Goal: Task Accomplishment & Management: Use online tool/utility

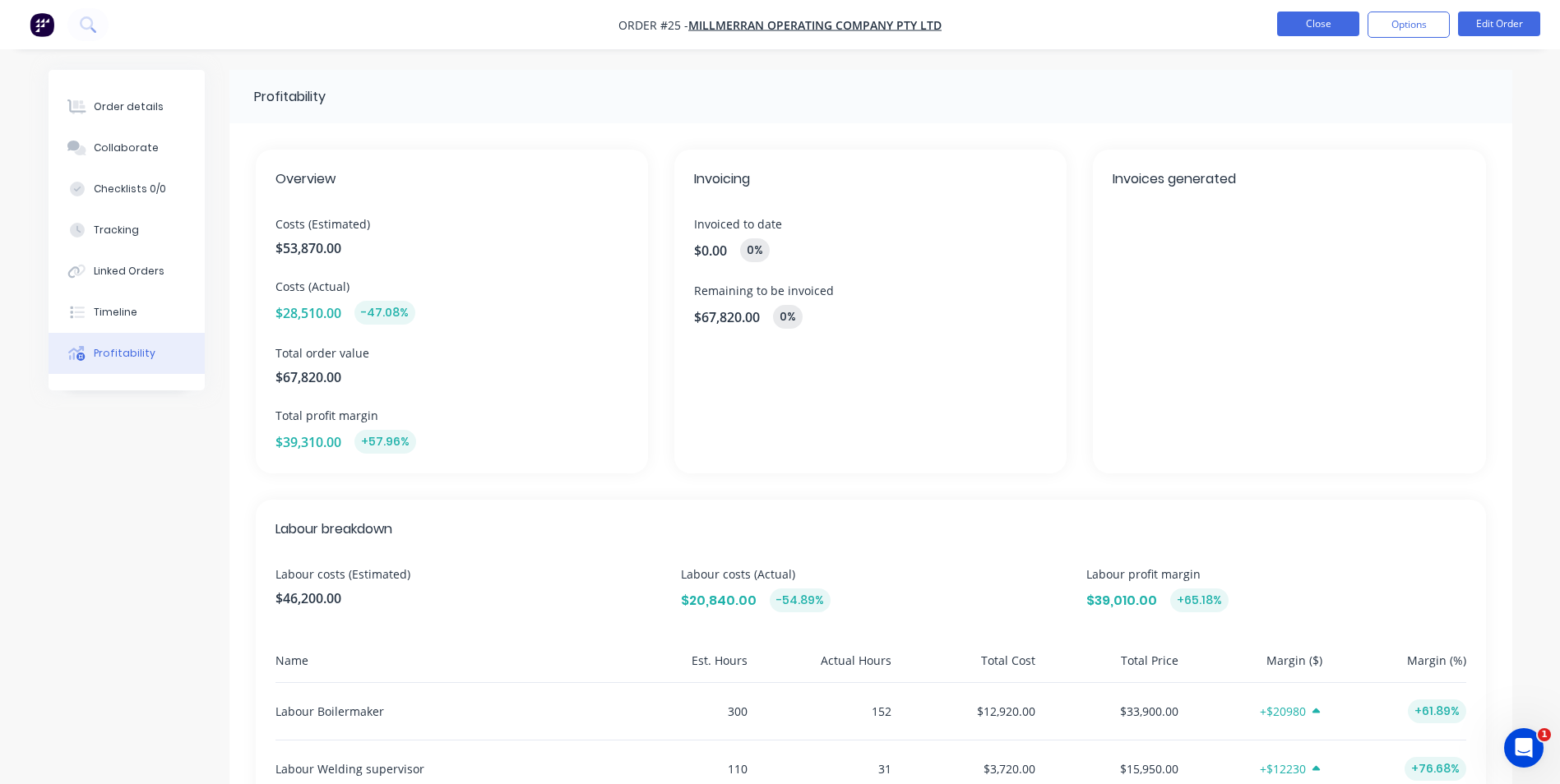
click at [1281, 32] on button "Close" at bounding box center [1318, 24] width 82 height 25
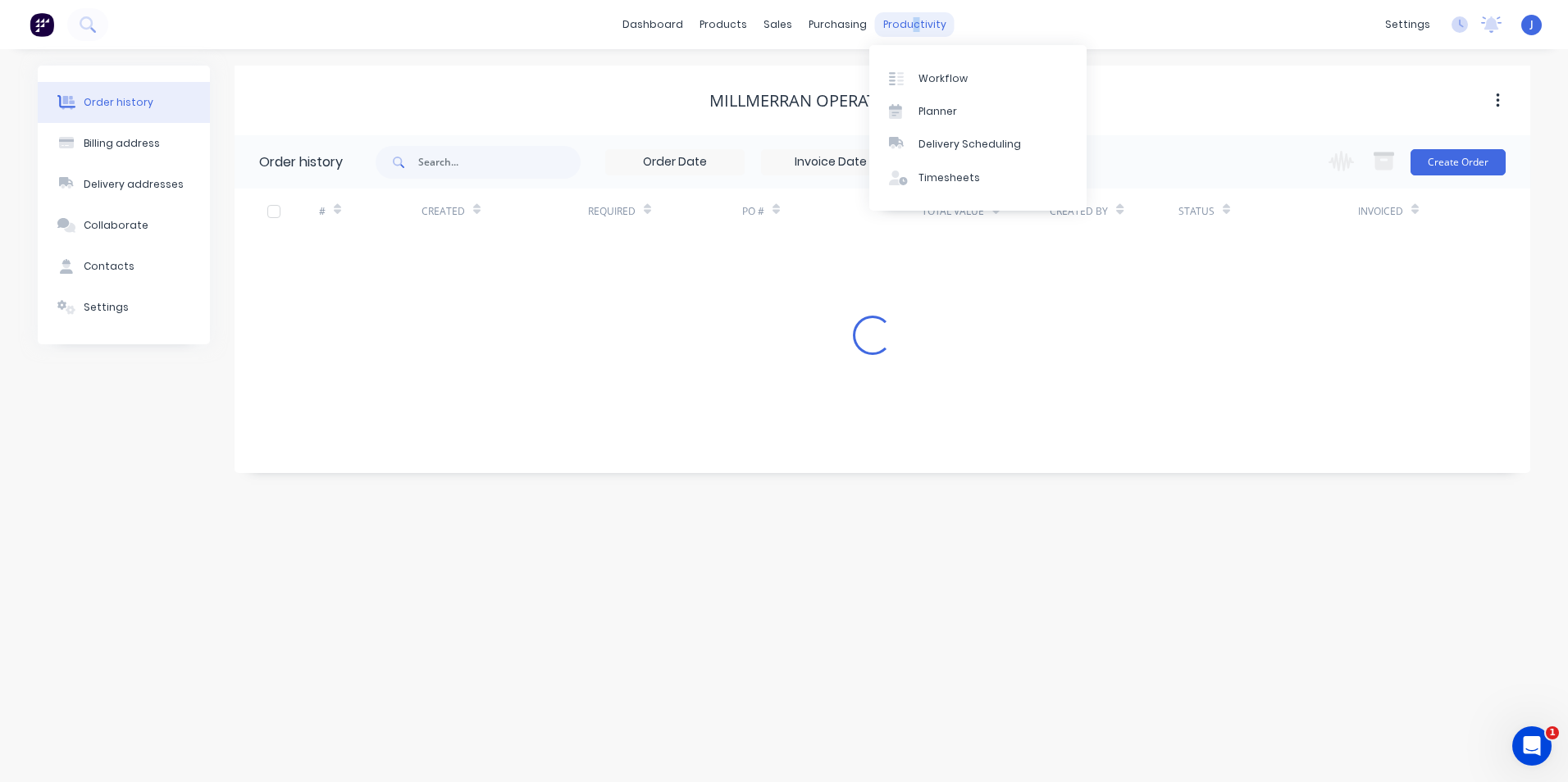
click at [909, 32] on div "productivity" at bounding box center [914, 25] width 79 height 25
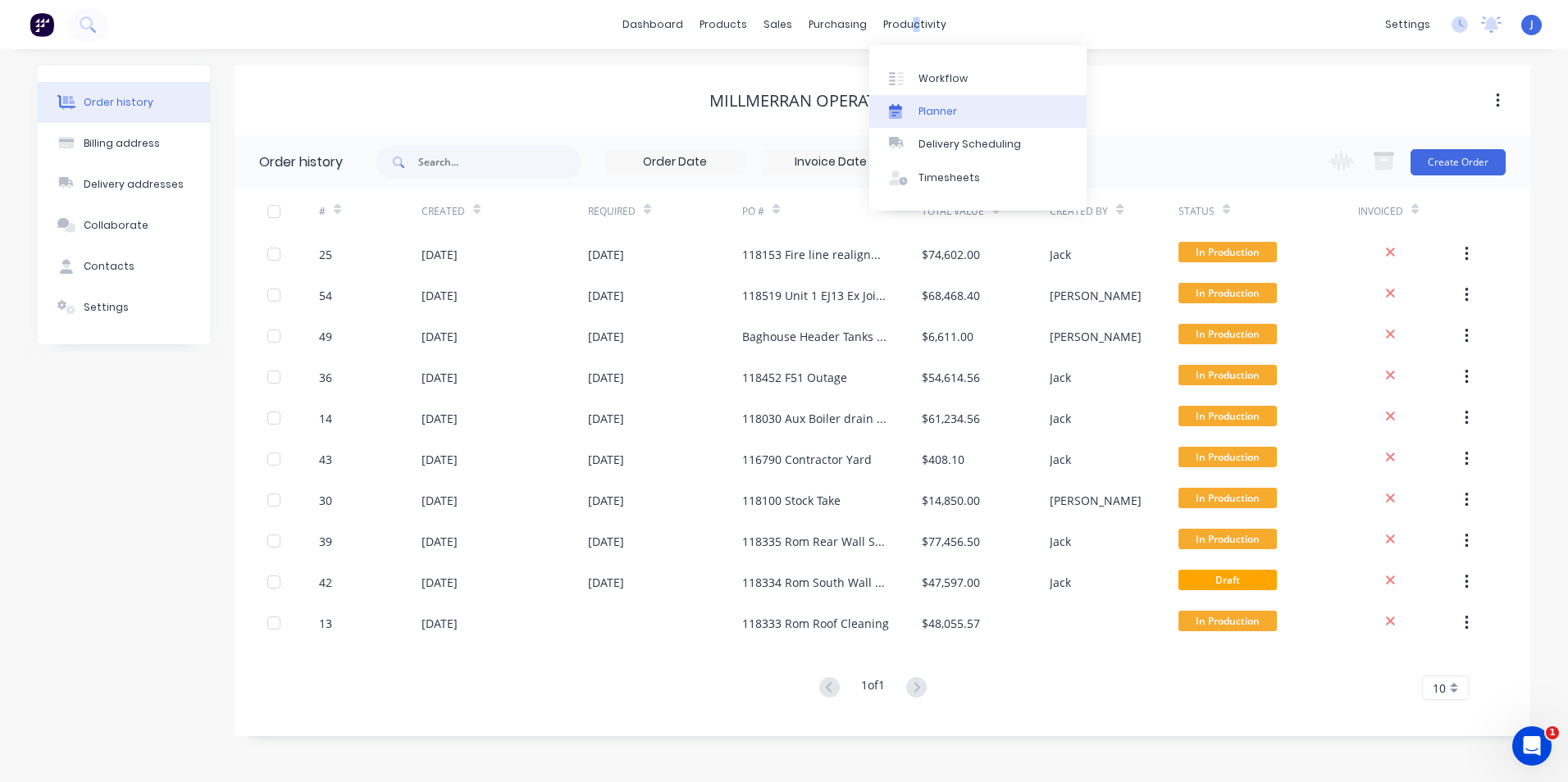
click at [918, 109] on link "Planner" at bounding box center [978, 112] width 218 height 33
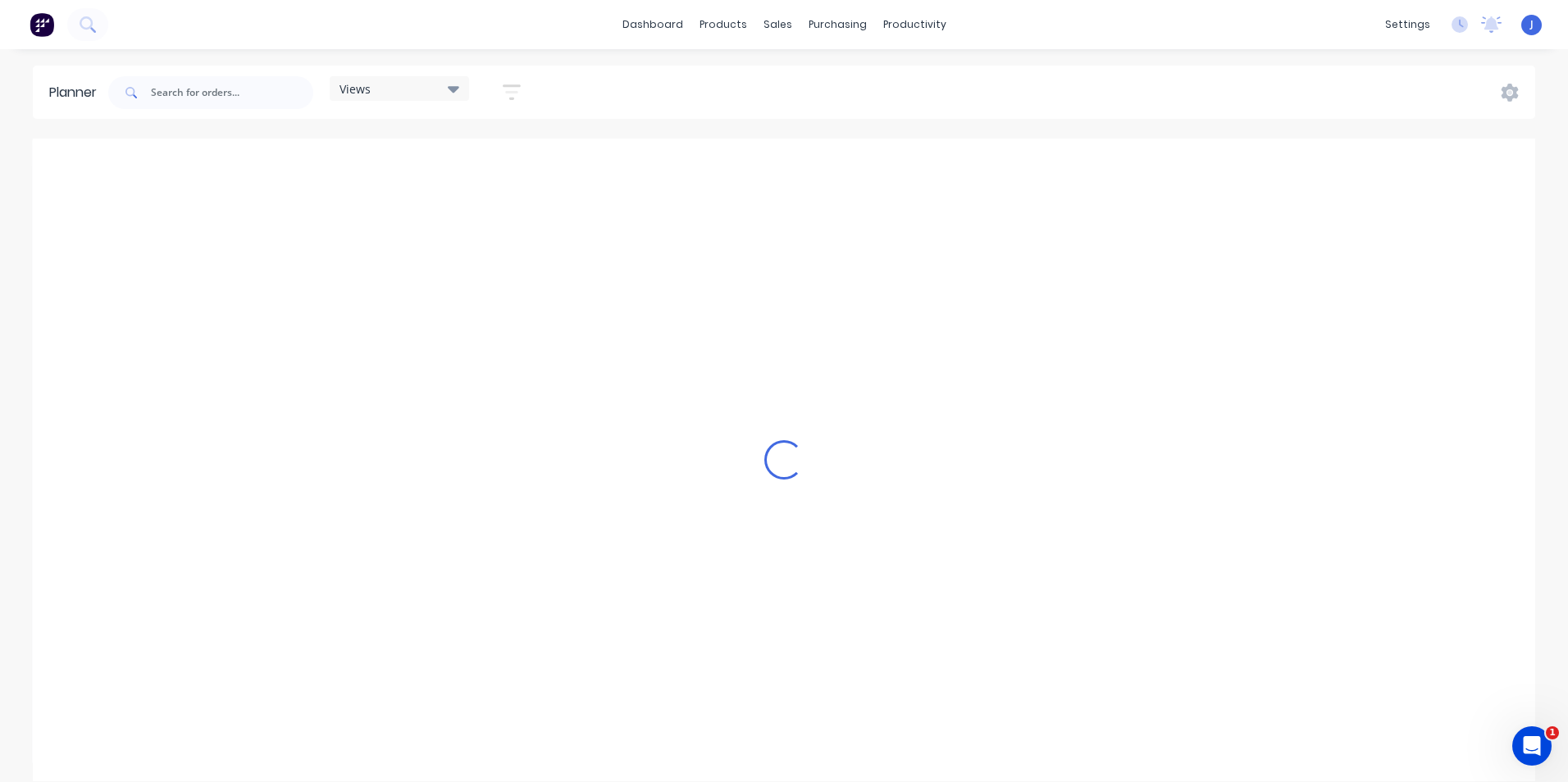
scroll to position [0, 3675]
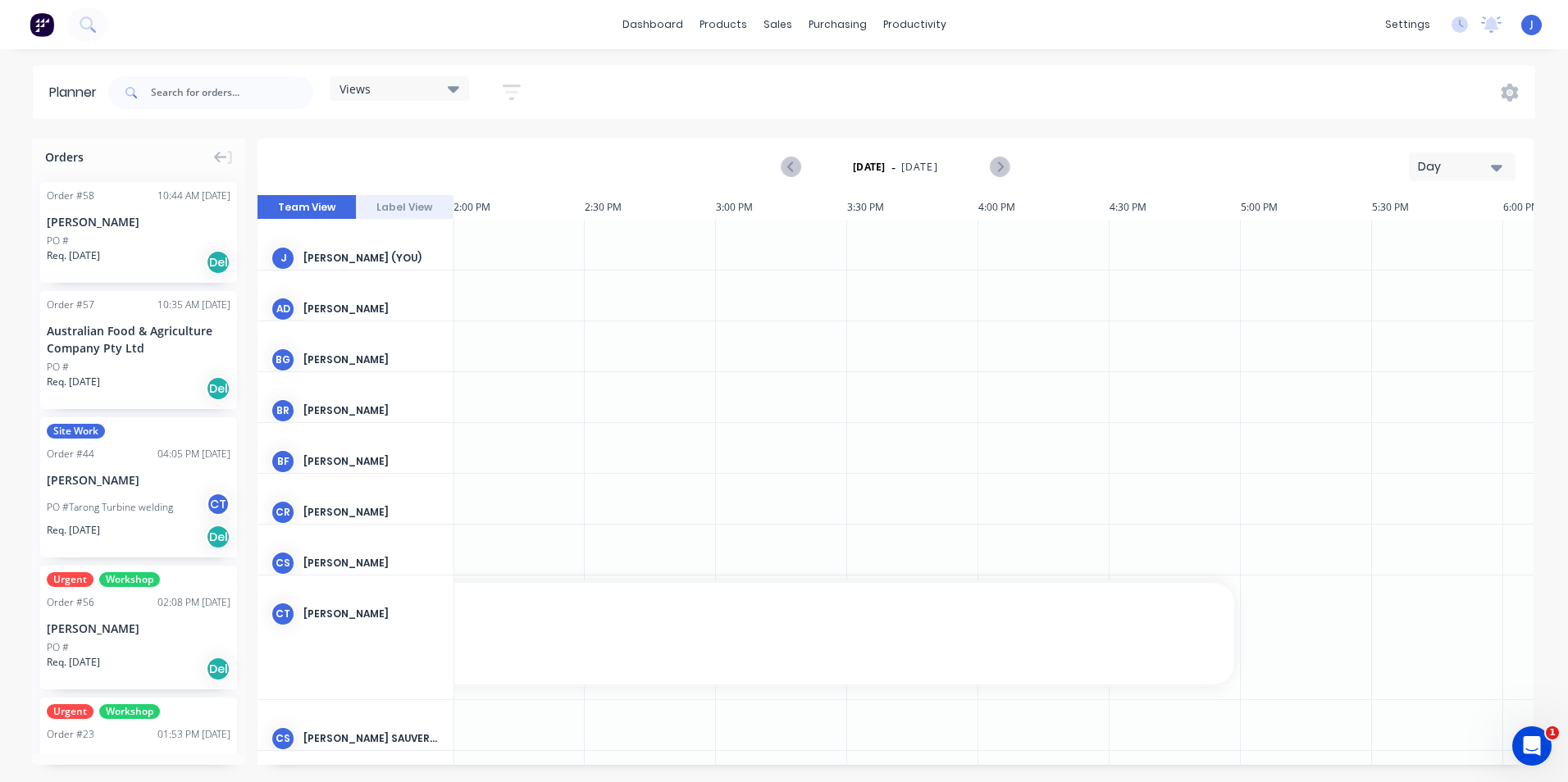
click at [1492, 166] on icon "button" at bounding box center [1497, 167] width 12 height 18
click at [1427, 245] on div "Week" at bounding box center [1432, 244] width 162 height 33
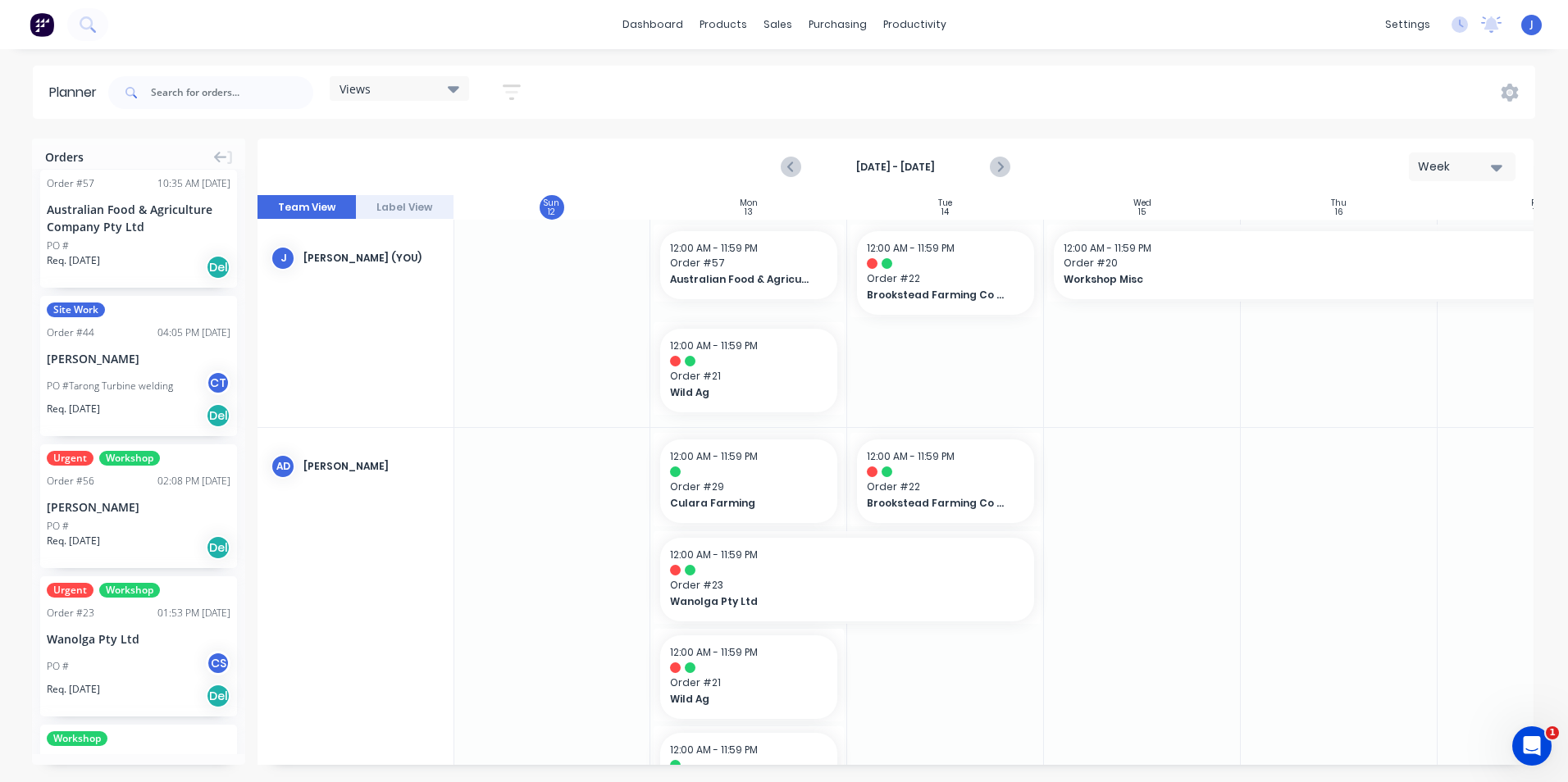
scroll to position [246, 0]
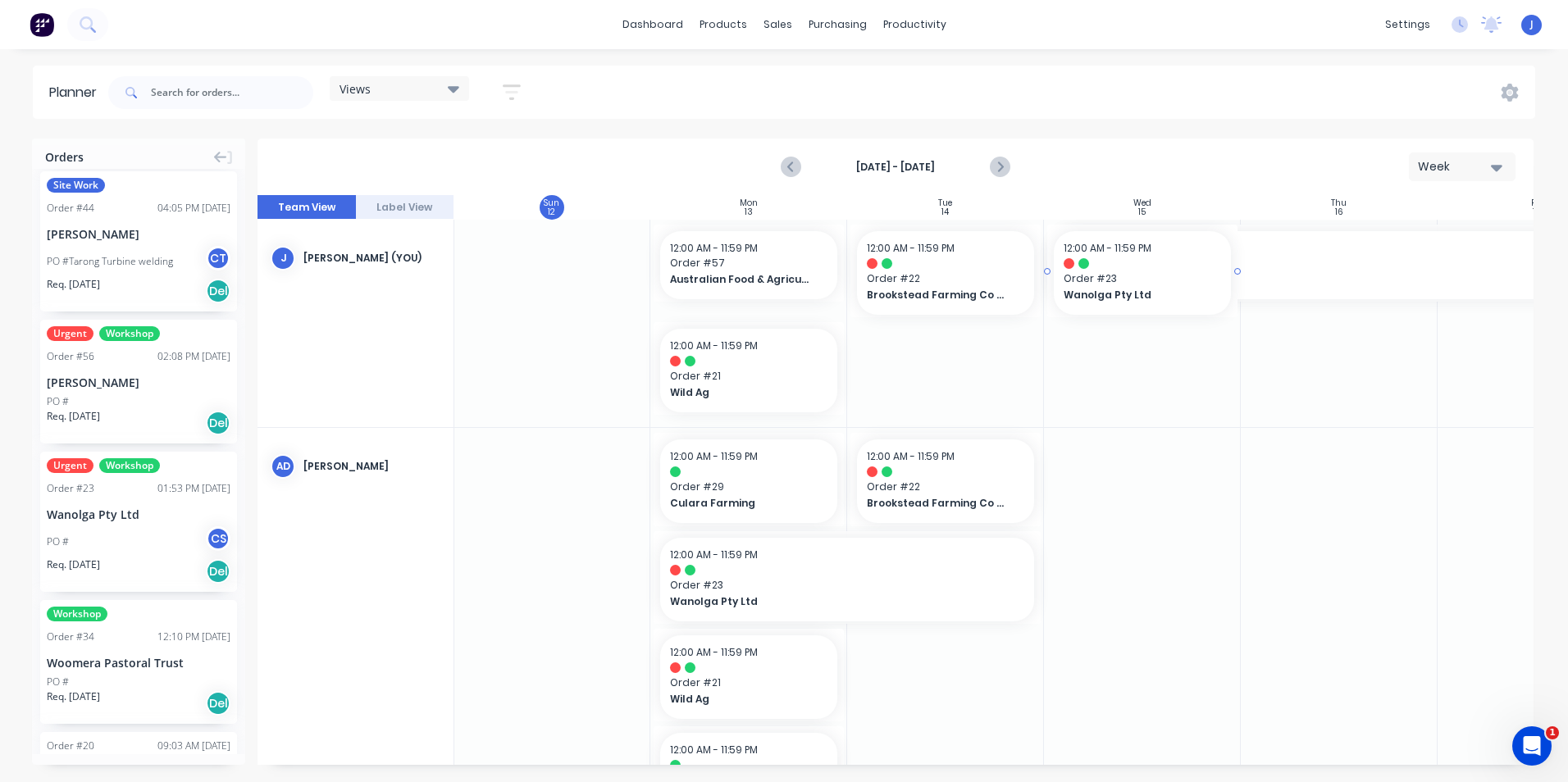
drag, startPoint x: 127, startPoint y: 526, endPoint x: 1172, endPoint y: 348, distance: 1060.1
drag, startPoint x: 1240, startPoint y: 272, endPoint x: 1411, endPoint y: 273, distance: 171.0
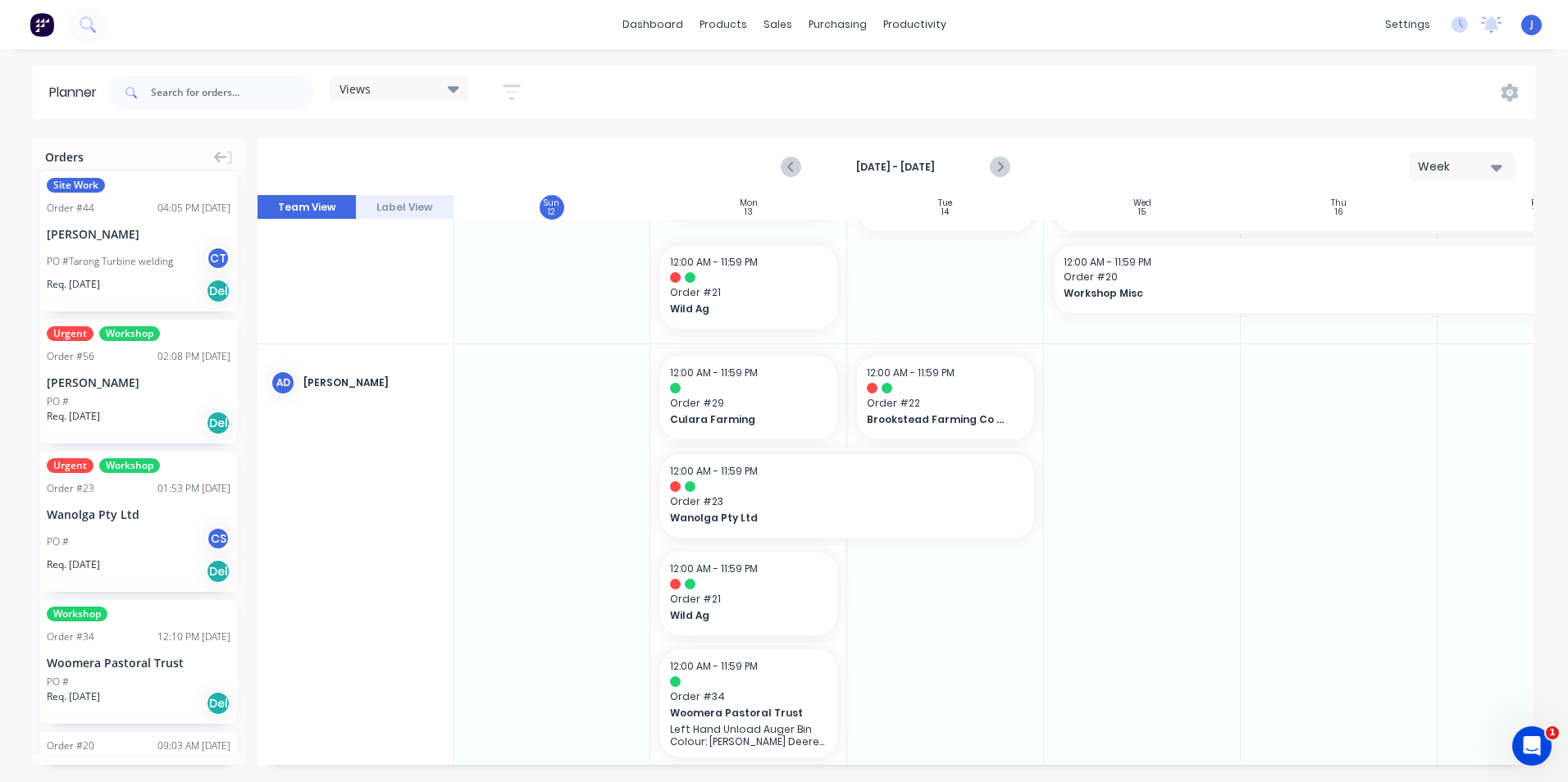
scroll to position [164, 1]
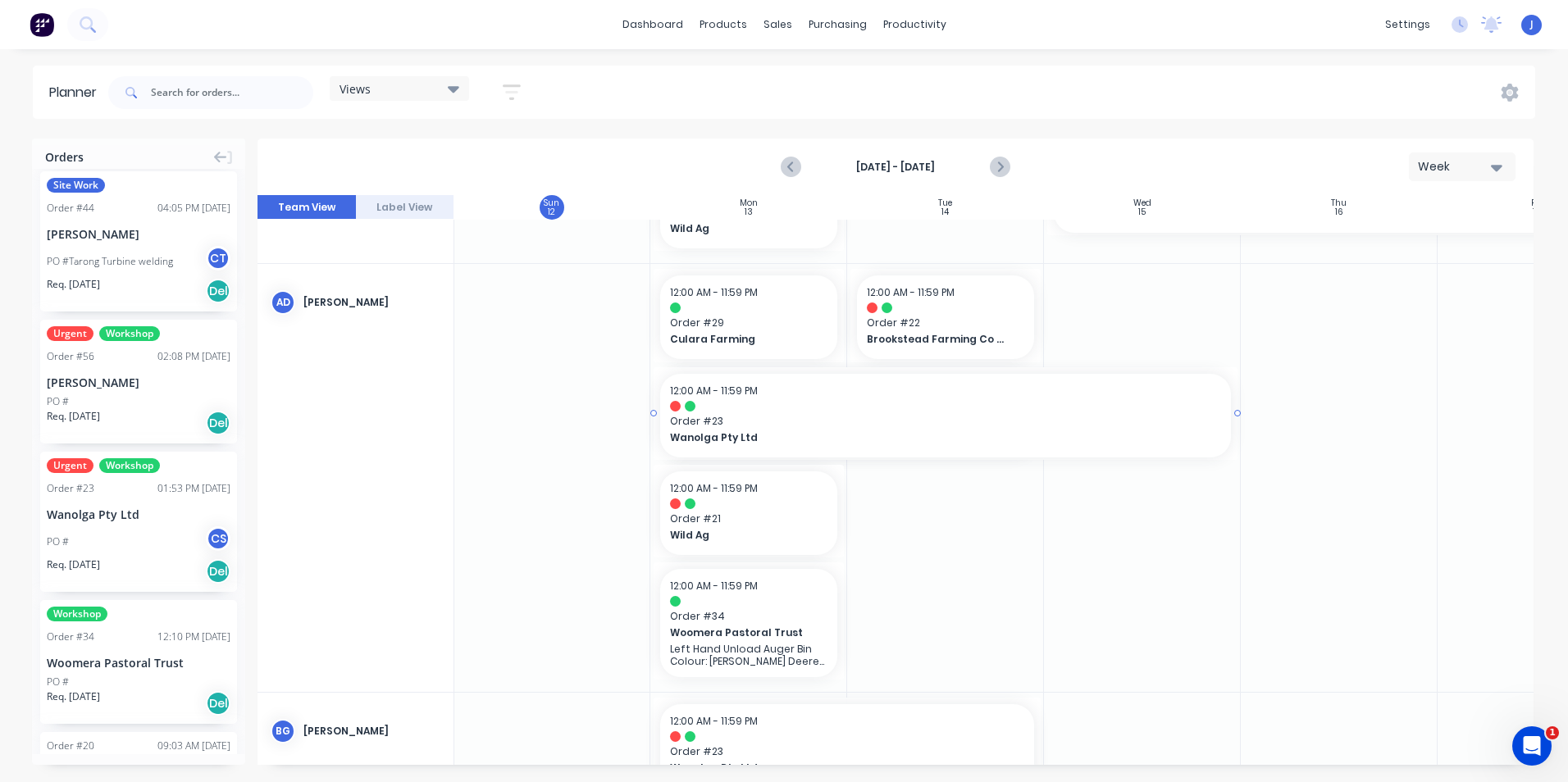
drag, startPoint x: 1041, startPoint y: 415, endPoint x: 1193, endPoint y: 436, distance: 153.4
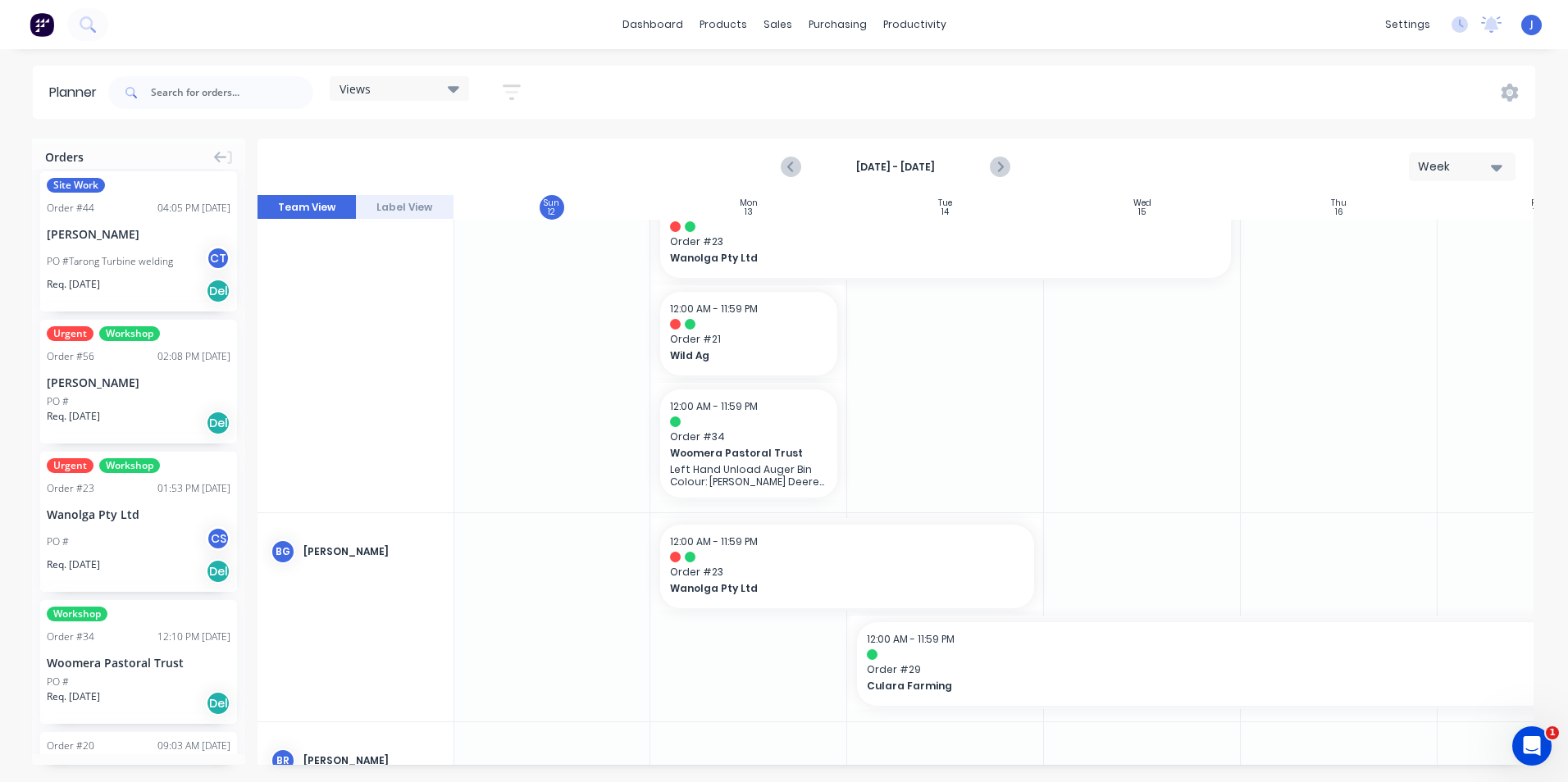
scroll to position [410, 1]
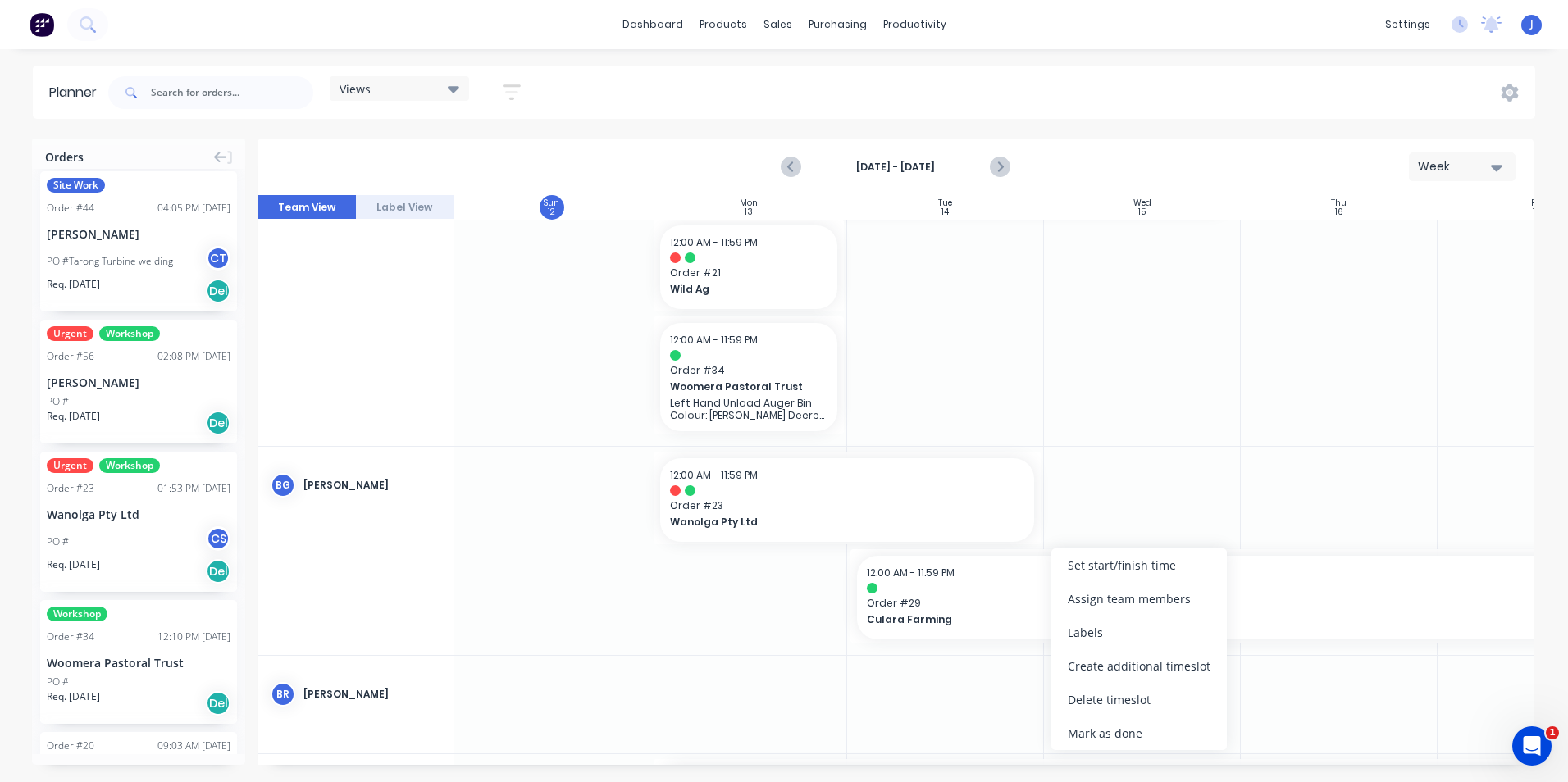
click at [1106, 696] on div "Delete timeslot" at bounding box center [1139, 700] width 175 height 34
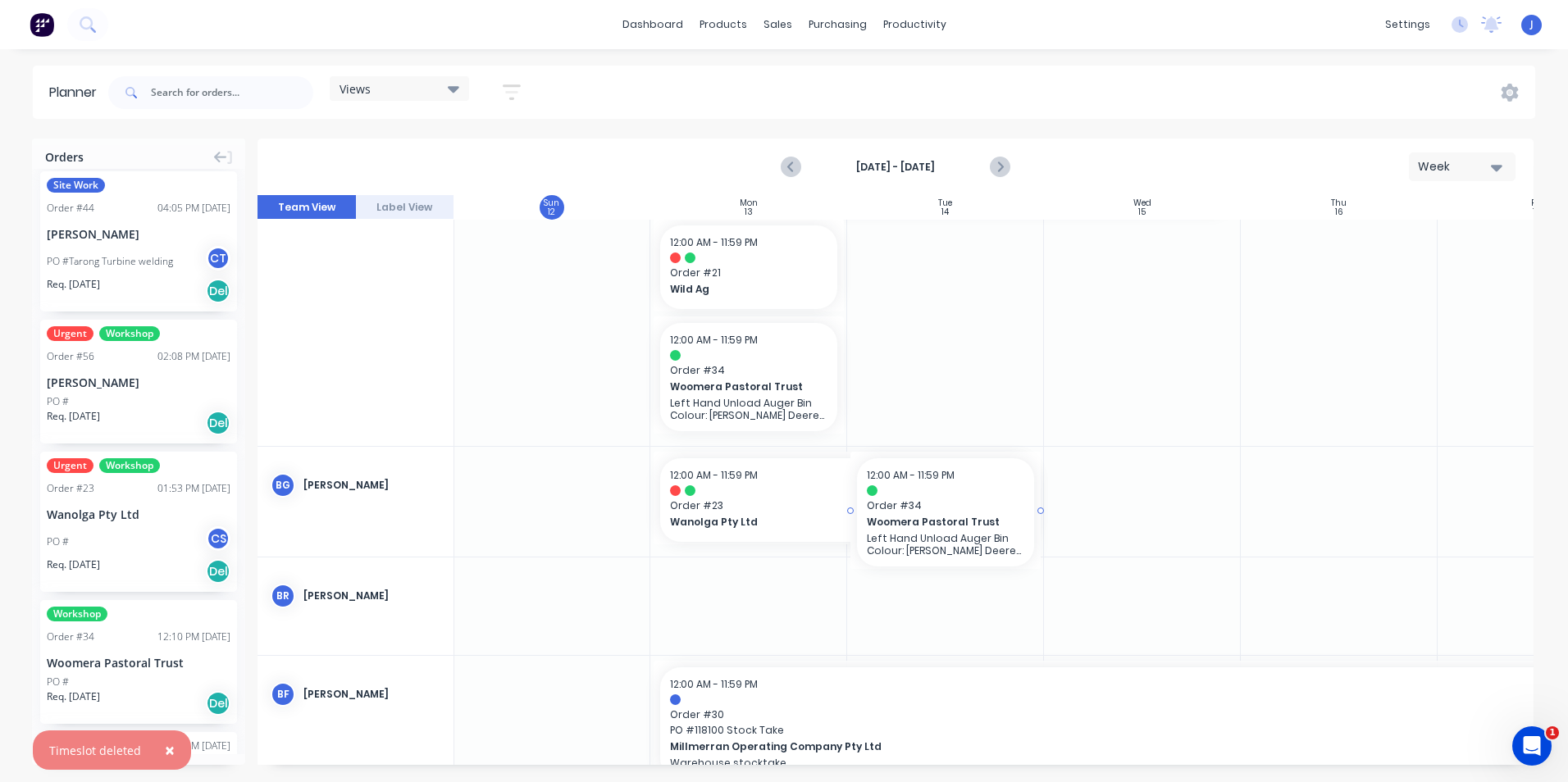
drag, startPoint x: 101, startPoint y: 667, endPoint x: 987, endPoint y: 538, distance: 895.3
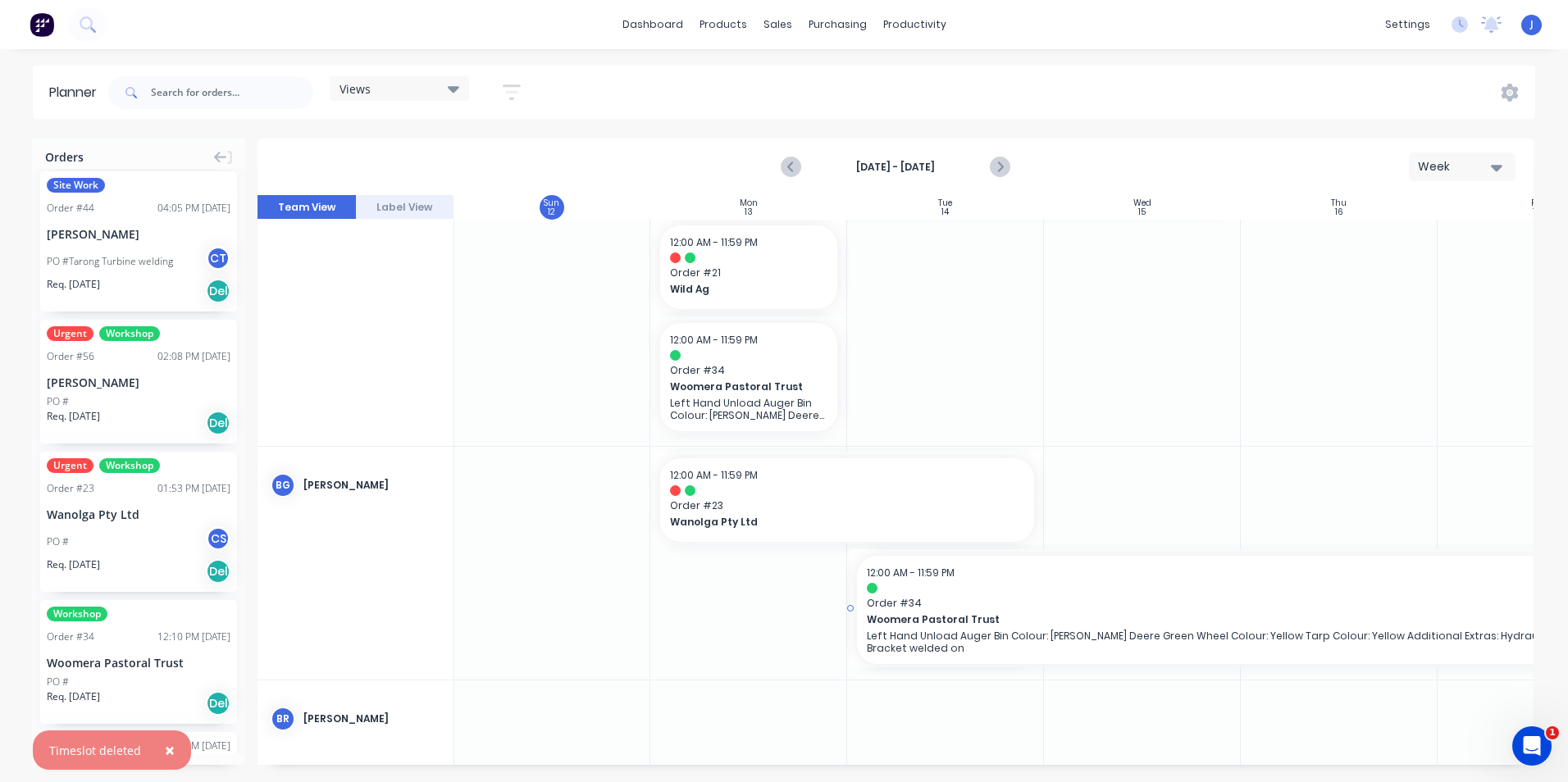
drag, startPoint x: 1041, startPoint y: 607, endPoint x: 1488, endPoint y: 606, distance: 447.0
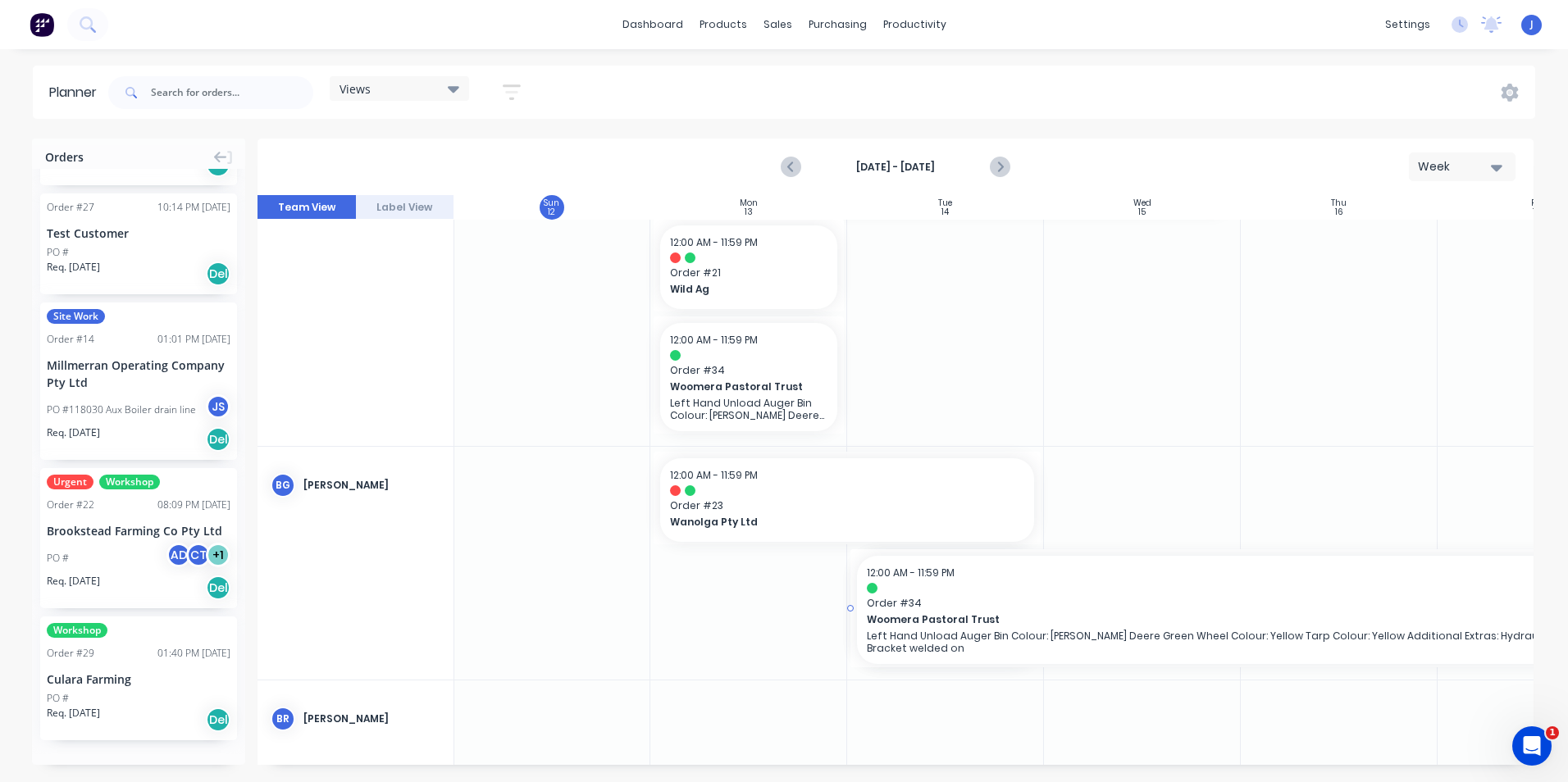
scroll to position [2344, 0]
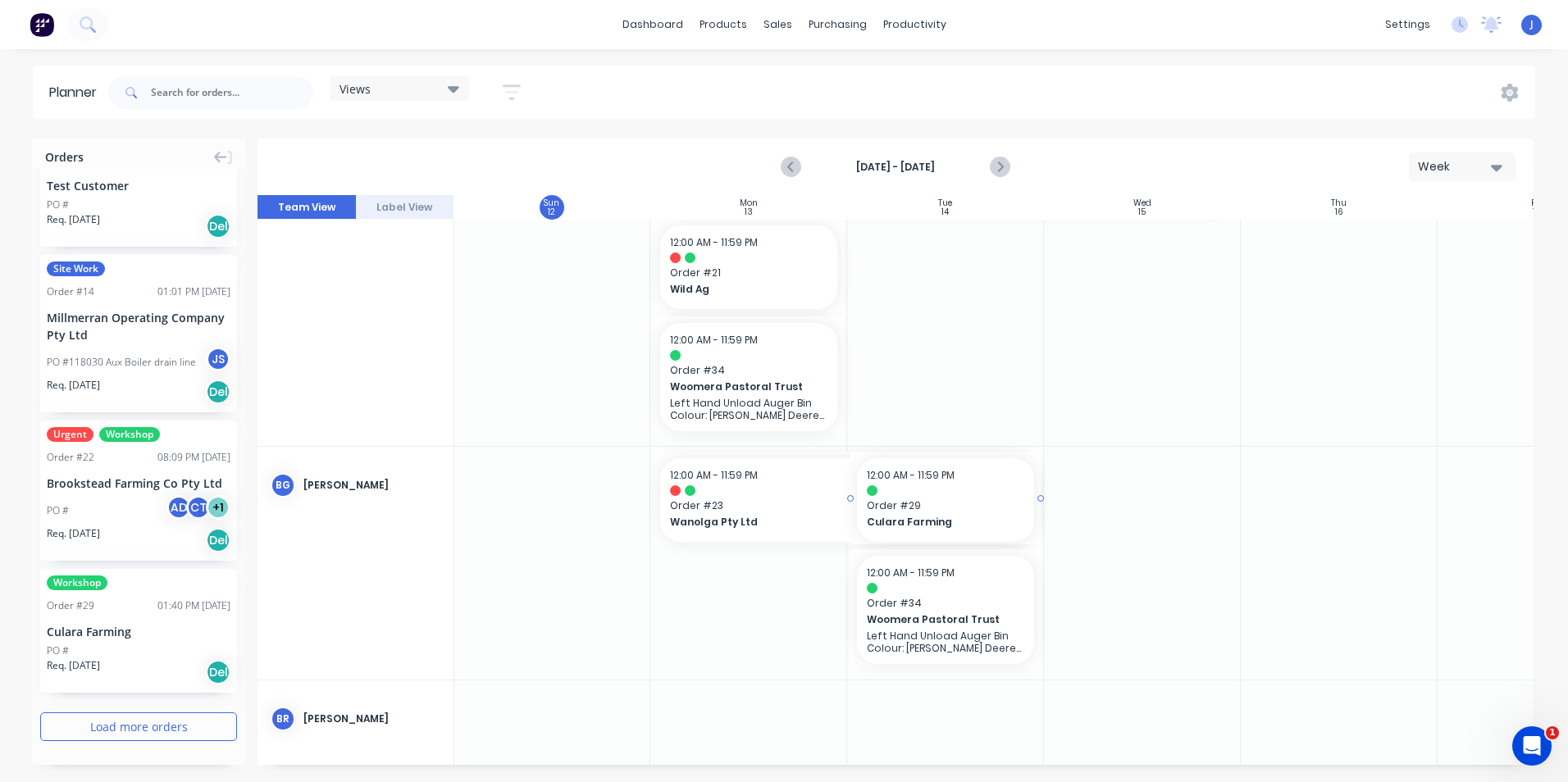
drag, startPoint x: 125, startPoint y: 625, endPoint x: 957, endPoint y: 661, distance: 832.8
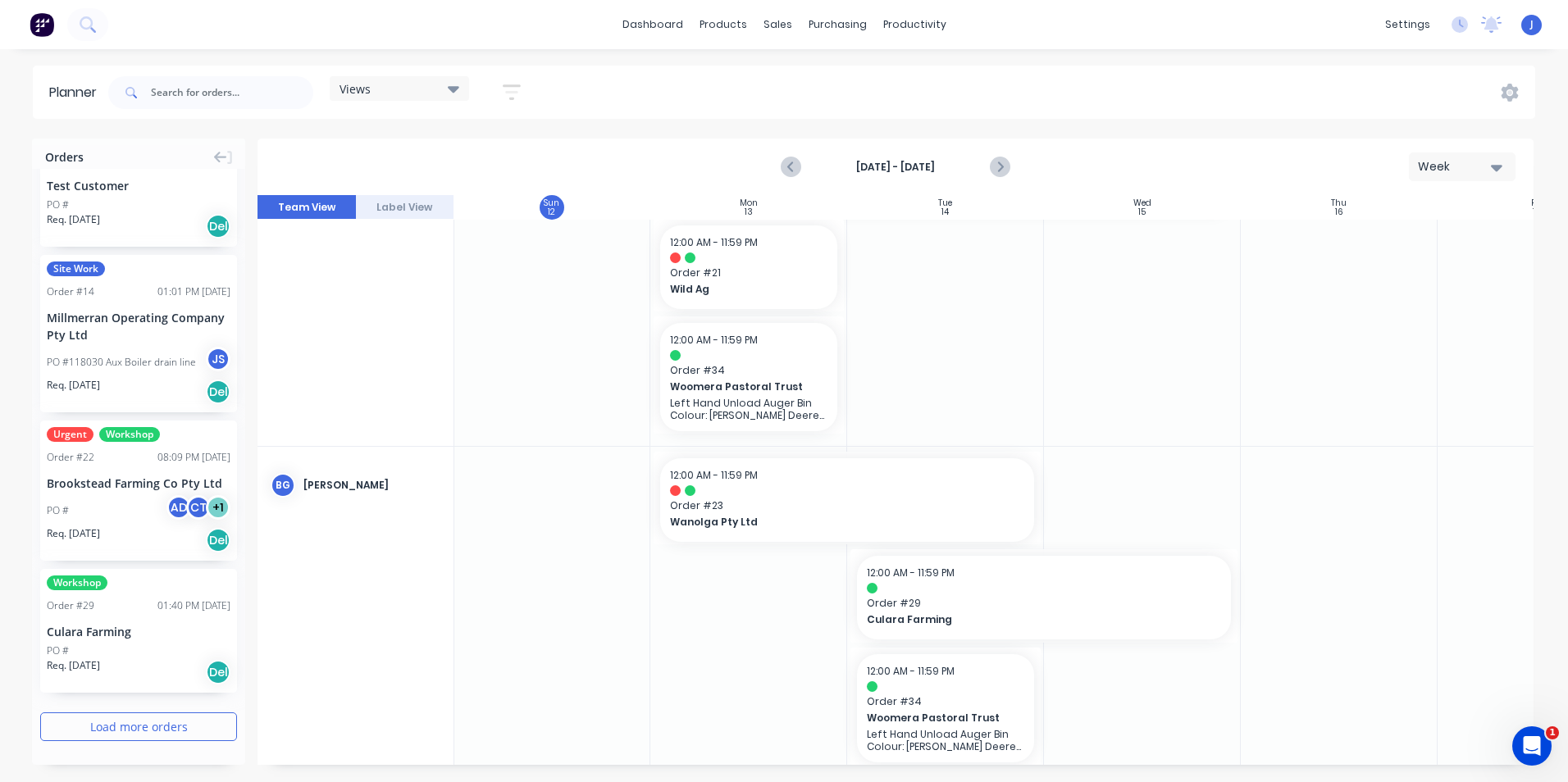
scroll to position [574, 1]
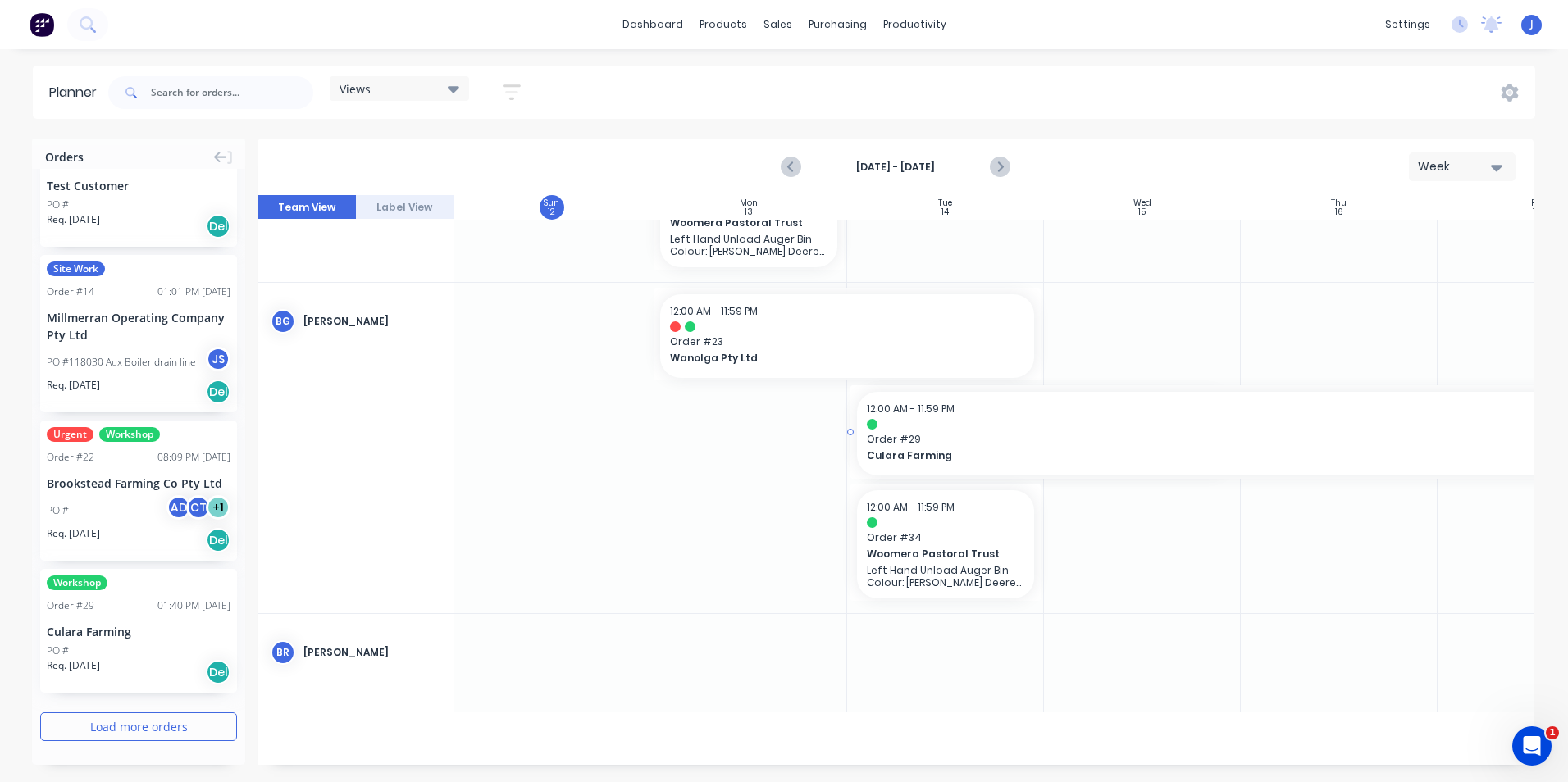
drag, startPoint x: 1236, startPoint y: 434, endPoint x: 1453, endPoint y: 436, distance: 217.0
drag, startPoint x: 1039, startPoint y: 541, endPoint x: 1470, endPoint y: 542, distance: 431.0
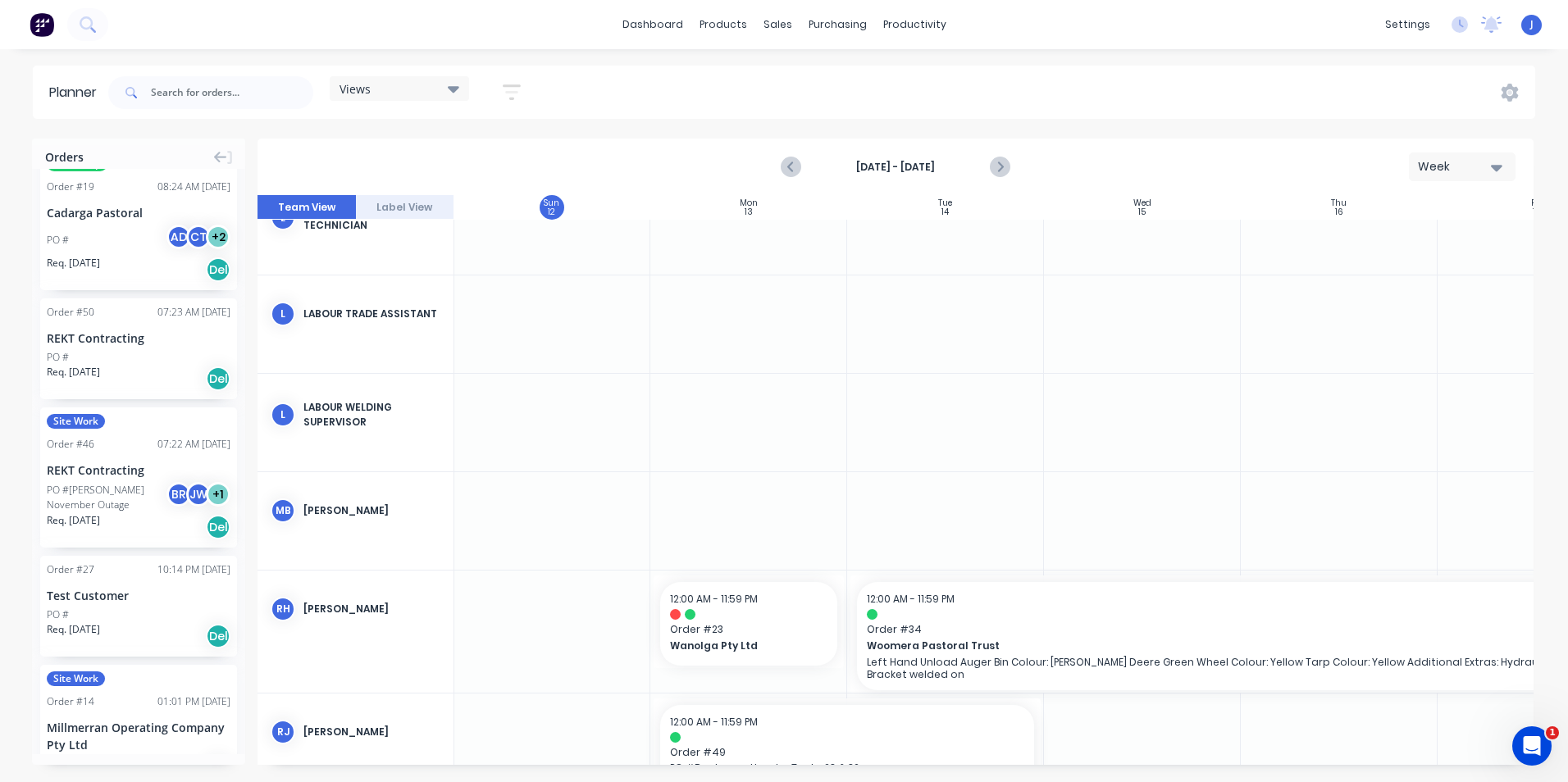
scroll to position [3691, 1]
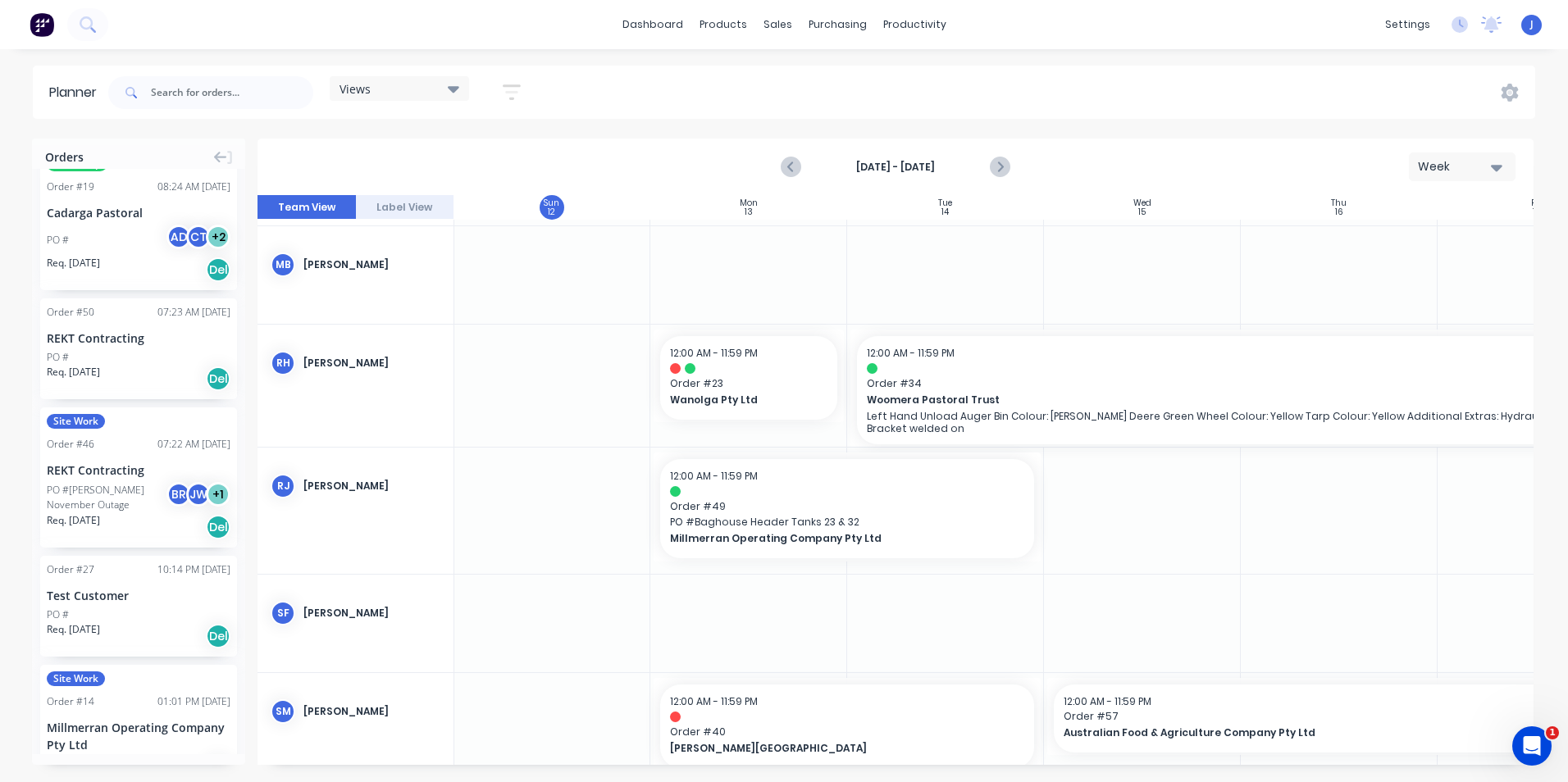
drag, startPoint x: 1161, startPoint y: 766, endPoint x: 1243, endPoint y: 757, distance: 82.5
click at [1242, 758] on div "Orders Order # 58 10:44 AM [DATE] [PERSON_NAME] PO # Req. [DATE] Del Order # 57…" at bounding box center [784, 459] width 1568 height 643
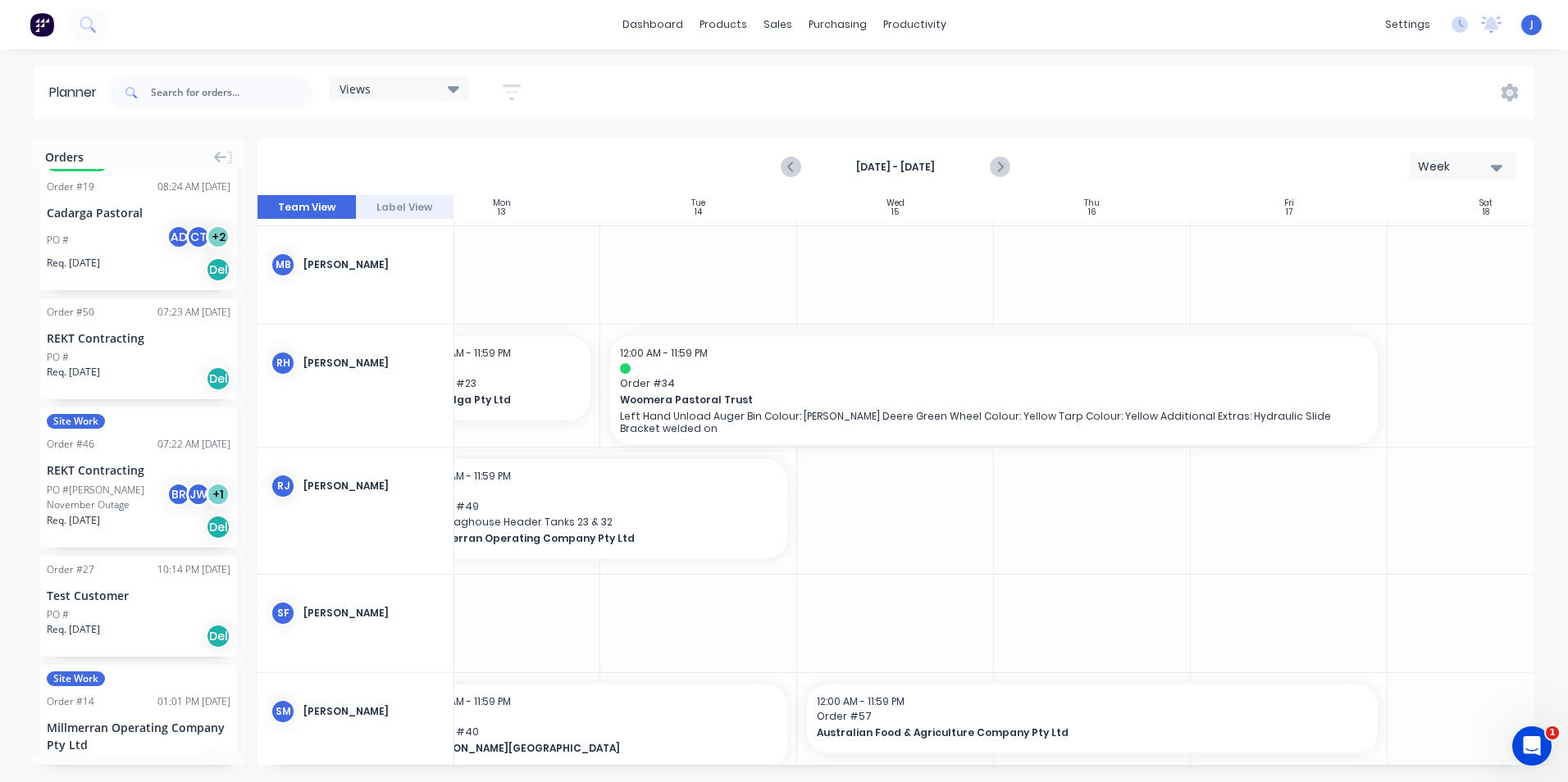
scroll to position [3691, 249]
drag, startPoint x: 1381, startPoint y: 717, endPoint x: 1145, endPoint y: 720, distance: 236.0
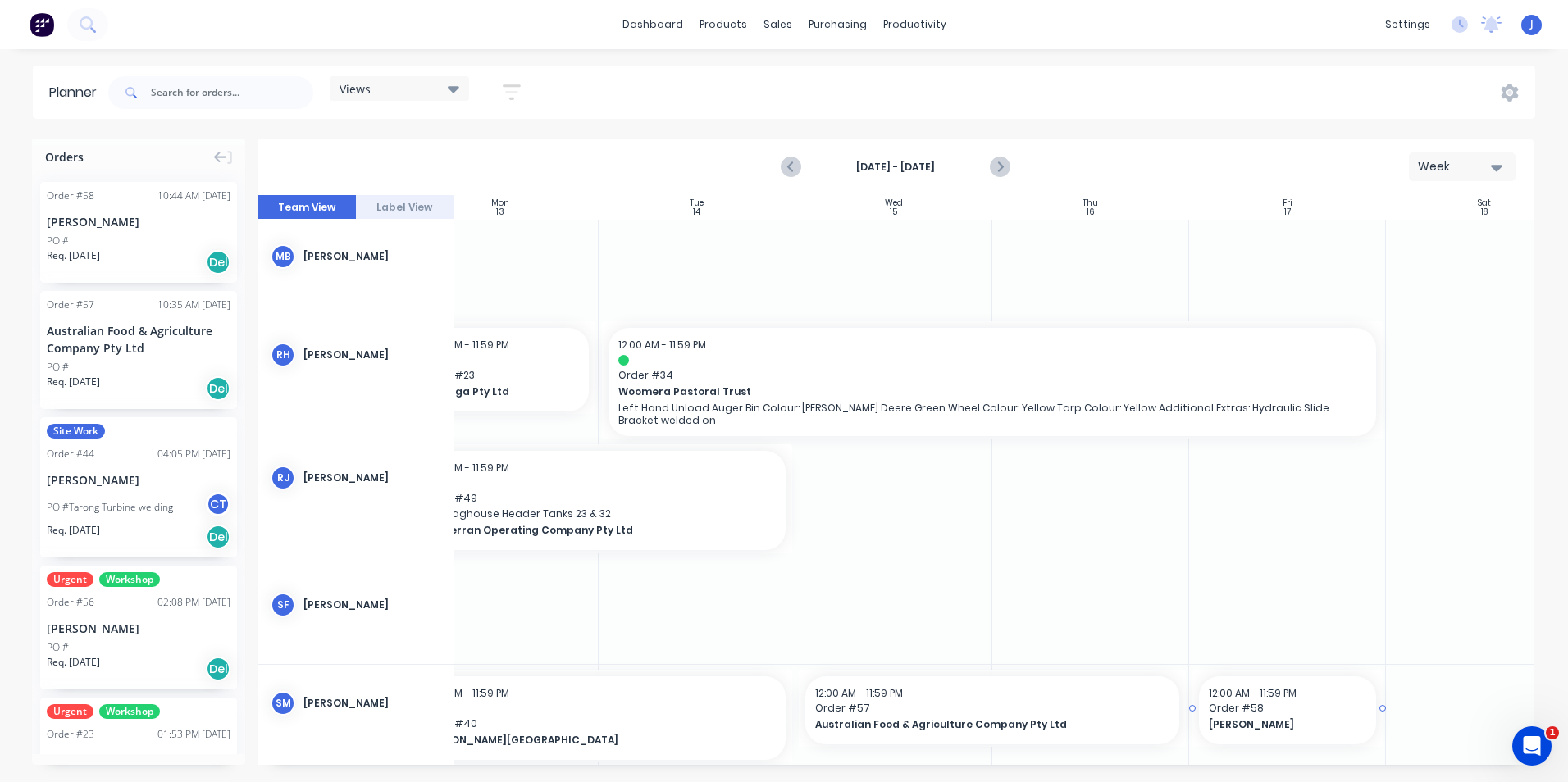
scroll to position [3707, 249]
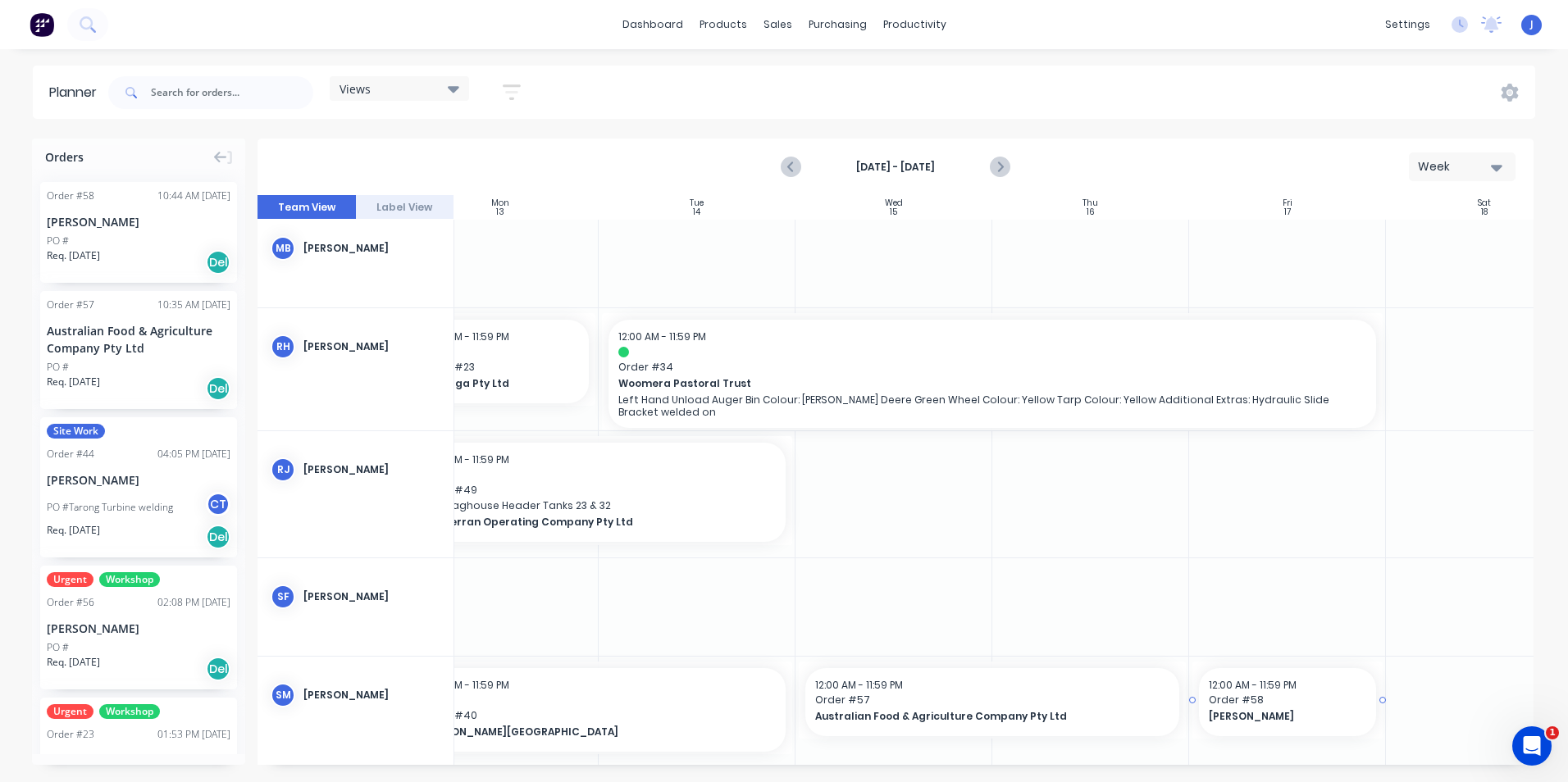
drag, startPoint x: 84, startPoint y: 243, endPoint x: 1293, endPoint y: 709, distance: 1295.7
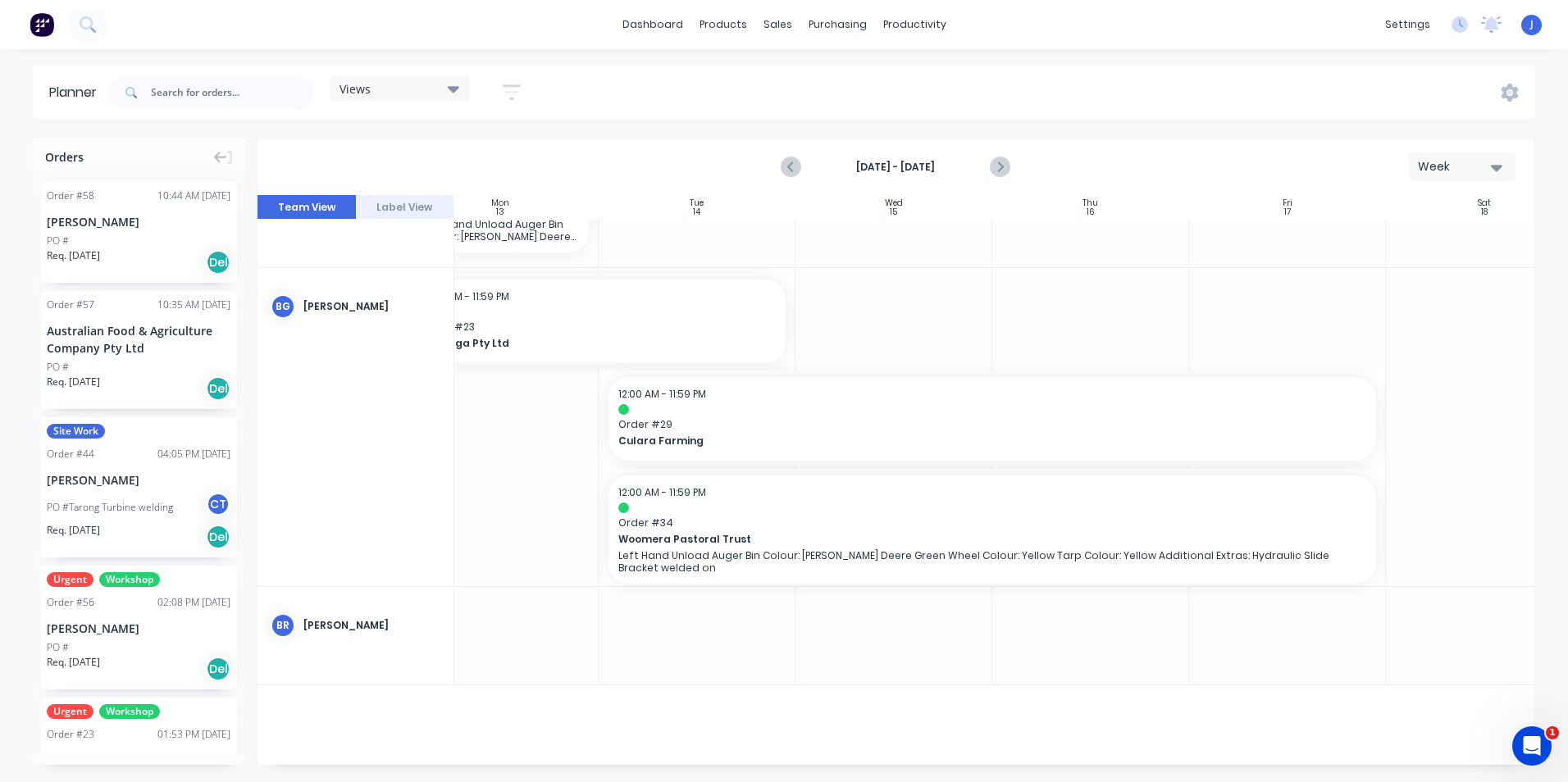
scroll to position [574, 249]
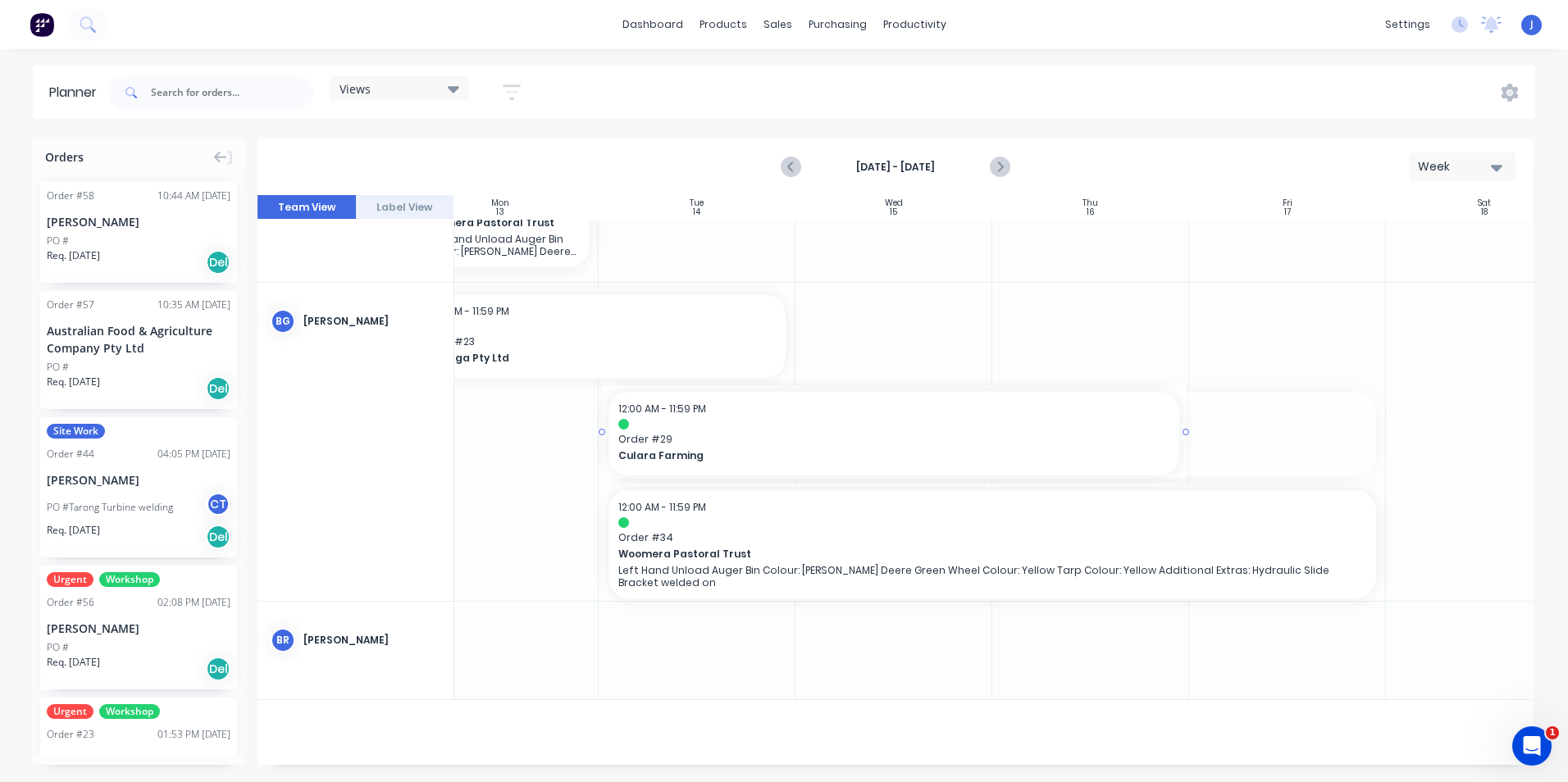
drag, startPoint x: 1382, startPoint y: 431, endPoint x: 1144, endPoint y: 446, distance: 238.5
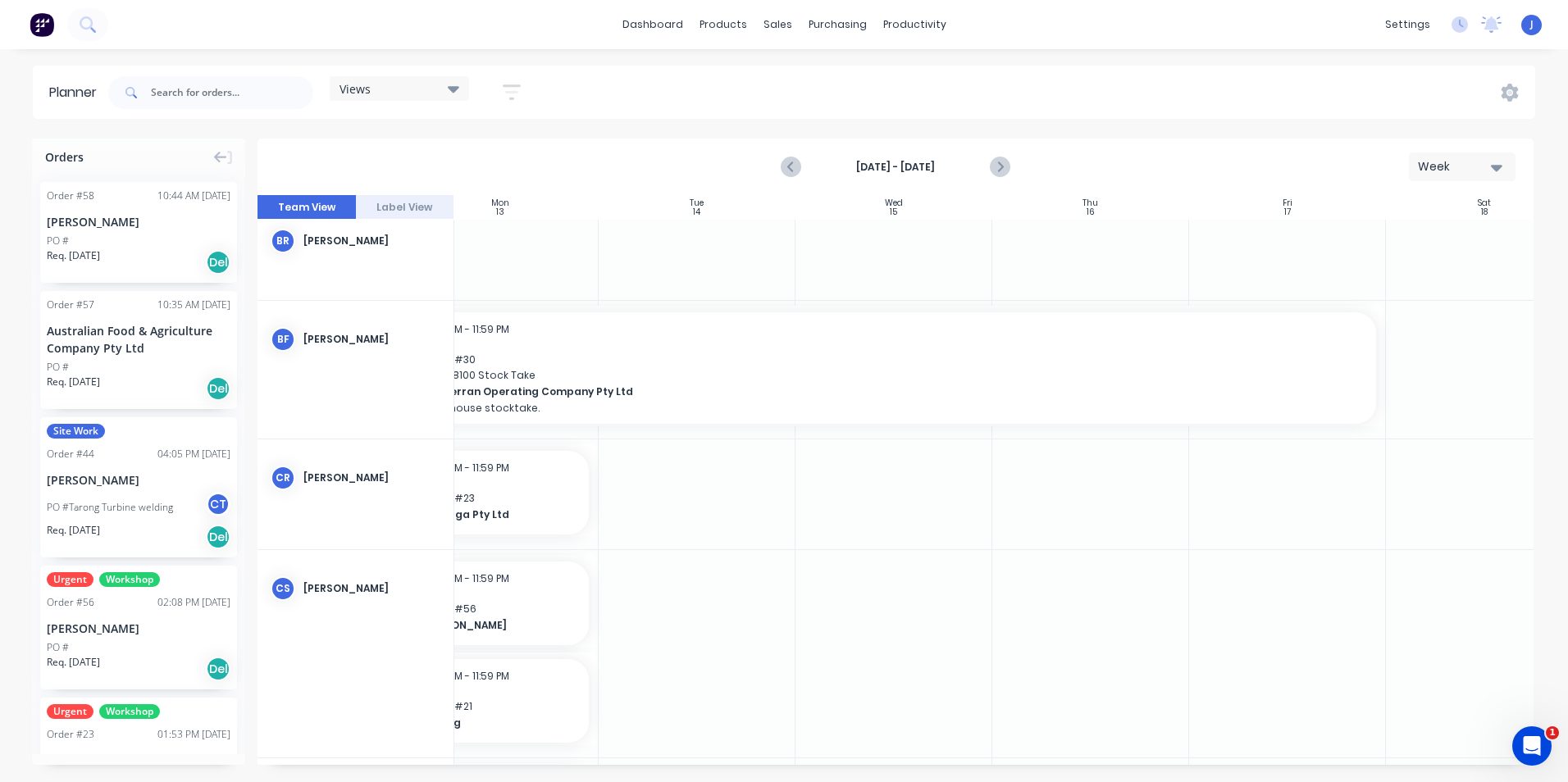
scroll to position [1066, 249]
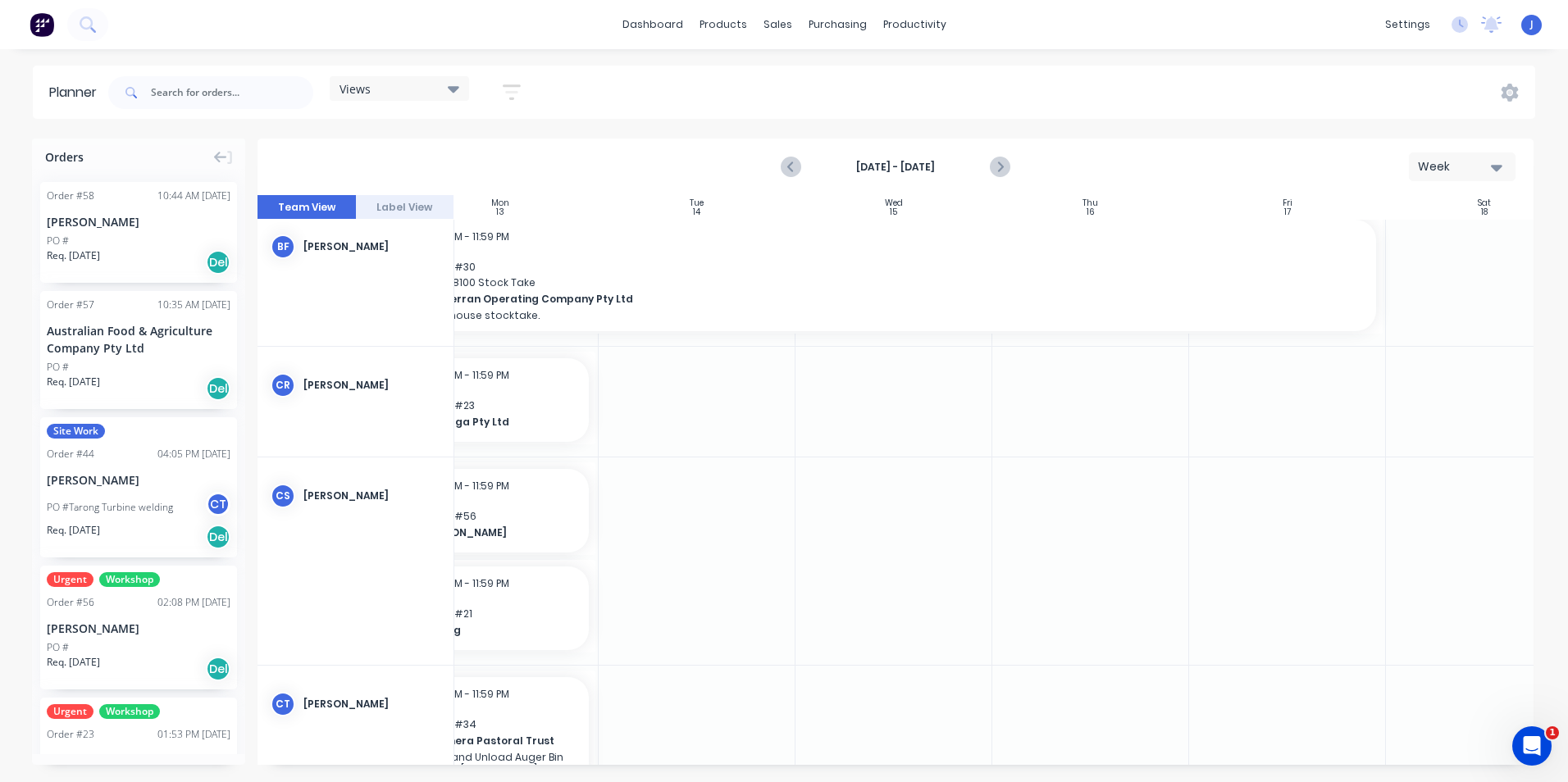
click at [687, 418] on div at bounding box center [697, 401] width 197 height 110
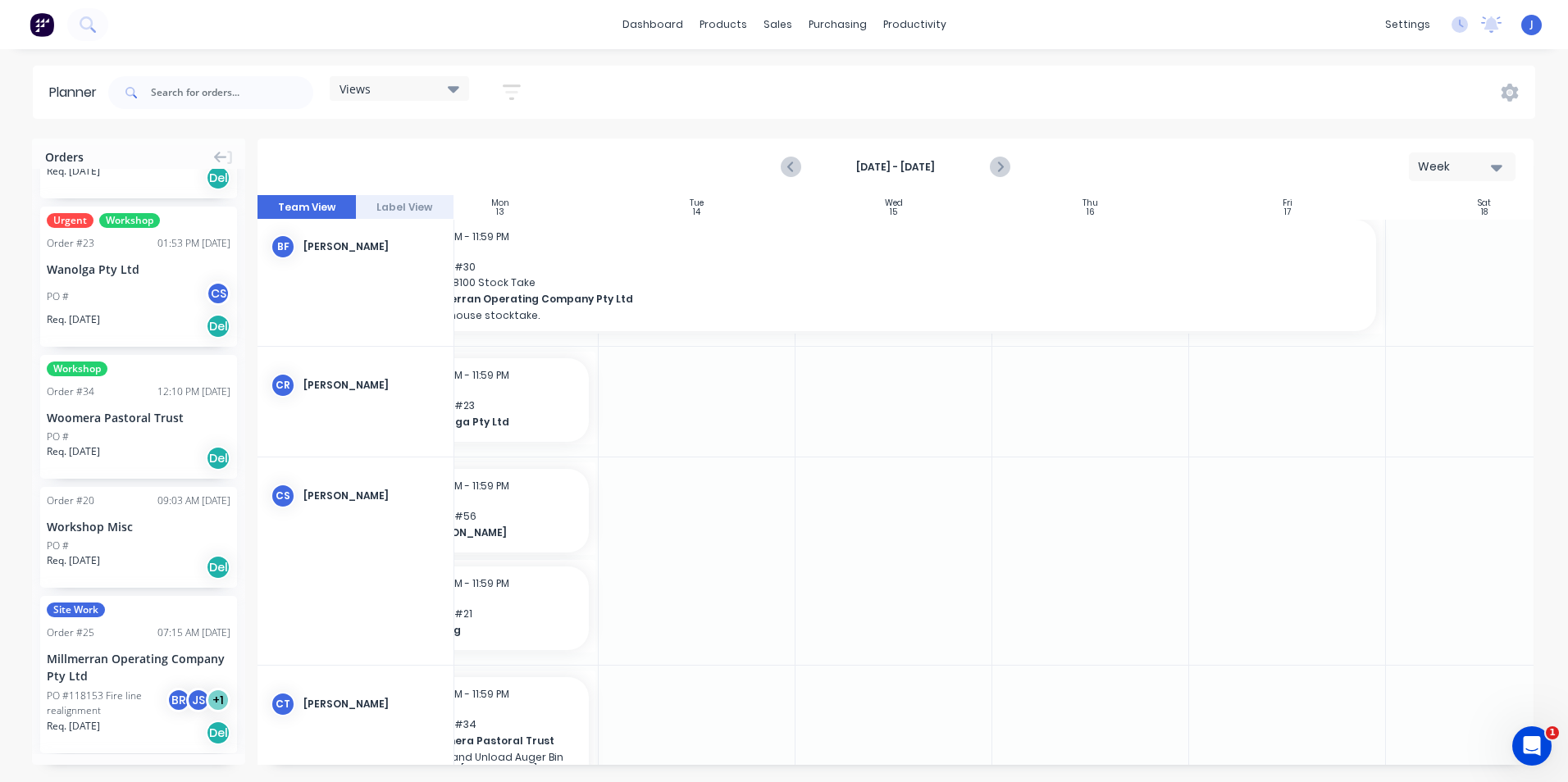
scroll to position [492, 0]
drag, startPoint x: 114, startPoint y: 420, endPoint x: 693, endPoint y: 403, distance: 579.2
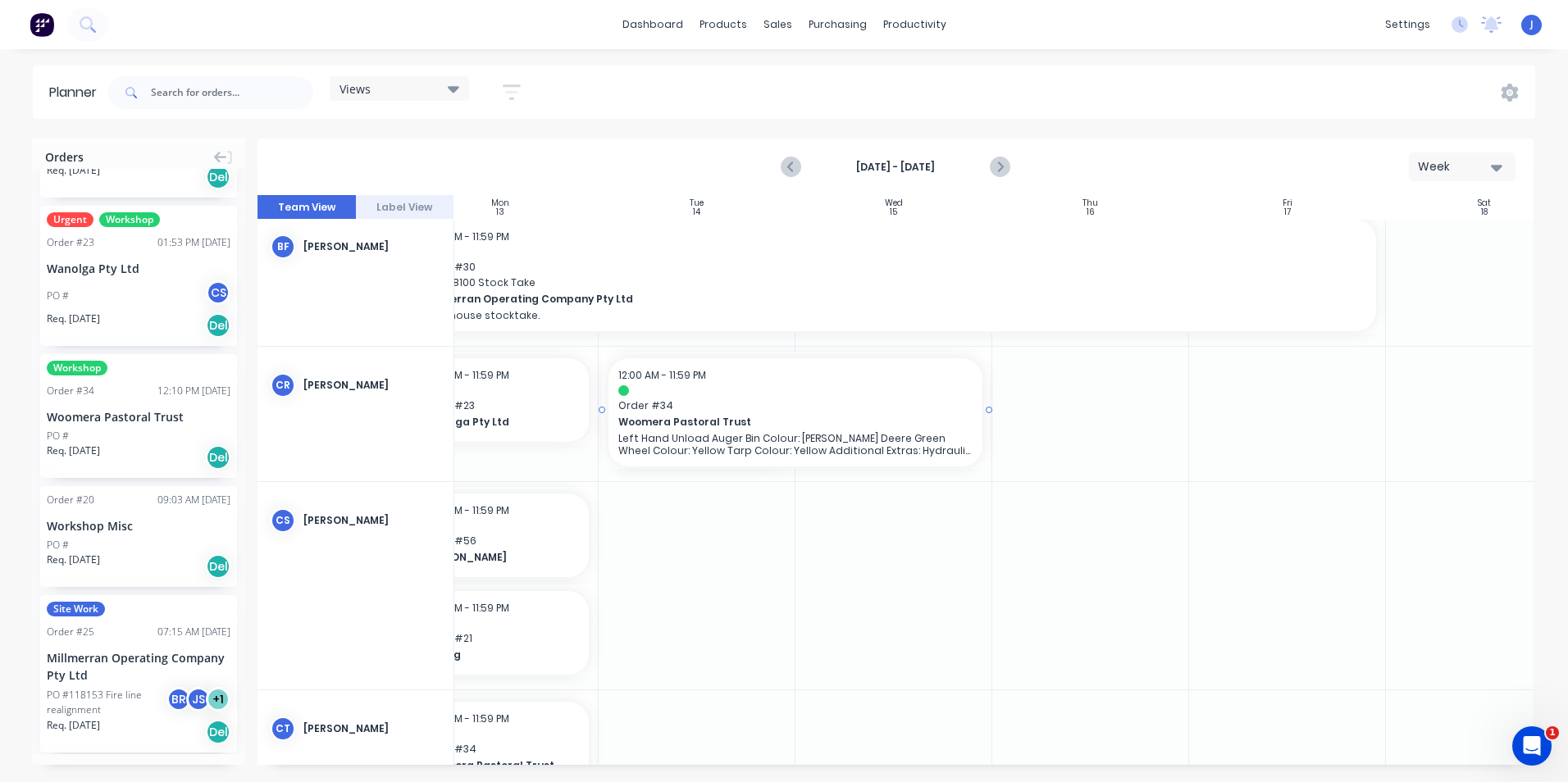
drag, startPoint x: 793, startPoint y: 410, endPoint x: 839, endPoint y: 416, distance: 46.4
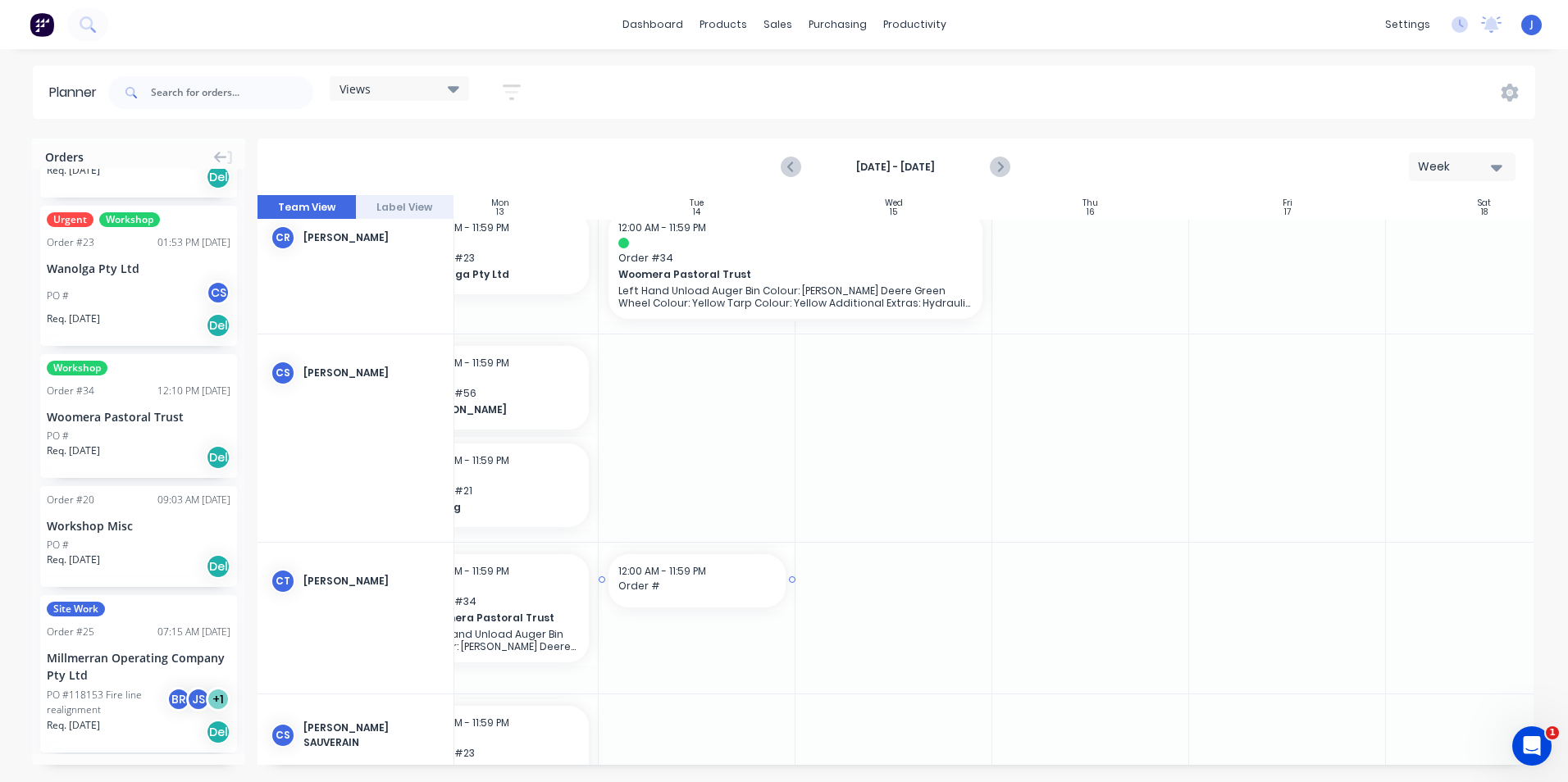
scroll to position [1235, 249]
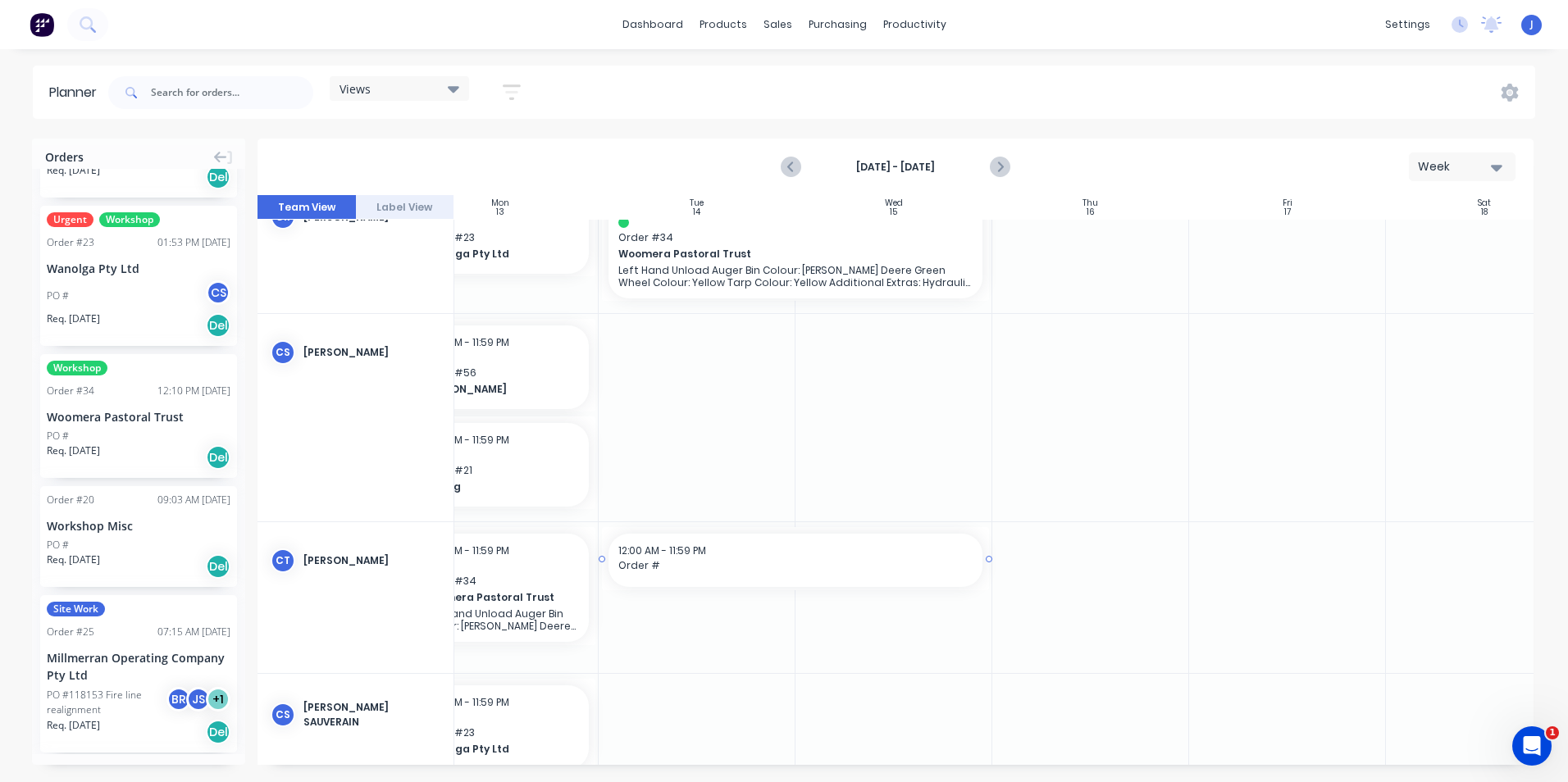
drag, startPoint x: 789, startPoint y: 758, endPoint x: 822, endPoint y: 711, distance: 57.4
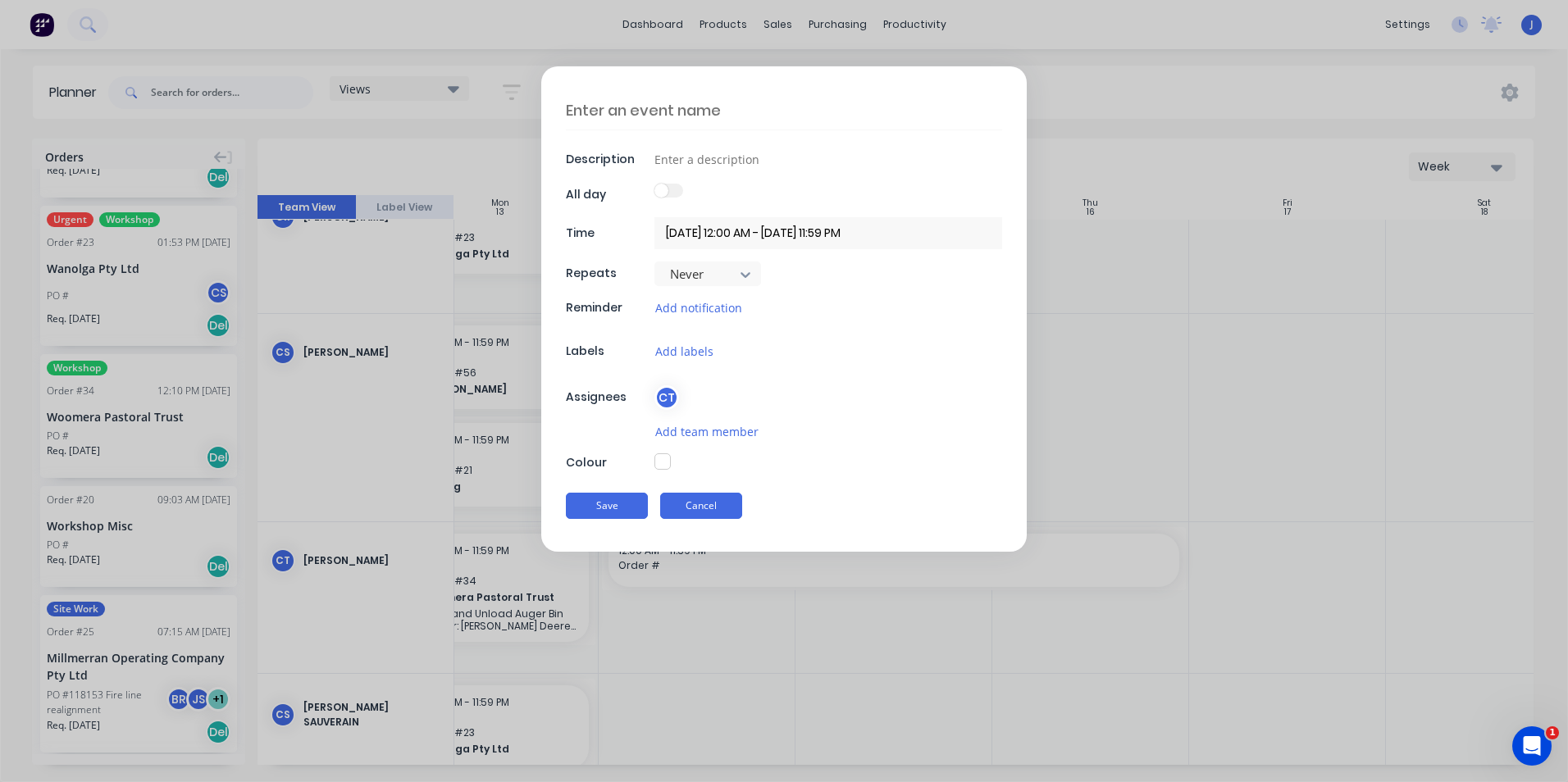
click at [726, 506] on button "Cancel" at bounding box center [701, 506] width 82 height 26
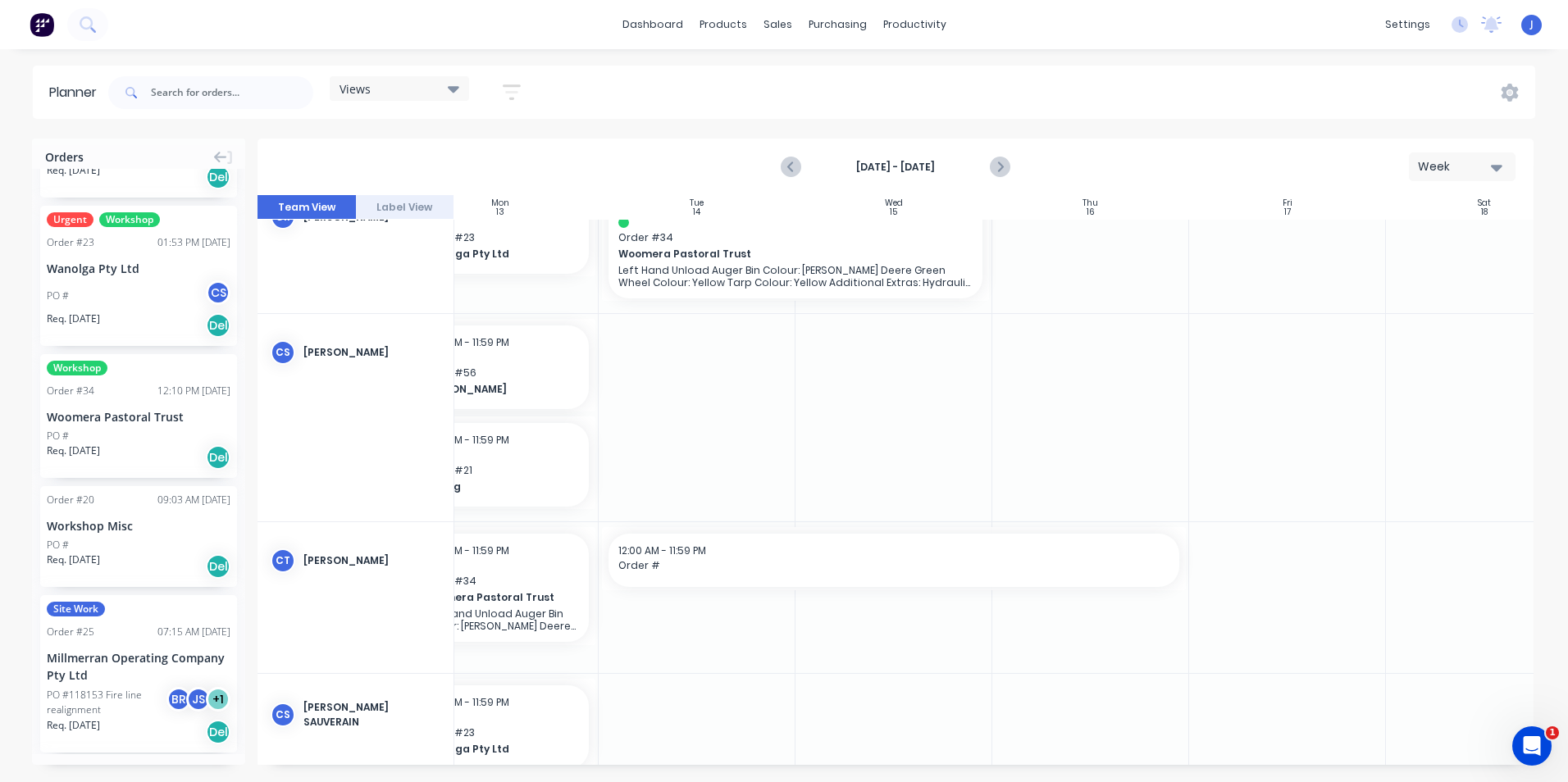
drag, startPoint x: 1533, startPoint y: 397, endPoint x: 1533, endPoint y: 352, distance: 45.0
click at [1533, 352] on div "Orders Order # 58 10:44 AM [DATE] [PERSON_NAME] PO # Req. [DATE] Del Order # 57…" at bounding box center [784, 459] width 1568 height 643
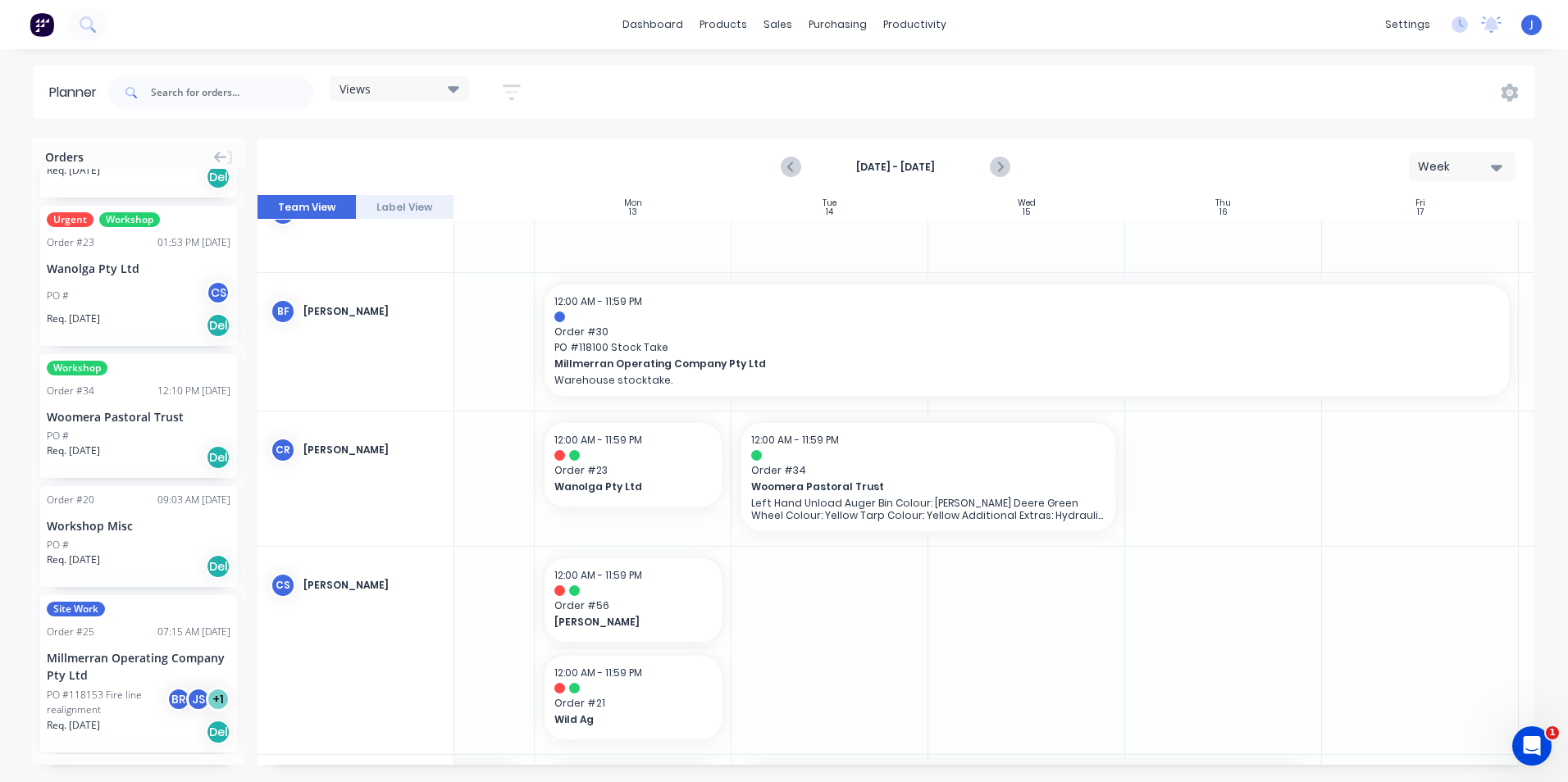
scroll to position [1001, 0]
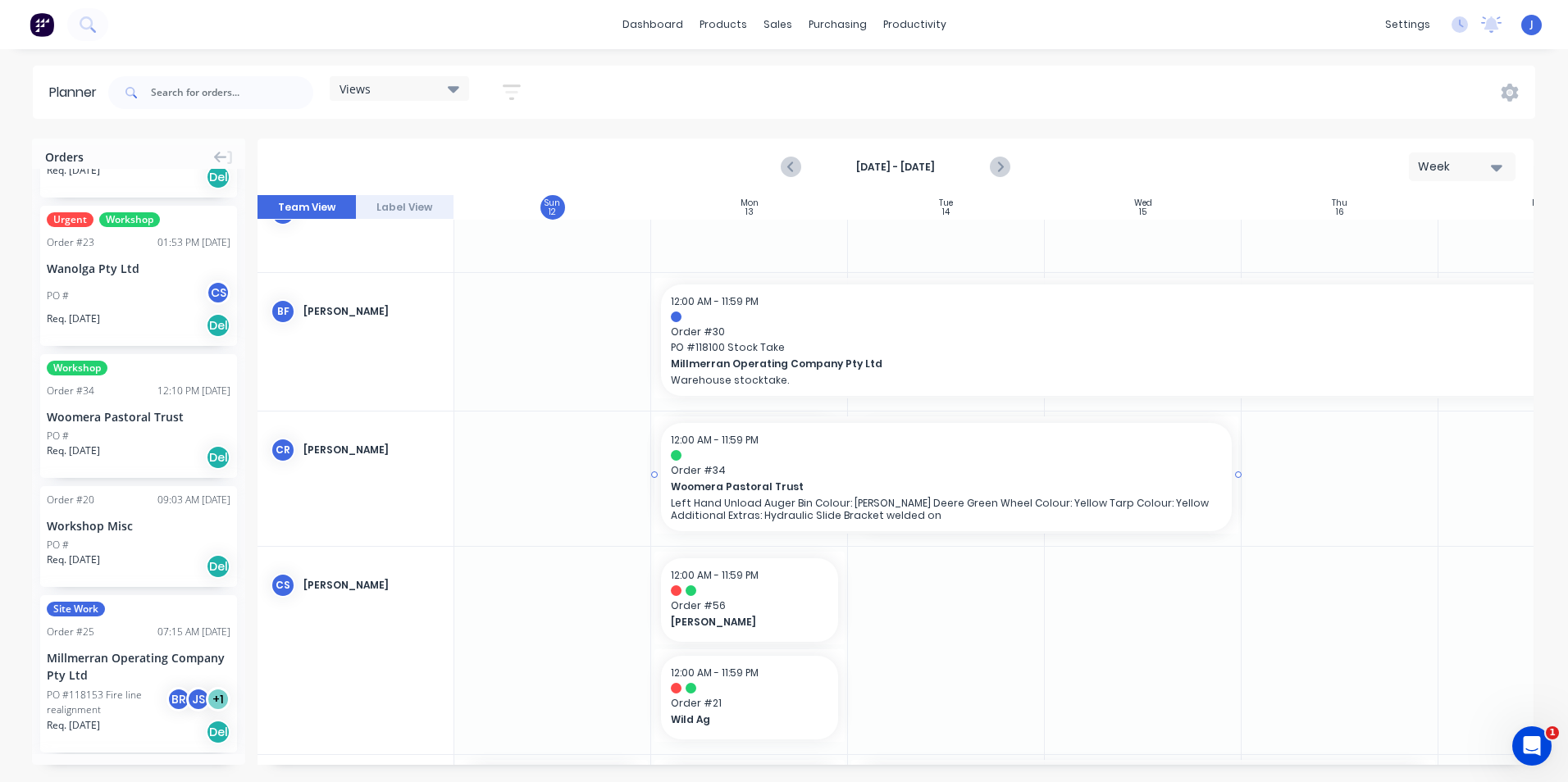
drag, startPoint x: 850, startPoint y: 476, endPoint x: 837, endPoint y: 482, distance: 14.3
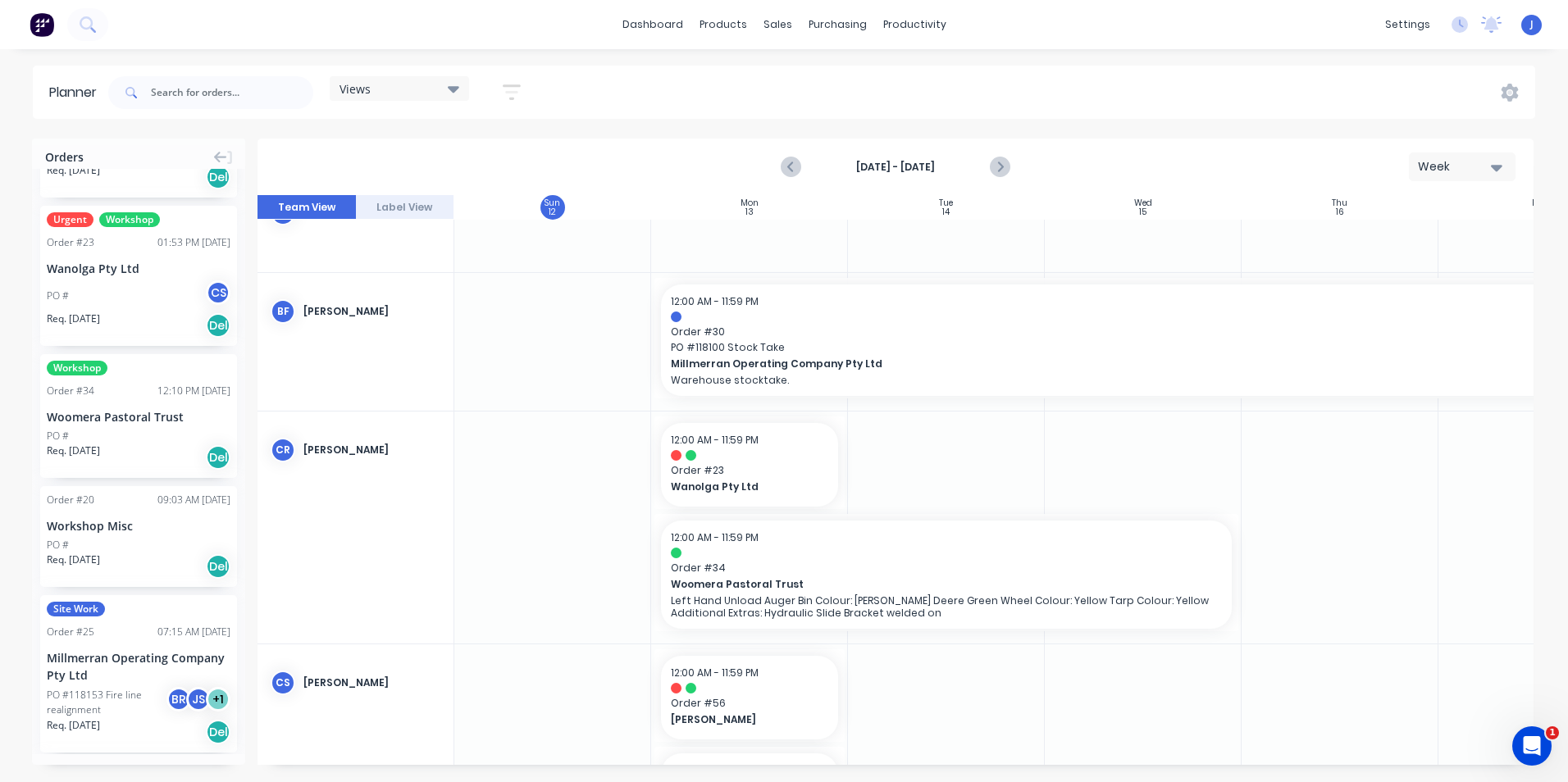
click at [1329, 577] on div at bounding box center [1340, 528] width 197 height 232
click at [1331, 577] on div at bounding box center [1340, 528] width 197 height 232
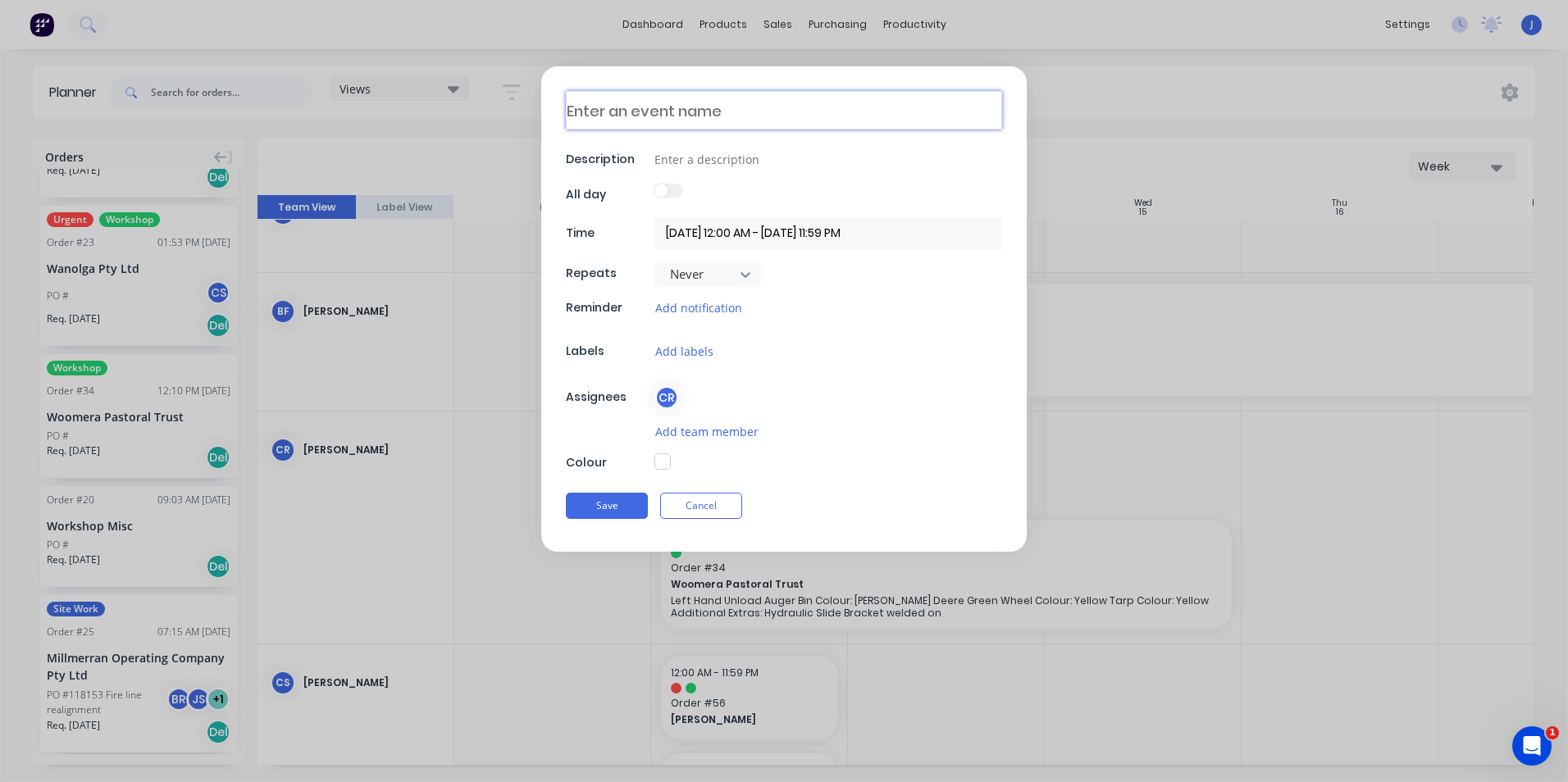
drag, startPoint x: 737, startPoint y: 121, endPoint x: 505, endPoint y: 143, distance: 233.0
click at [504, 144] on form "Description All day Time [DATE] 12:00 AM - [DATE] 11:59 PM Repeats Never Remind…" at bounding box center [784, 309] width 1533 height 486
type textarea "x"
type textarea "C"
type textarea "x"
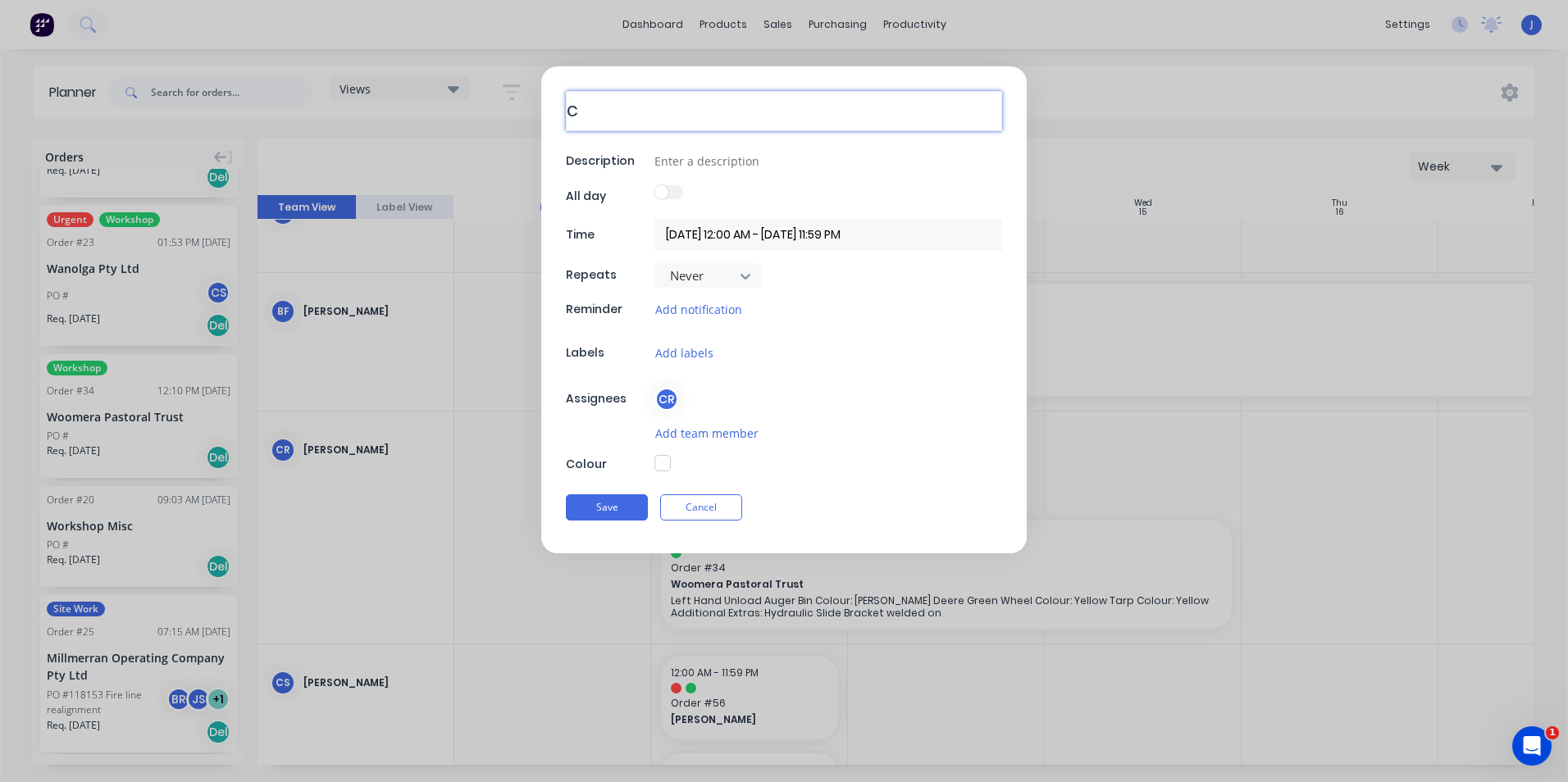
type textarea "Ch"
type textarea "x"
type textarea "Cha"
type textarea "x"
type textarea "[PERSON_NAME]"
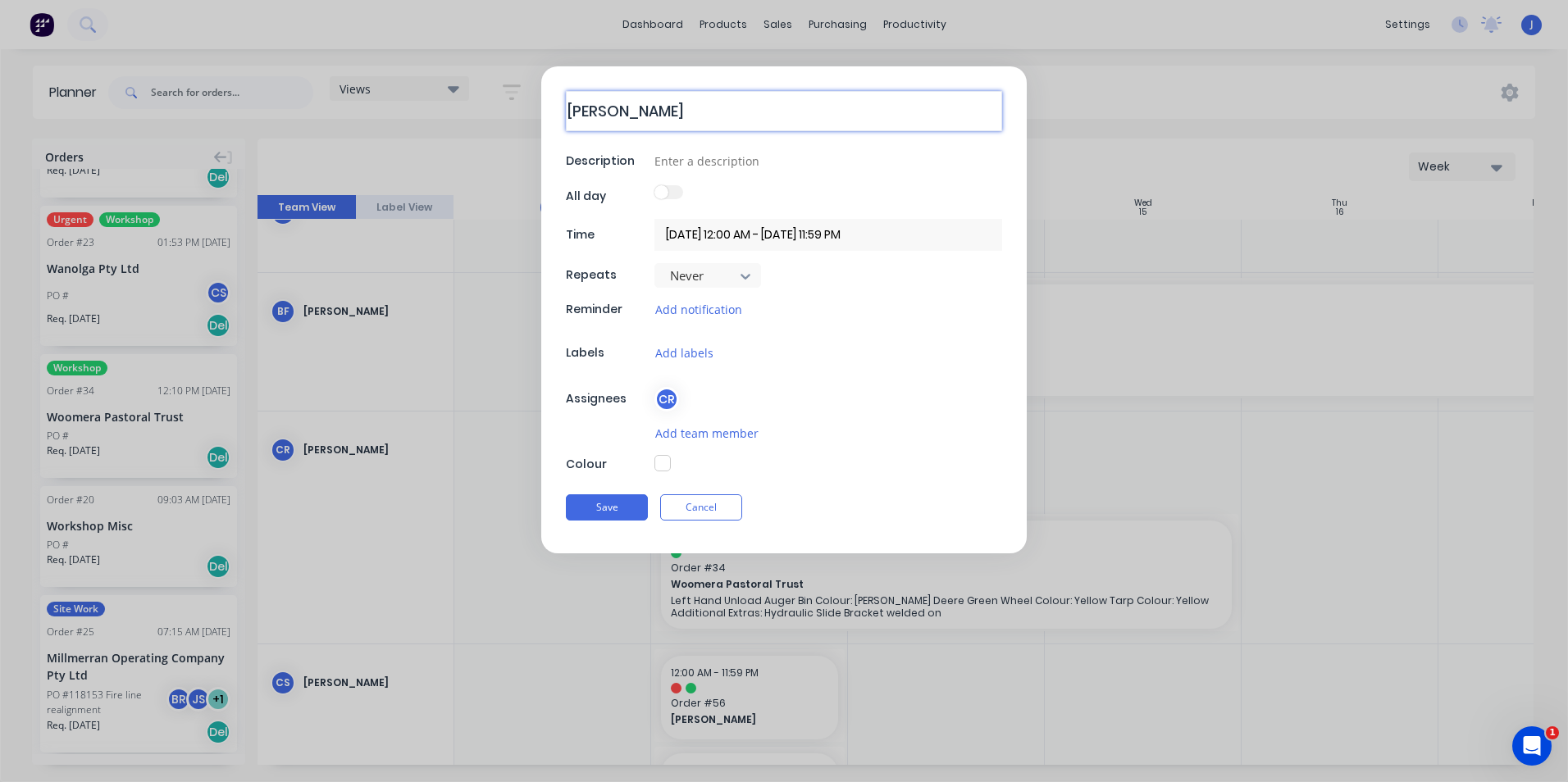
type textarea "x"
type textarea "Chase"
type textarea "x"
type textarea "Chaser"
type textarea "x"
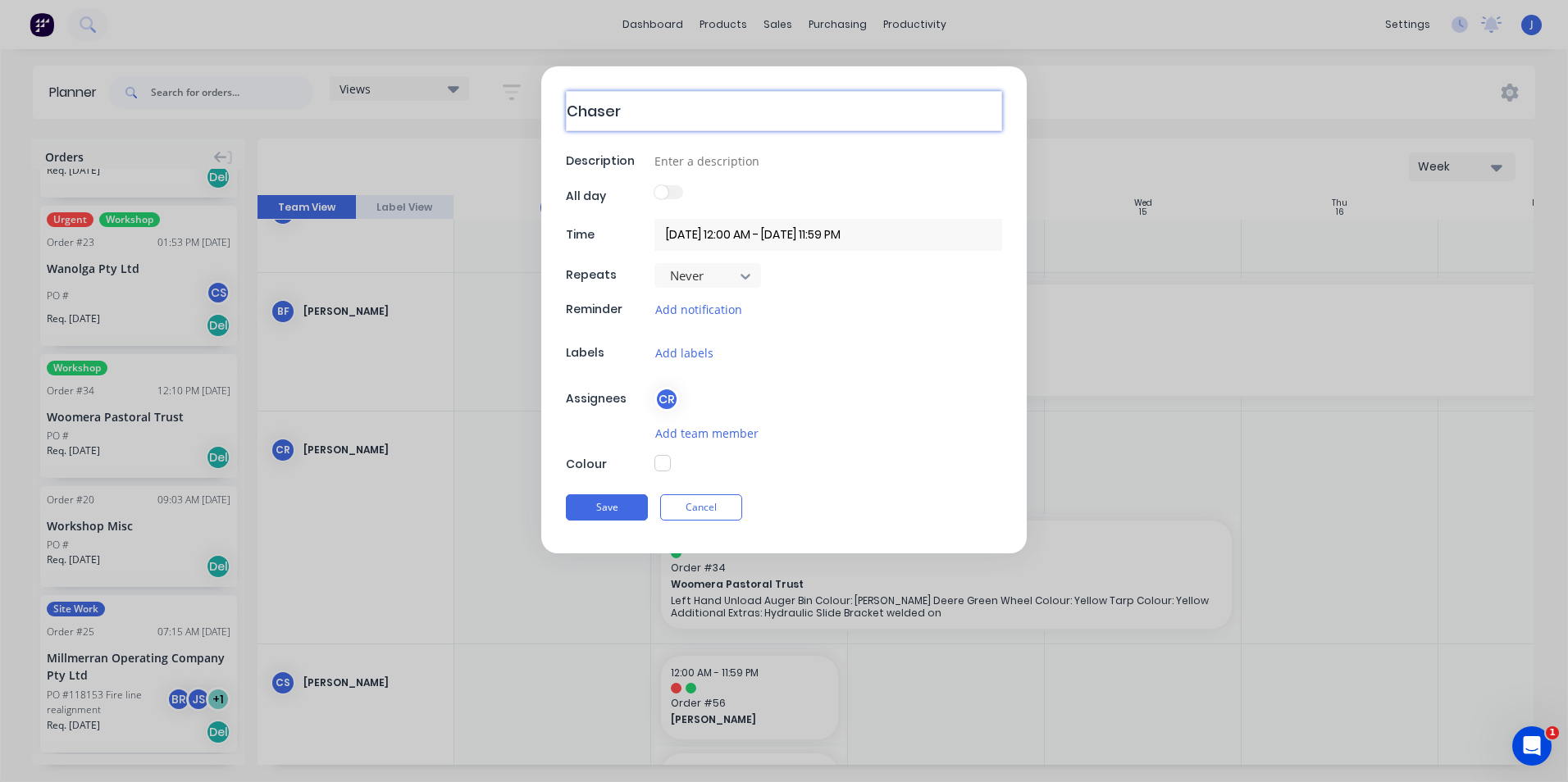
type textarea "Chaser"
type textarea "x"
type textarea "Chaser B"
type textarea "x"
type textarea "Chaser Bi"
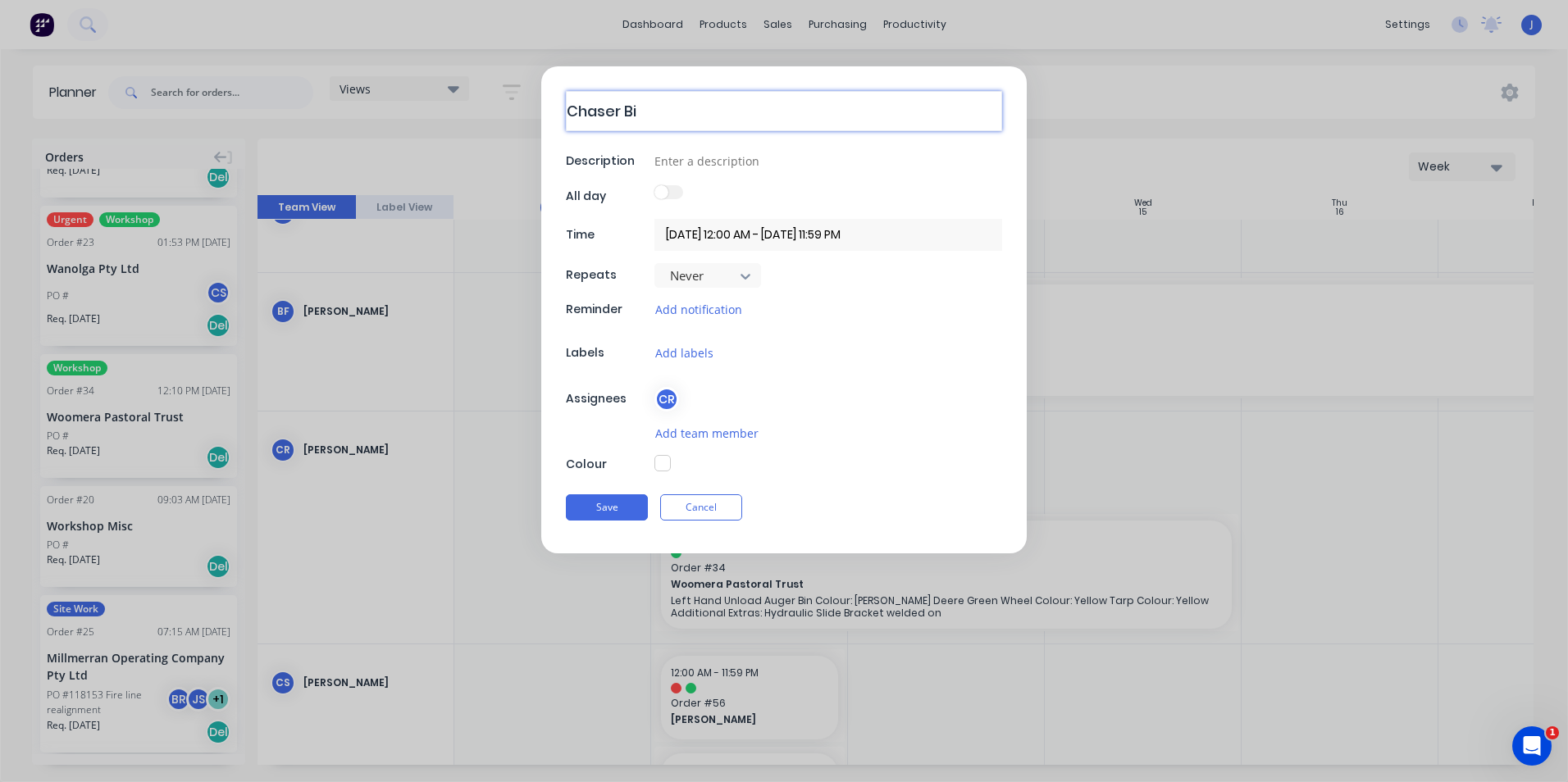
type textarea "x"
type textarea "Chaser Bin"
type textarea "x"
type textarea "Chaser Bin"
type textarea "x"
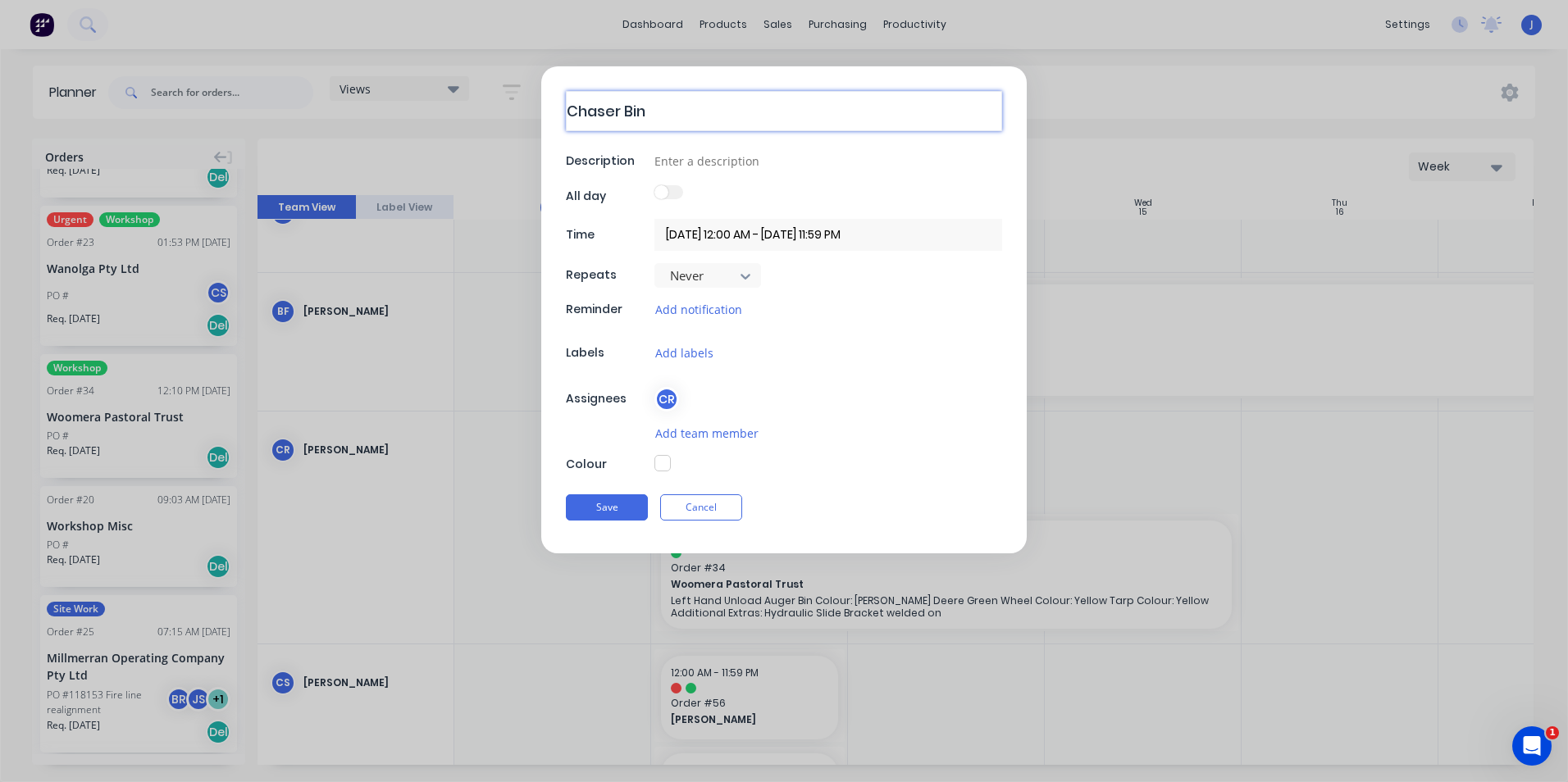
type textarea "Chaser Bin E"
type textarea "x"
type textarea "Chaser Bin Ex"
type textarea "x"
type textarea "Chaser Bin Ext"
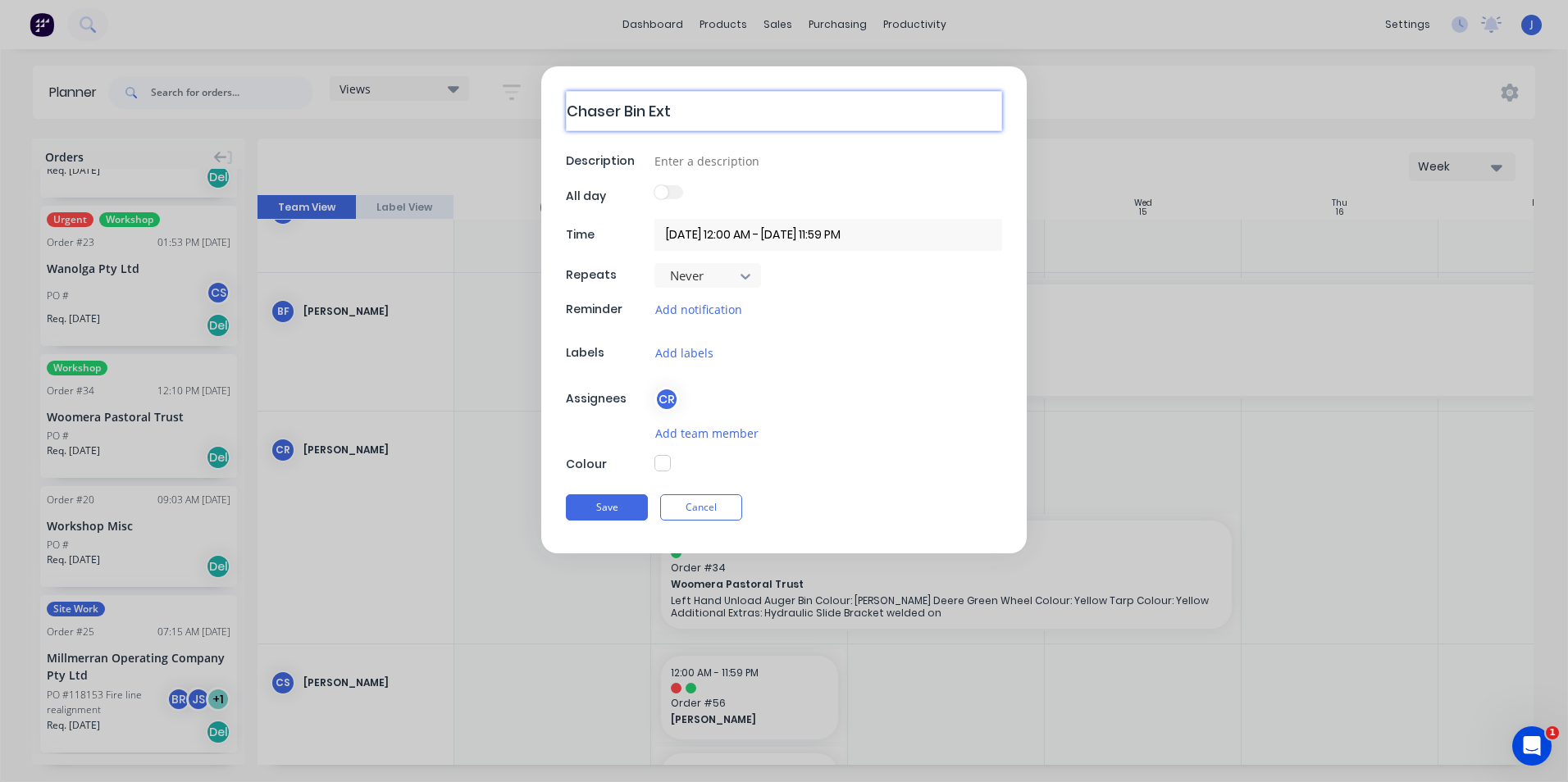
type textarea "x"
type textarea "Chaser Bin Extr"
type textarea "x"
type textarea "Chaser Bin Extra"
type textarea "x"
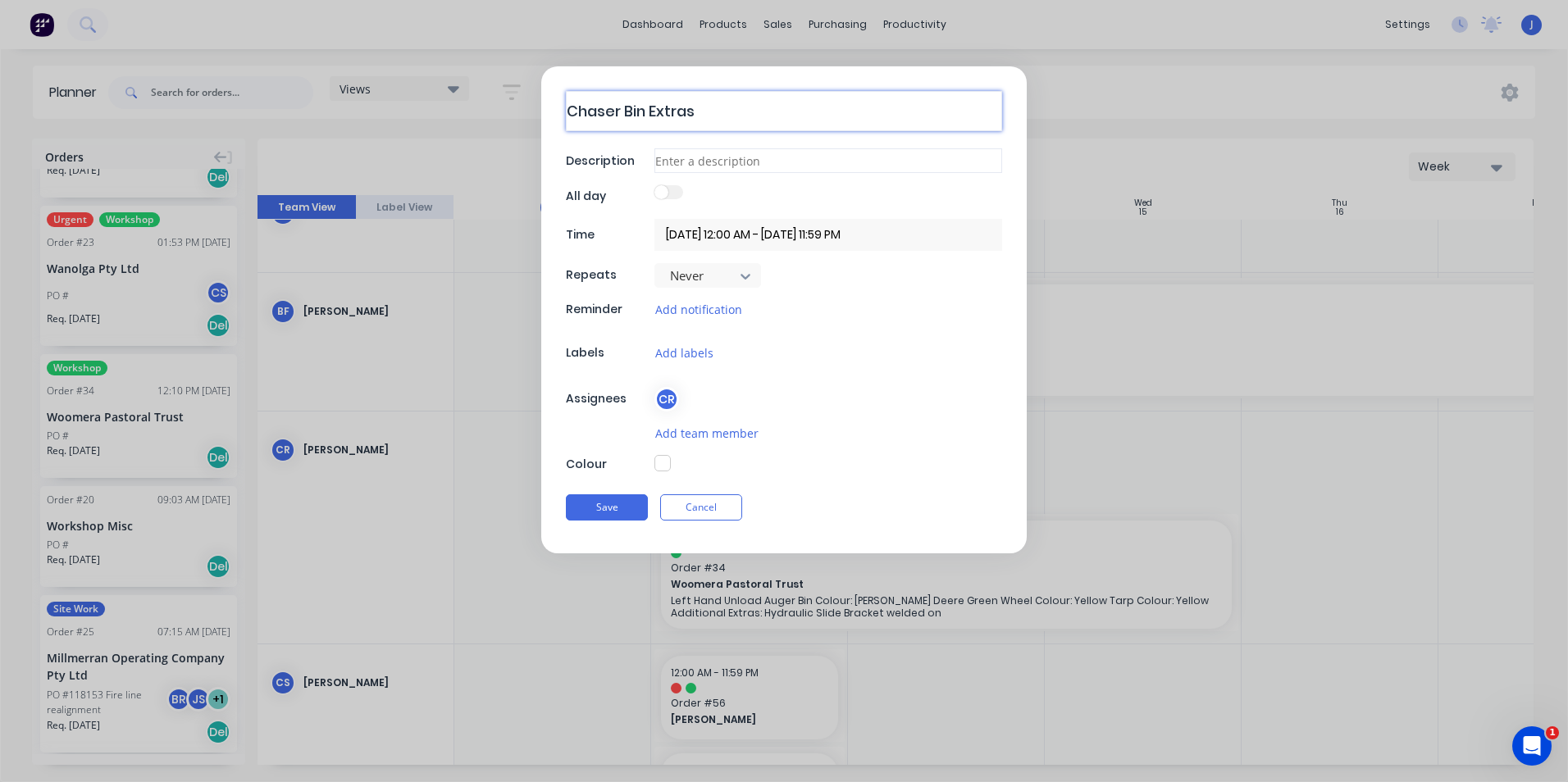
type textarea "Chaser Bin Extras"
click at [681, 165] on input at bounding box center [828, 161] width 348 height 25
type textarea "x"
type input "S"
type textarea "x"
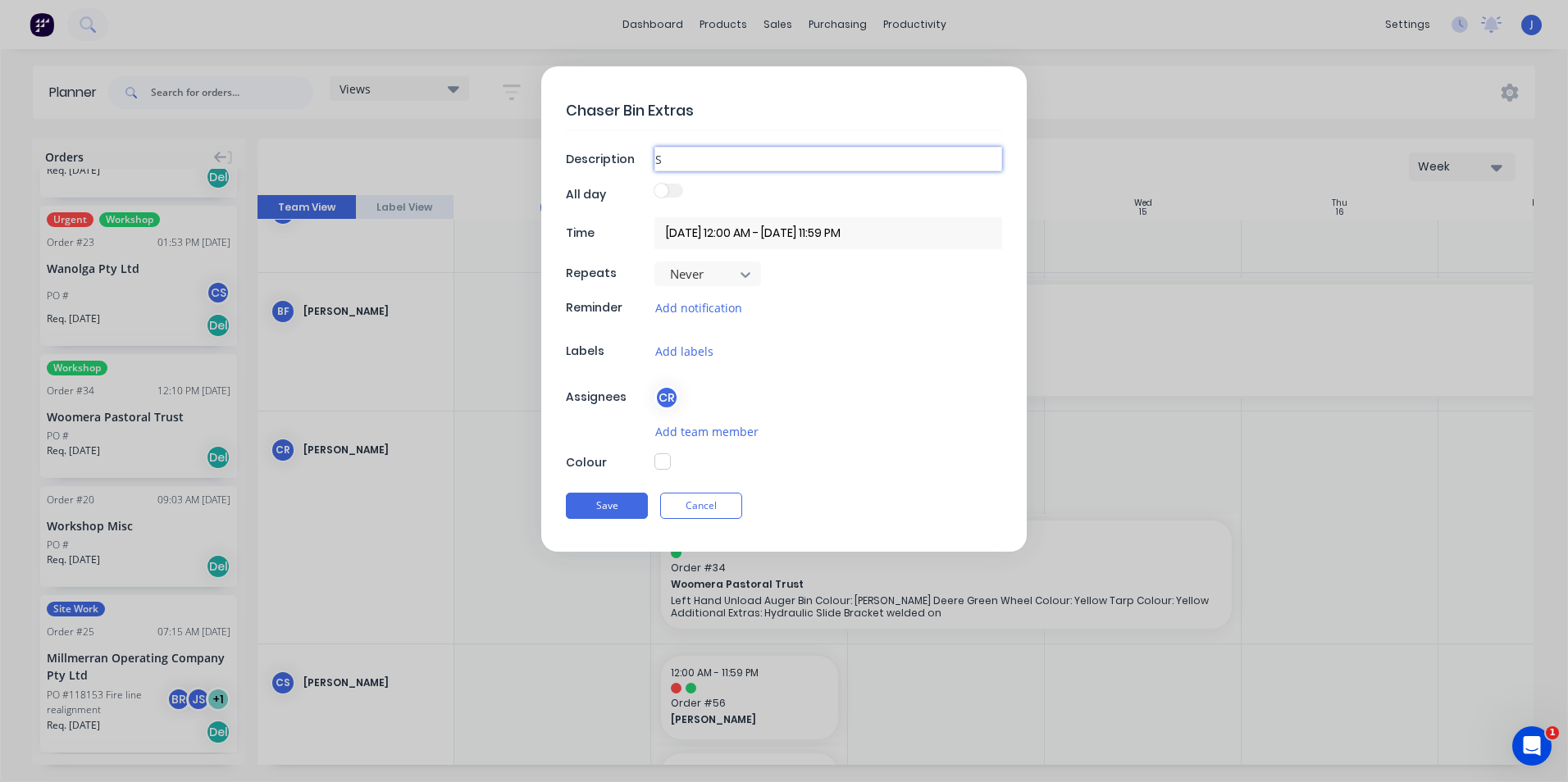
type input "Sp"
type textarea "x"
type input "Spo"
type textarea "x"
type input "Spou"
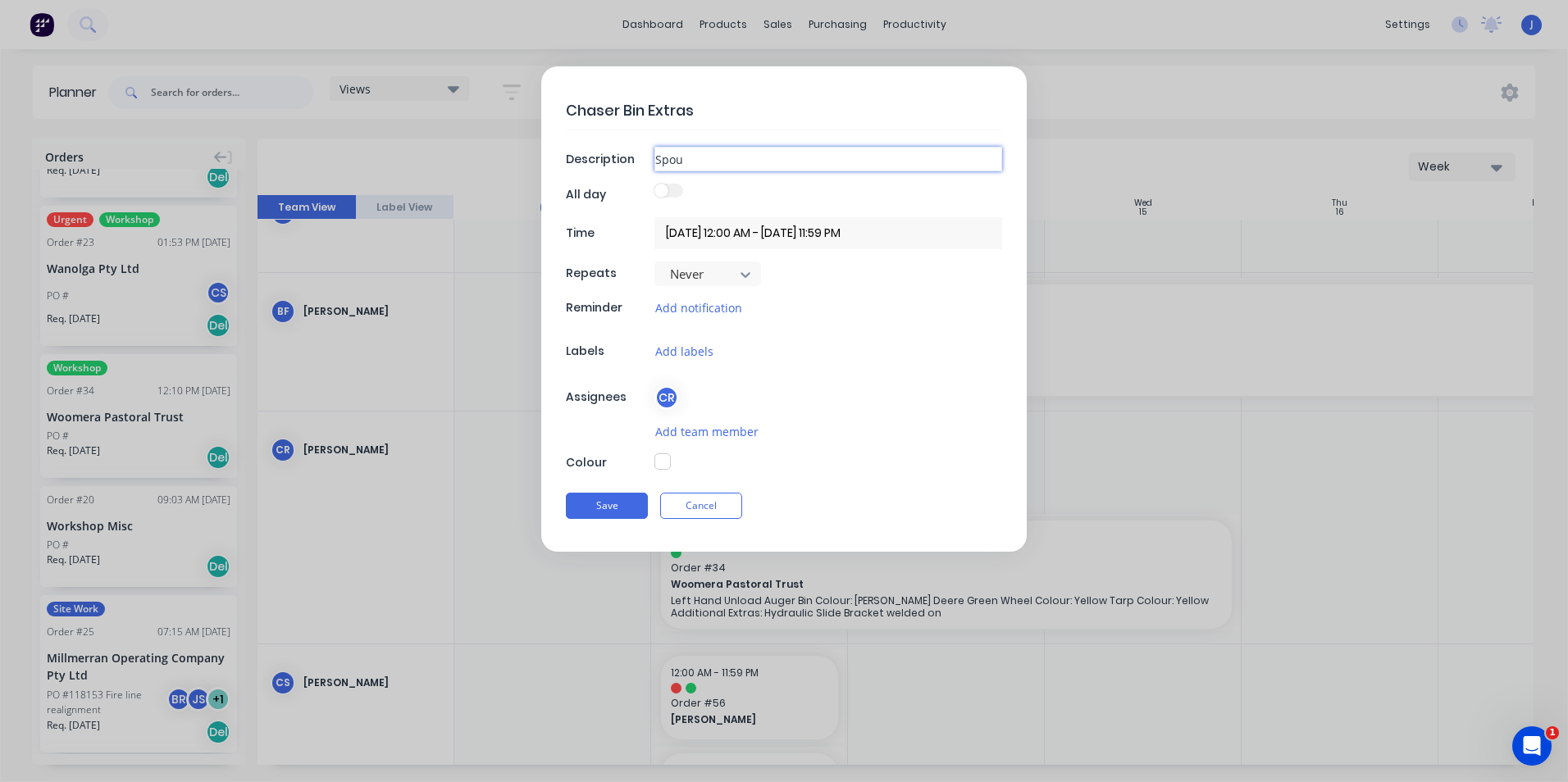
type textarea "x"
type input "Spout"
type textarea "x"
type input "Spouts"
type textarea "x"
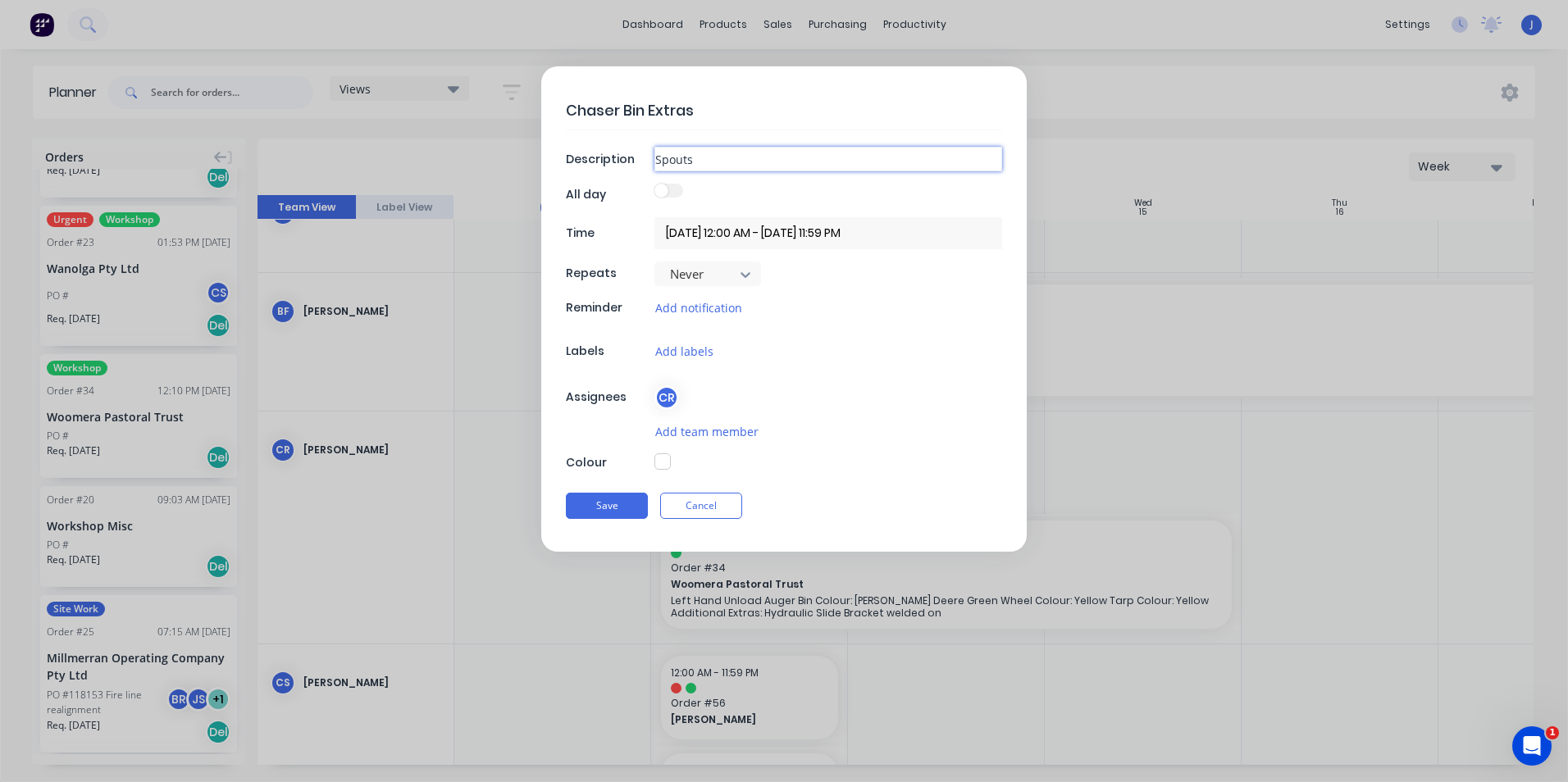
type input "Spouts"
type textarea "x"
type input "Spouts"
type textarea "x"
type input "Spouts,"
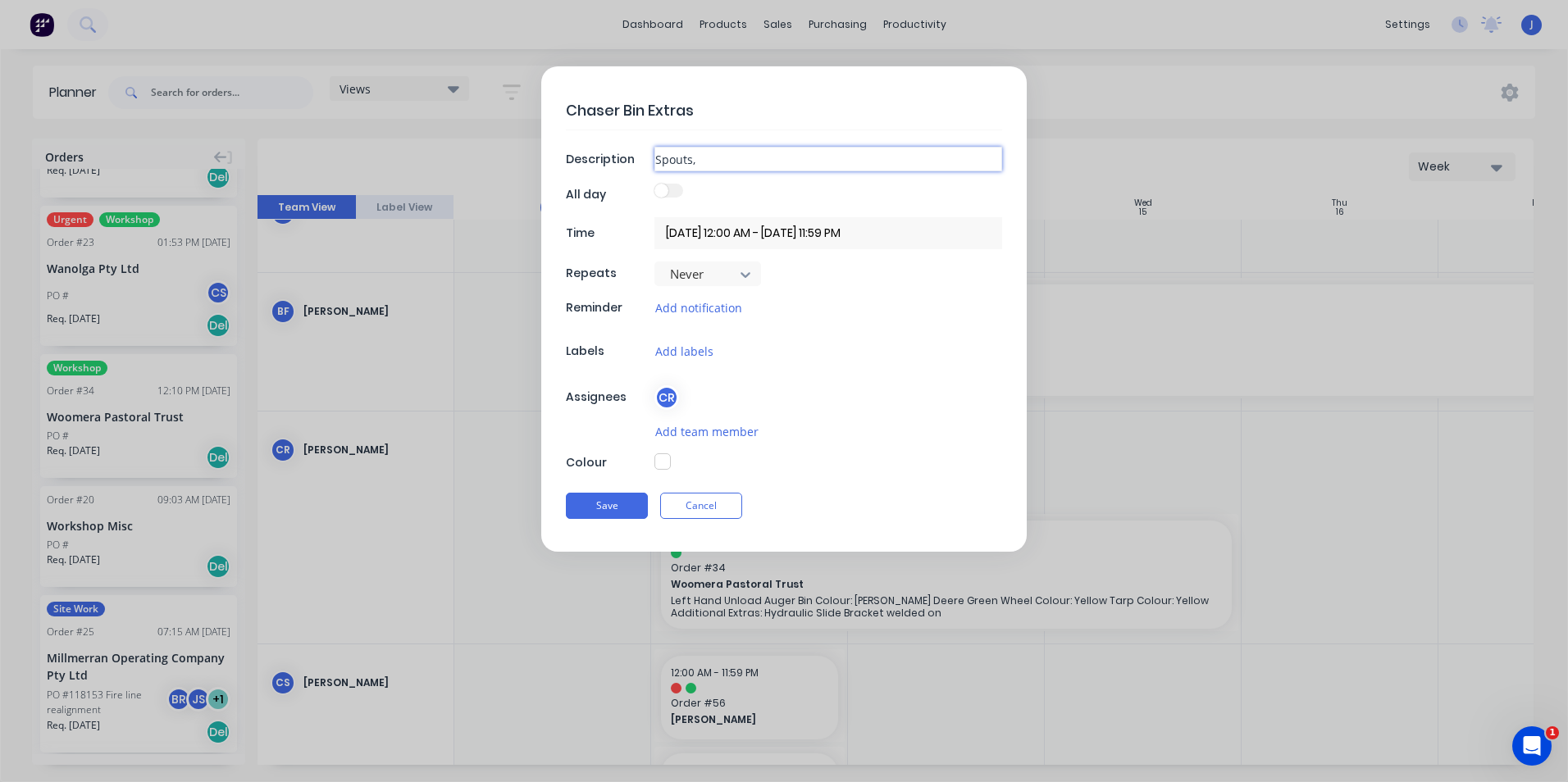
type textarea "x"
type input "Spouts,"
type textarea "x"
type input "Spouts, L"
type textarea "x"
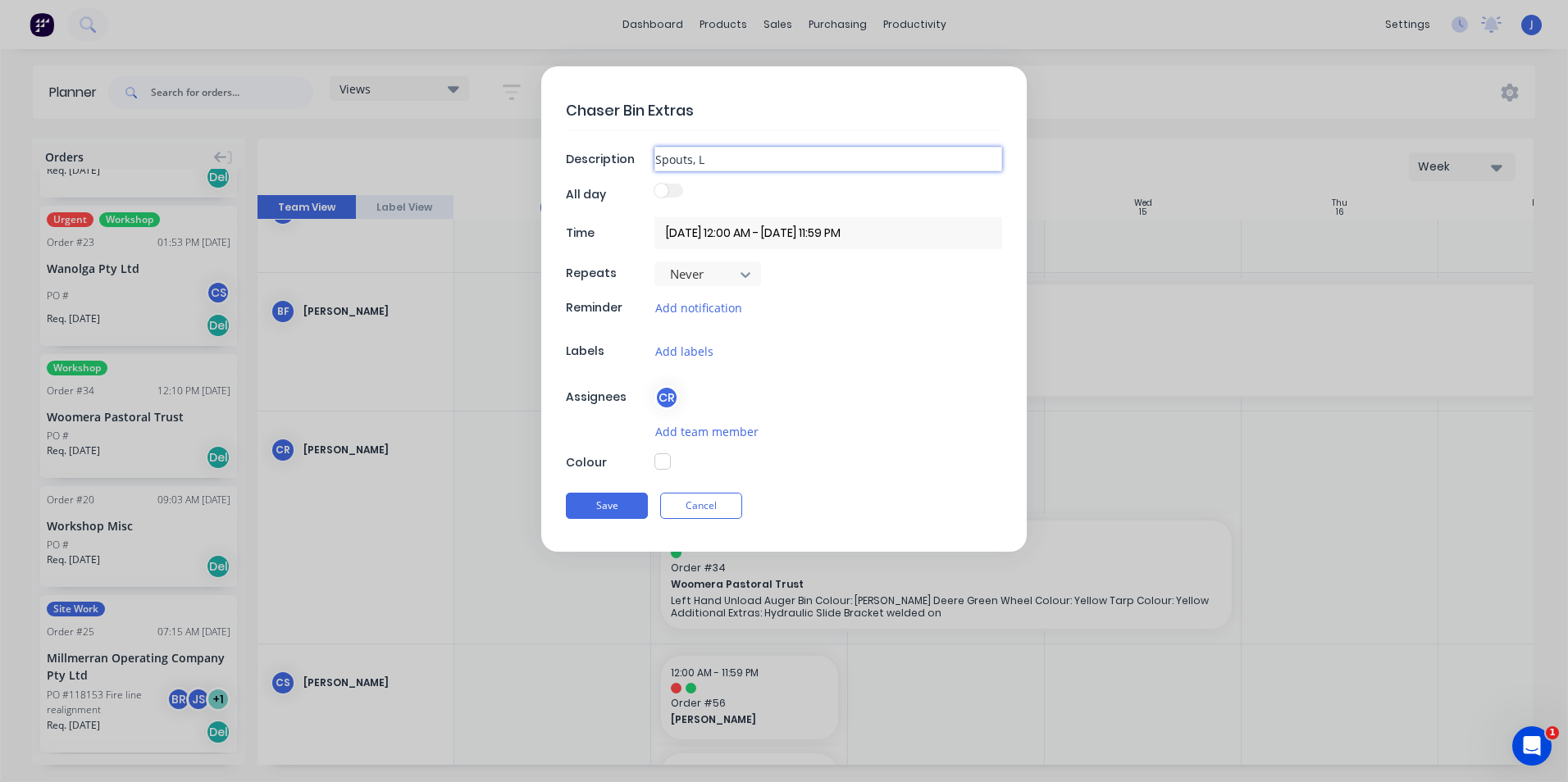
type input "Spouts, La"
type textarea "x"
type input "Spouts, Lad"
type textarea "x"
type input "Spouts, [PERSON_NAME]"
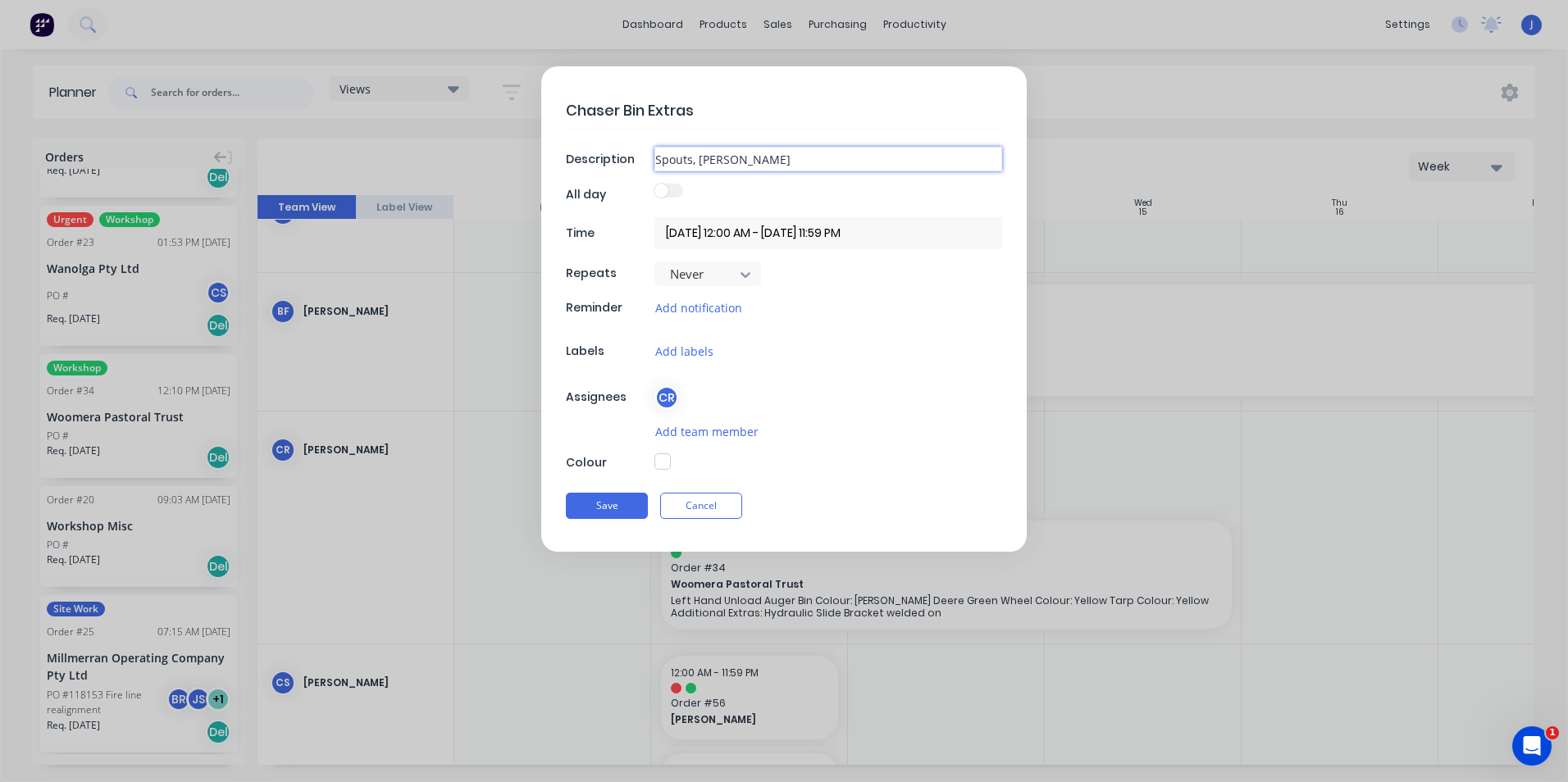
type textarea "x"
type input "Spouts, Ladde"
type textarea "x"
type input "Spouts, Ladder"
type textarea "x"
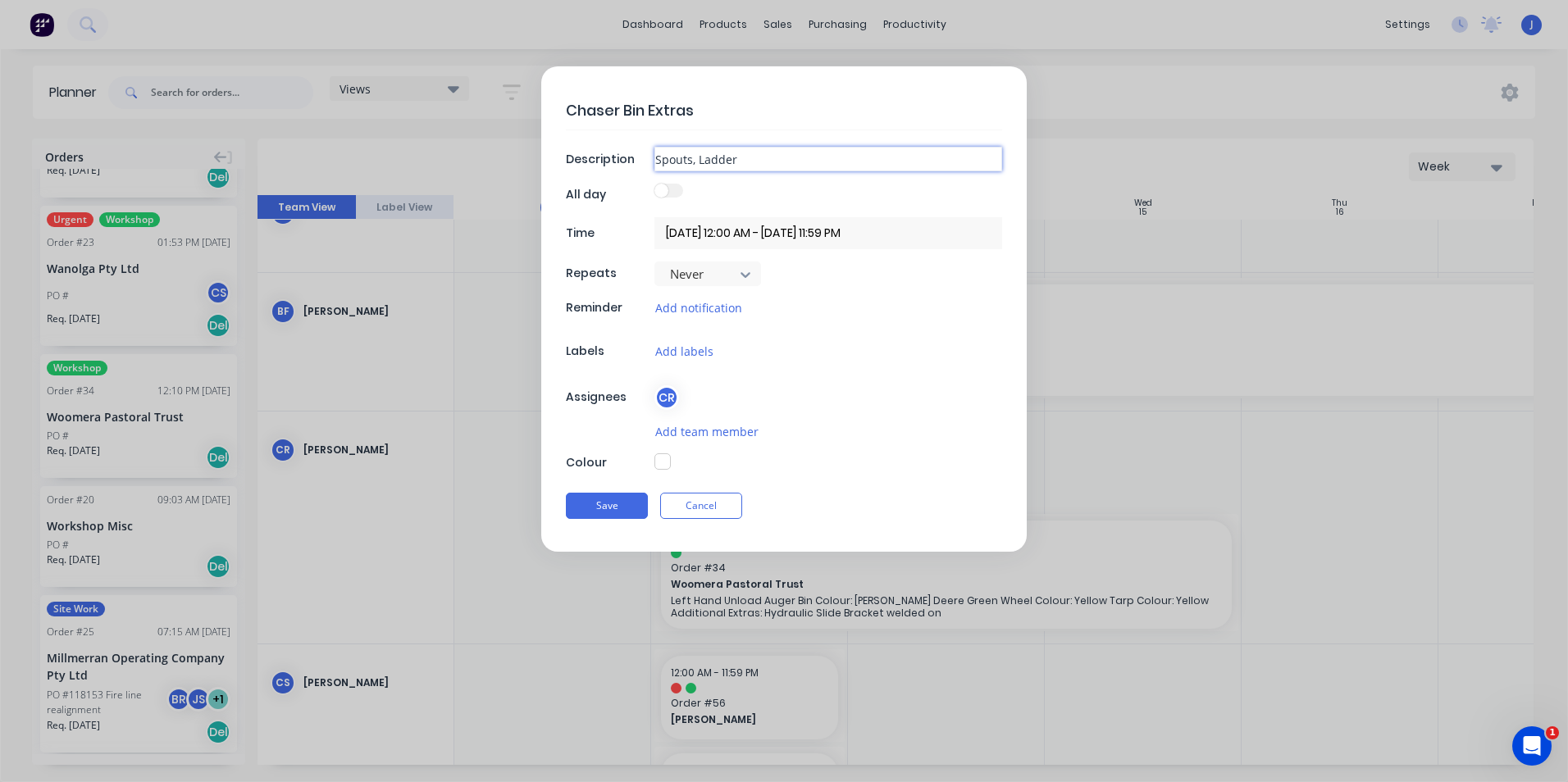
type input "Spouts, Ladders"
type textarea "x"
type input "Spouts, Ladders,"
type textarea "x"
type input "Spouts, Ladders,"
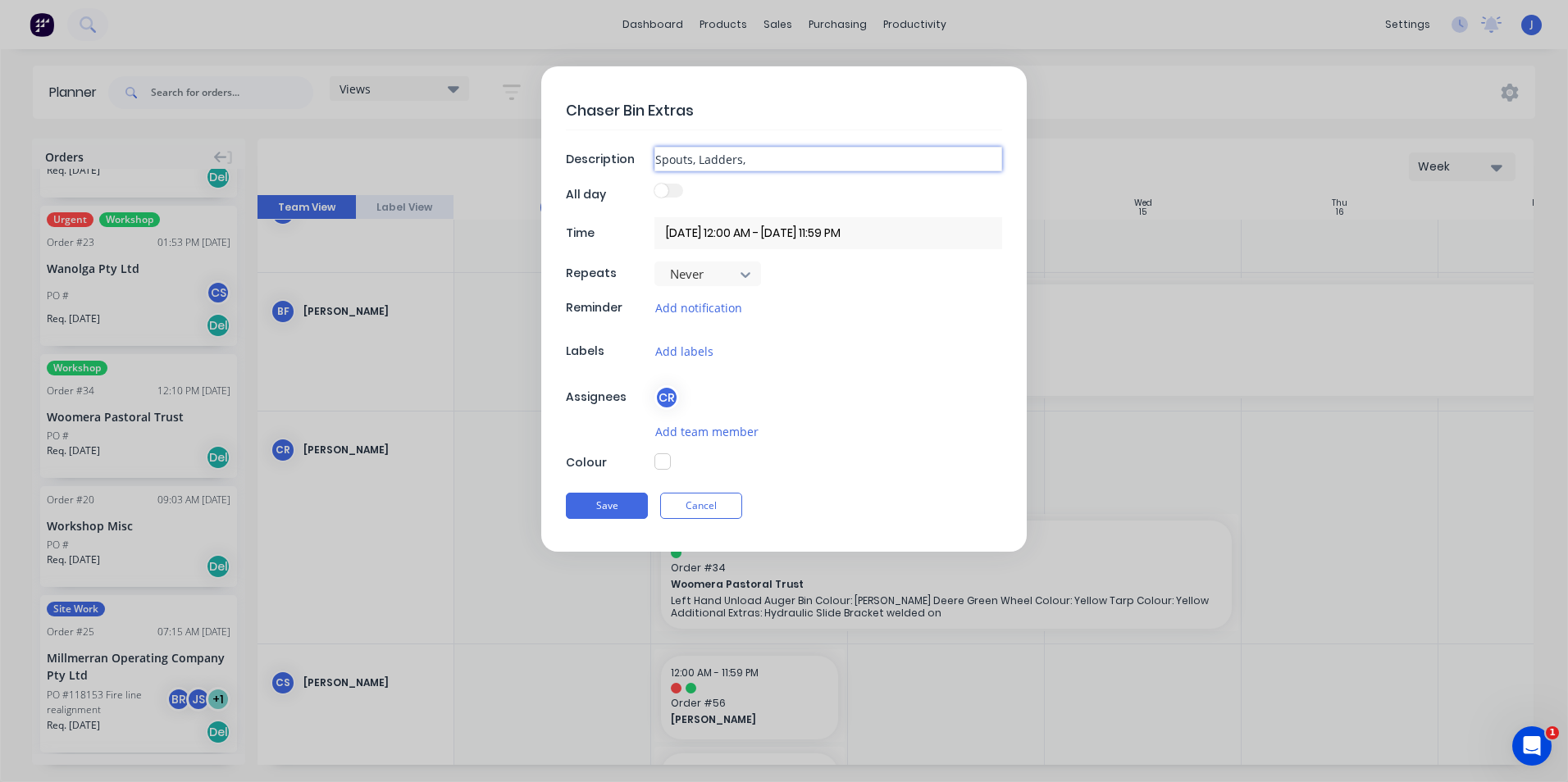
type textarea "x"
type input "Spouts, Ladders, S"
type textarea "x"
type input "Spouts, Ladders, Sl"
type textarea "x"
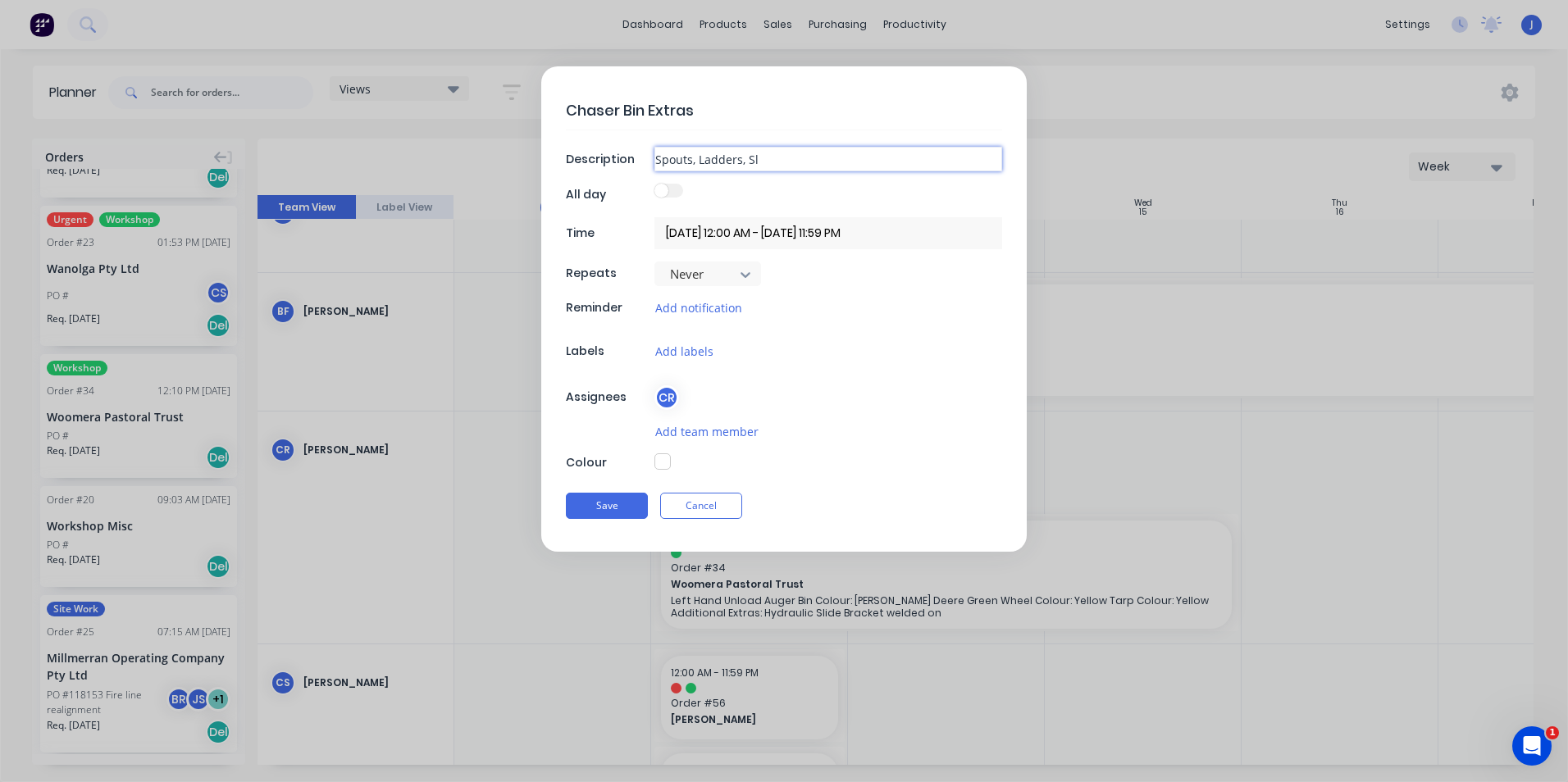
type input "Spouts, Ladders, S"
type textarea "x"
type input "Spouts, Ladders, Sl"
type textarea "x"
type input "Spouts, Ladders, Sli"
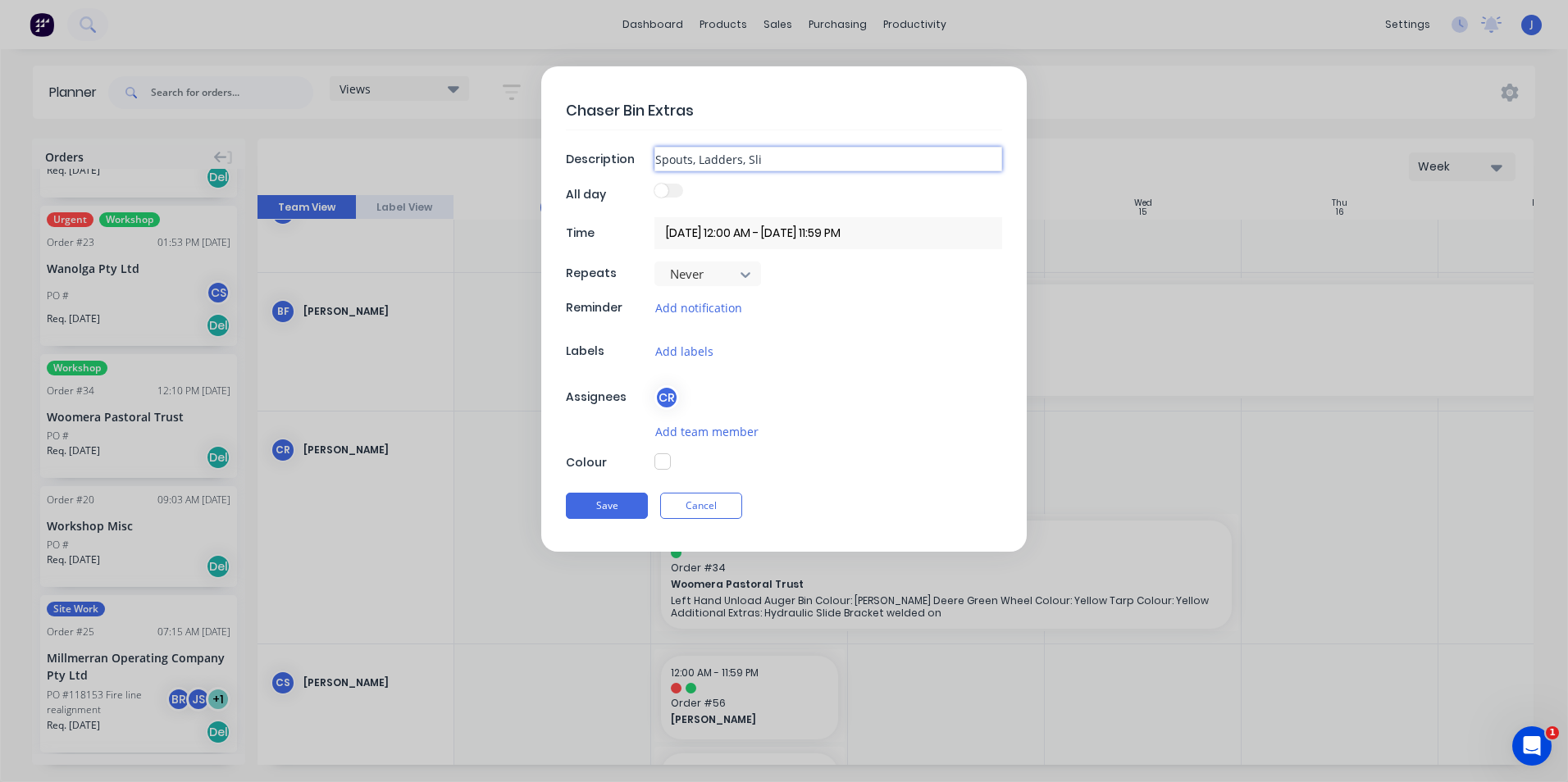
type textarea "x"
type input "Spouts, Ladders, Slid"
type textarea "x"
type input "Spouts, Ladders, Slide"
type textarea "x"
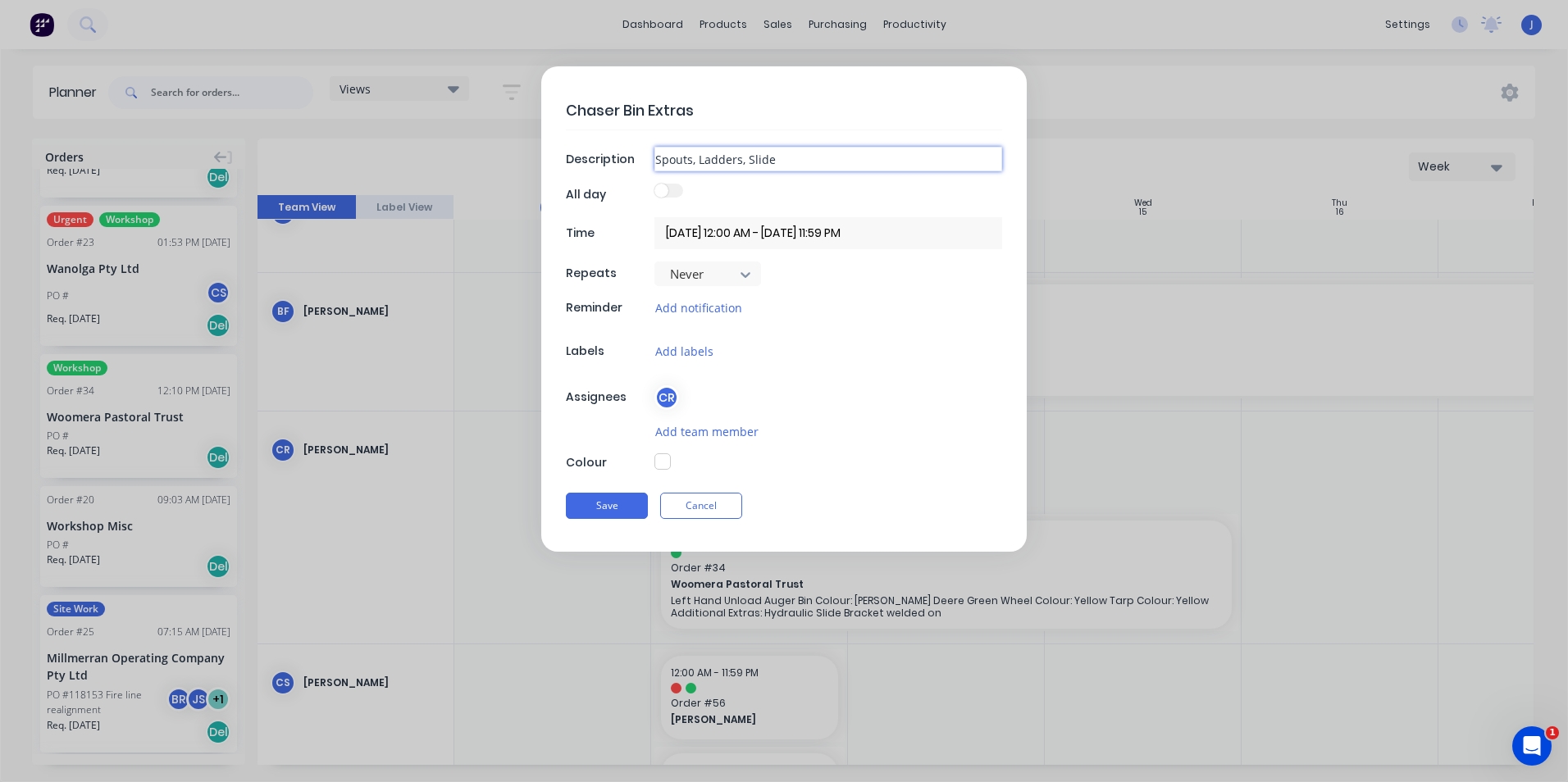
type input "Spouts, Ladders, Slide"
type textarea "x"
type input "Spouts, Ladders, Slide H"
type textarea "x"
type input "Spouts, Ladders, Slide Ho"
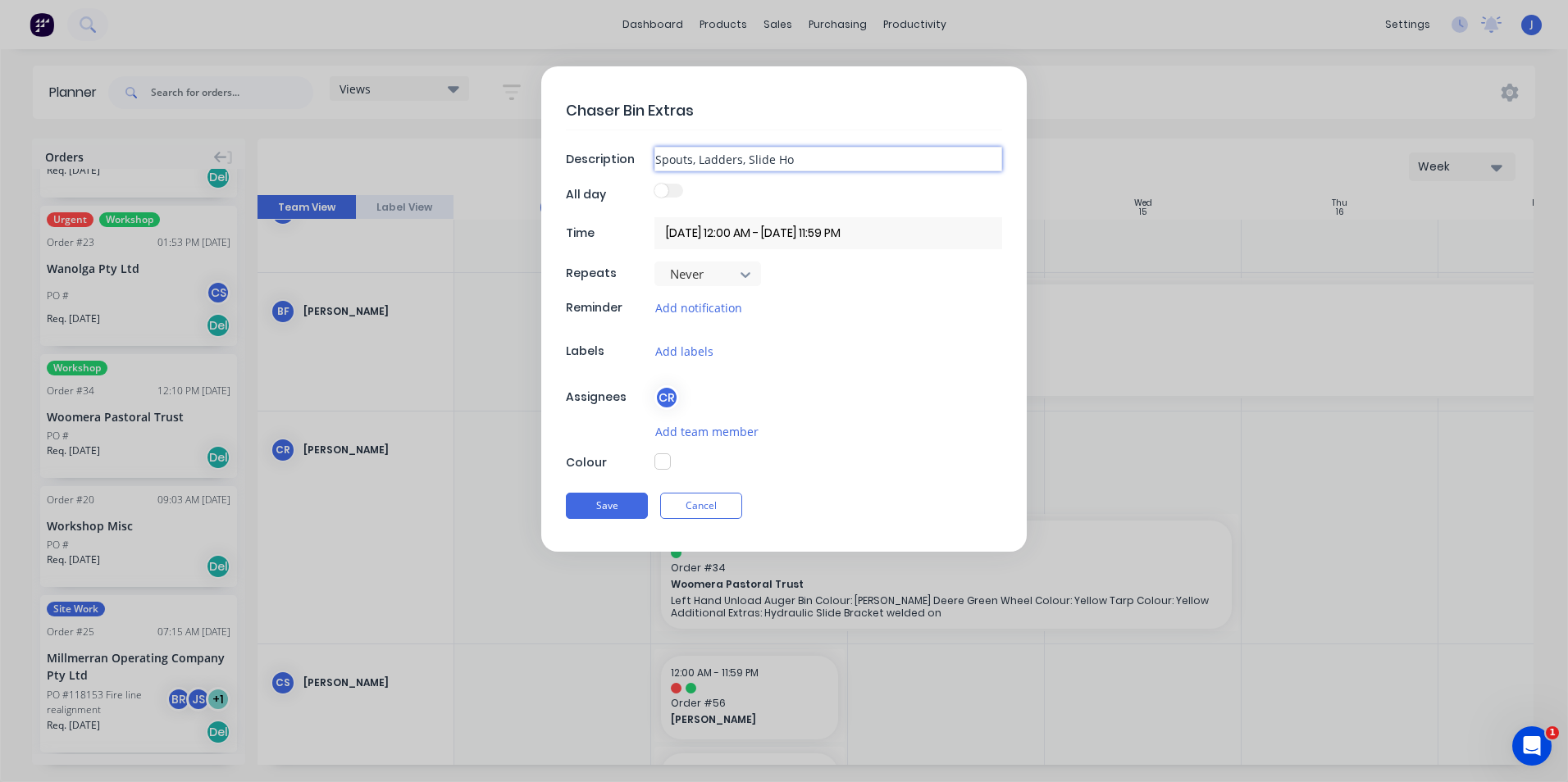
type textarea "x"
type input "Spouts, Ladders, Slide Hol"
type textarea "x"
type input "Spouts, Ladders, Slide Hold"
type textarea "x"
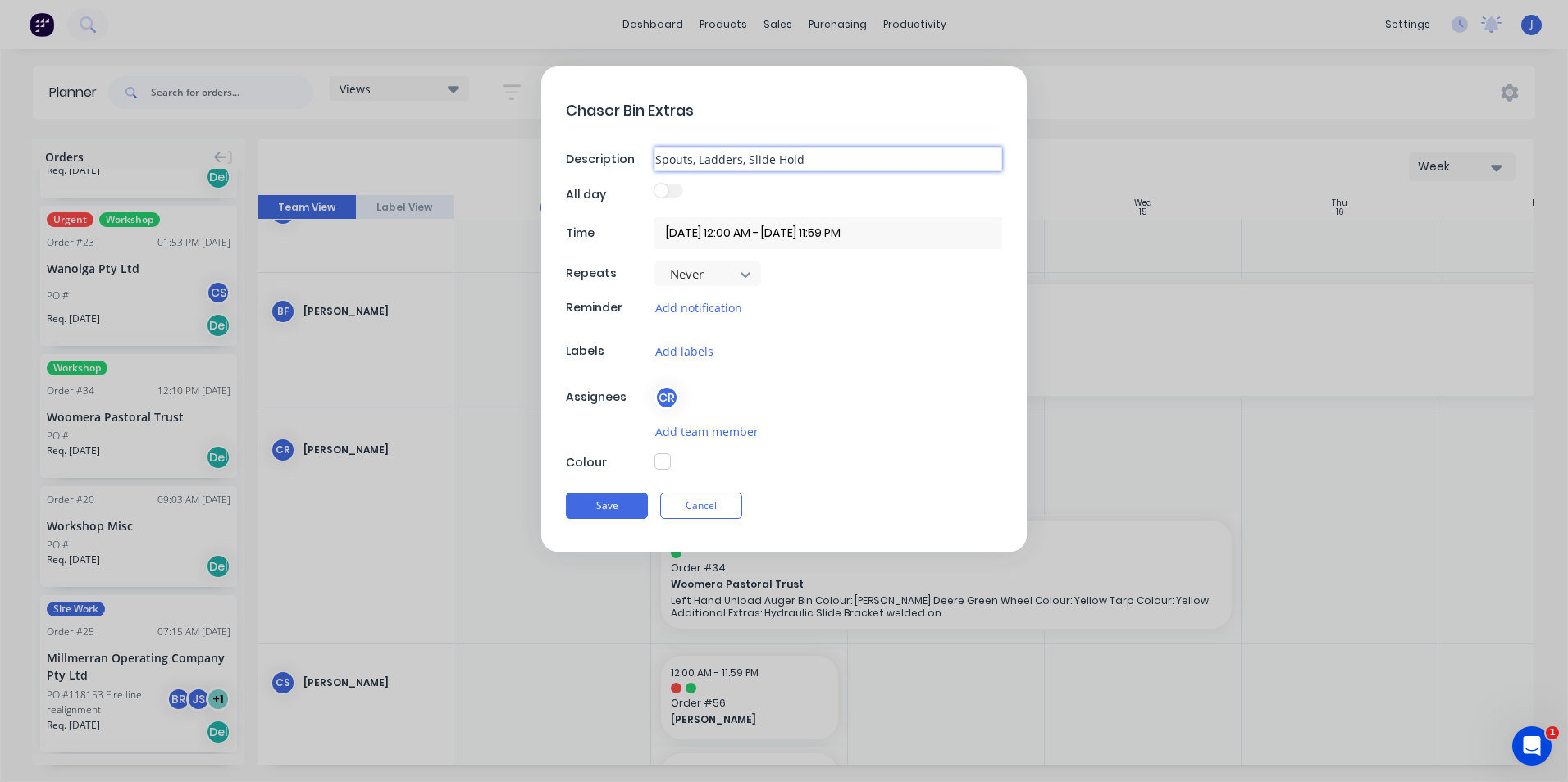
type input "Spouts, Ladders, Slide Holde"
type textarea "x"
type input "Spouts, Ladders, Slide Holder"
type textarea "x"
type input "Spouts, Ladders, Slide Holders"
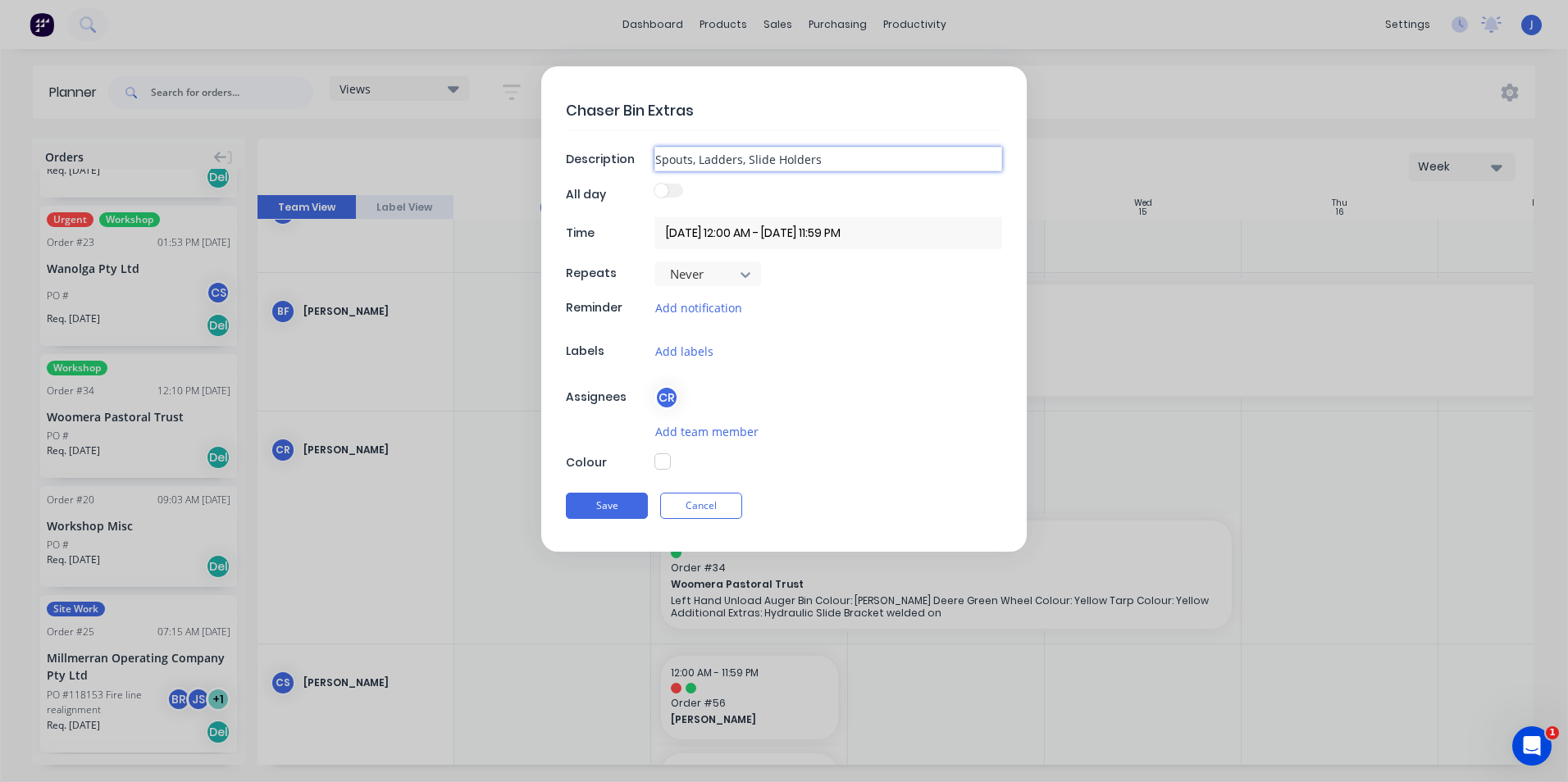
type textarea "x"
type input "Spouts, Ladders, Slide Holders,"
type textarea "x"
type input "Spouts, Ladders, Slide Holders,"
type textarea "x"
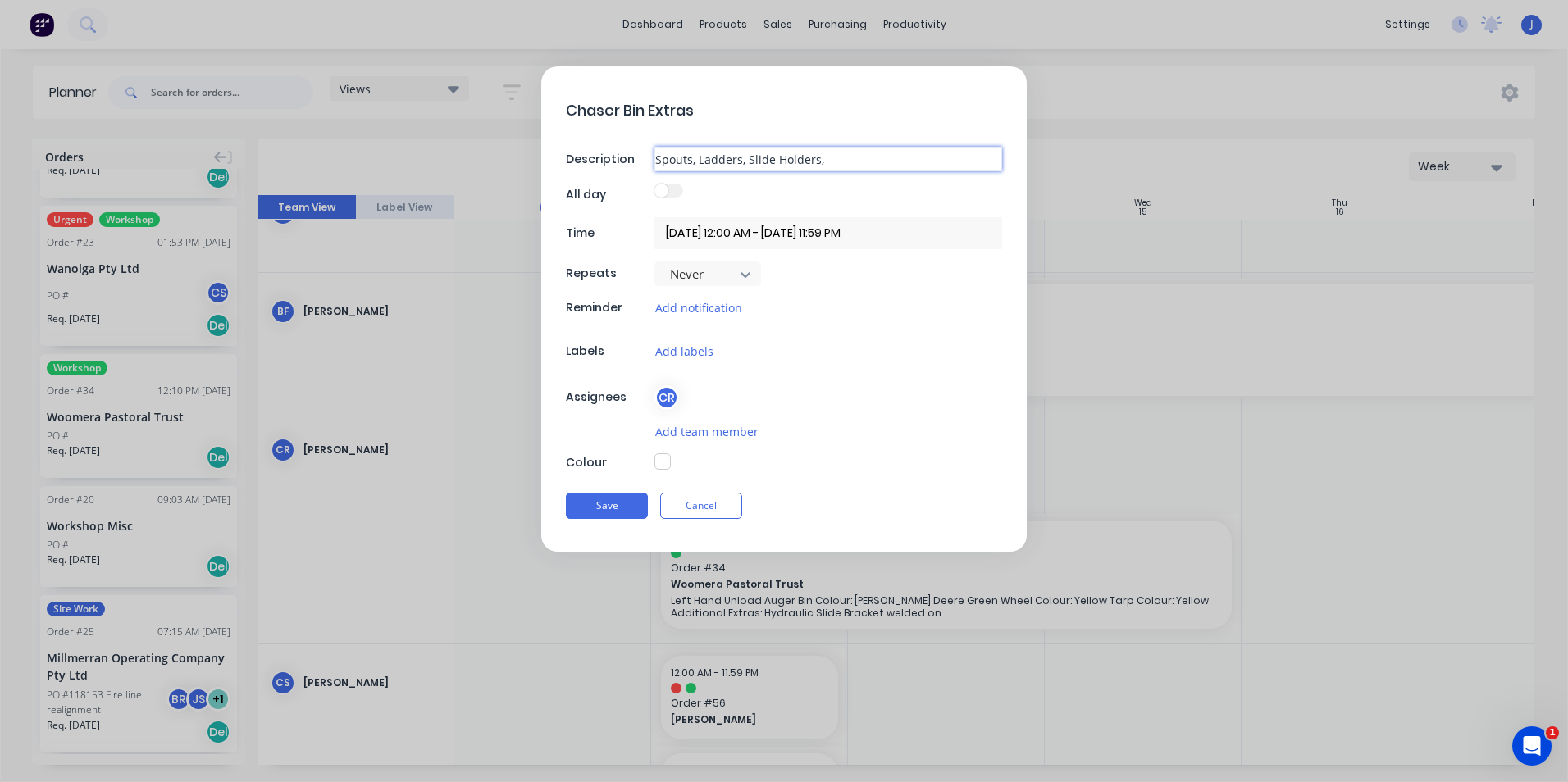
type input "Spouts, Ladders, Slide Holders, T"
type textarea "x"
type input "Spouts, Ladders, Slide Holders, Ta"
type textarea "x"
type input "Spouts, Ladders, Slide Holders, Tar"
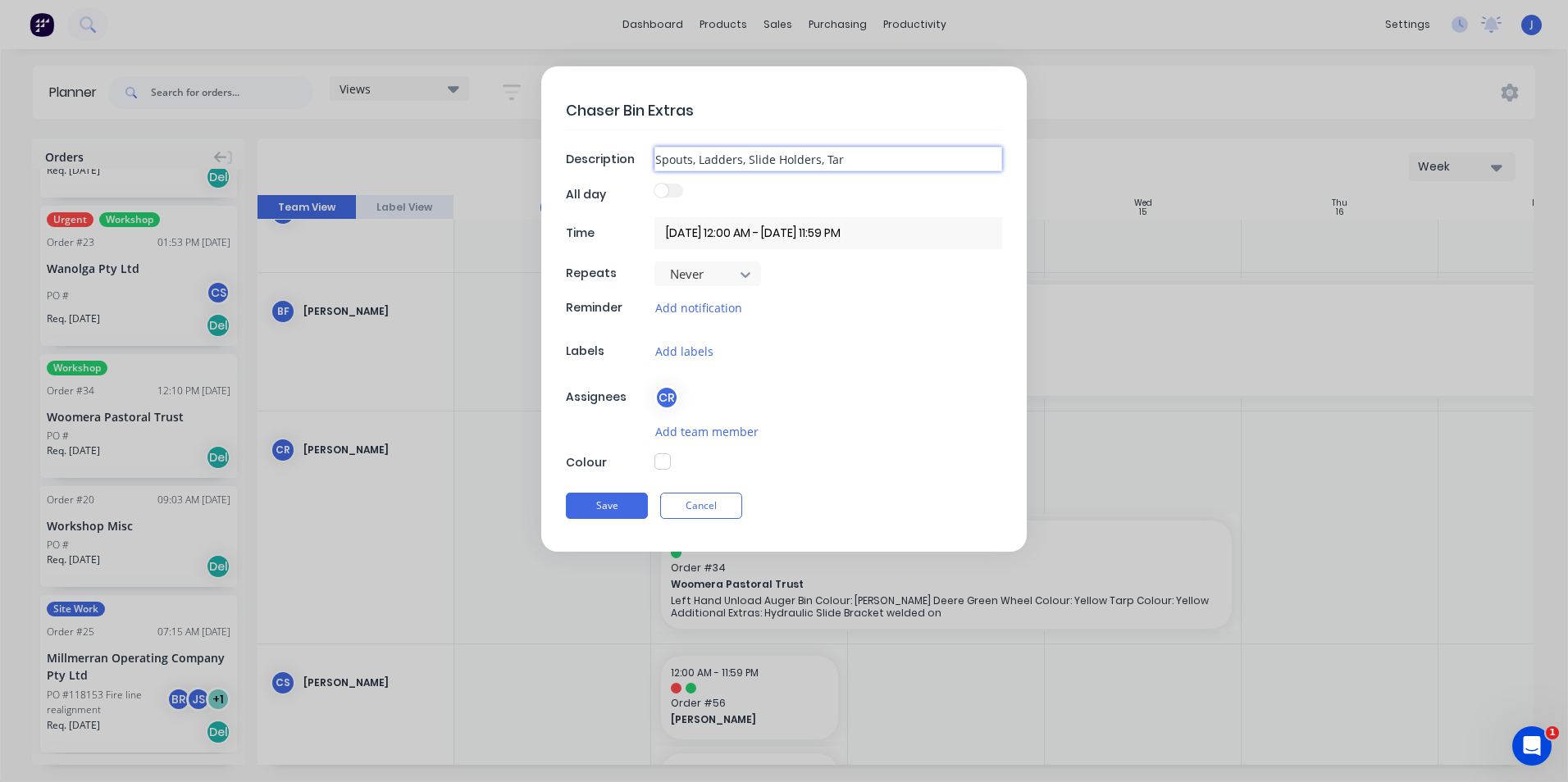
type textarea "x"
type input "Spouts, Ladders, Slide Holders, Tarp"
type textarea "x"
type input "Spouts, Ladders, Slide Holders, Tarps"
type textarea "x"
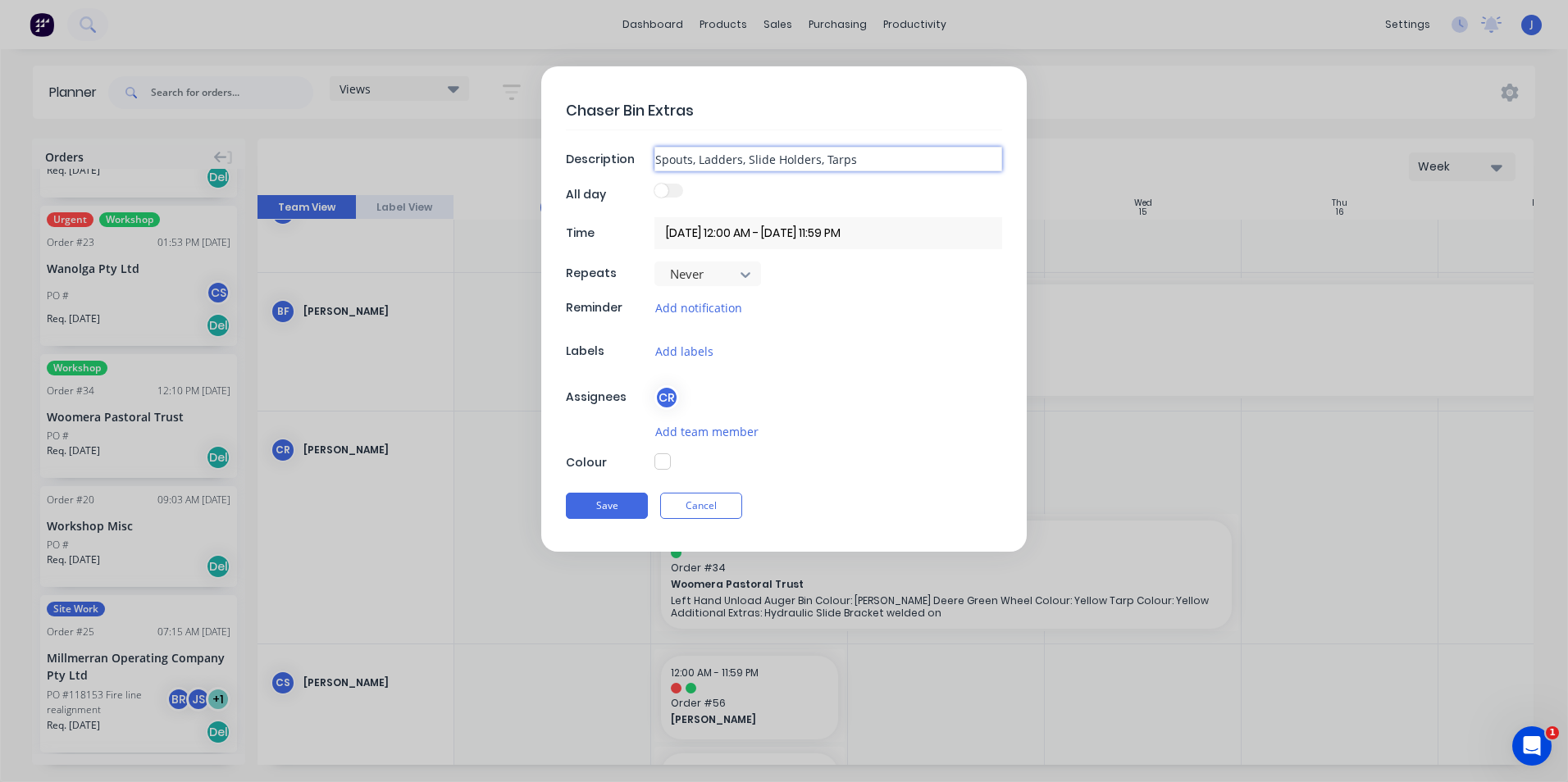
type input "Spouts, Ladders, Slide Holders, Tarps"
type textarea "x"
type input "Spouts, Ladders, Slide Holders, Tarps &"
type textarea "x"
type input "Spouts, Ladders, Slide Holders, Tarps &"
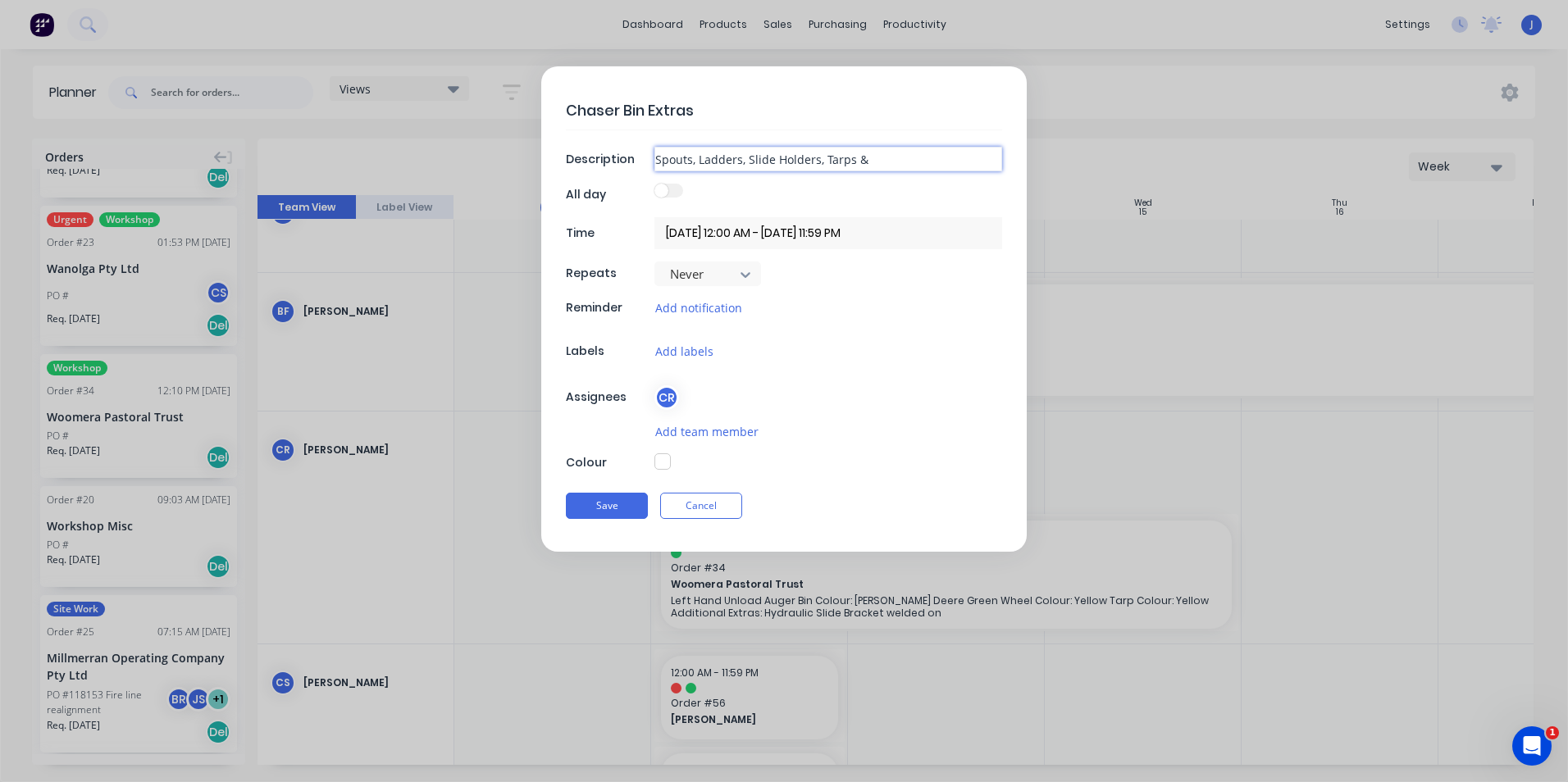
type textarea "x"
type input "Spouts, Ladders, Slide Holders, Tarps & T"
type textarea "x"
type input "Spouts, Ladders, Slide Holders, Tarps & Ta"
type textarea "x"
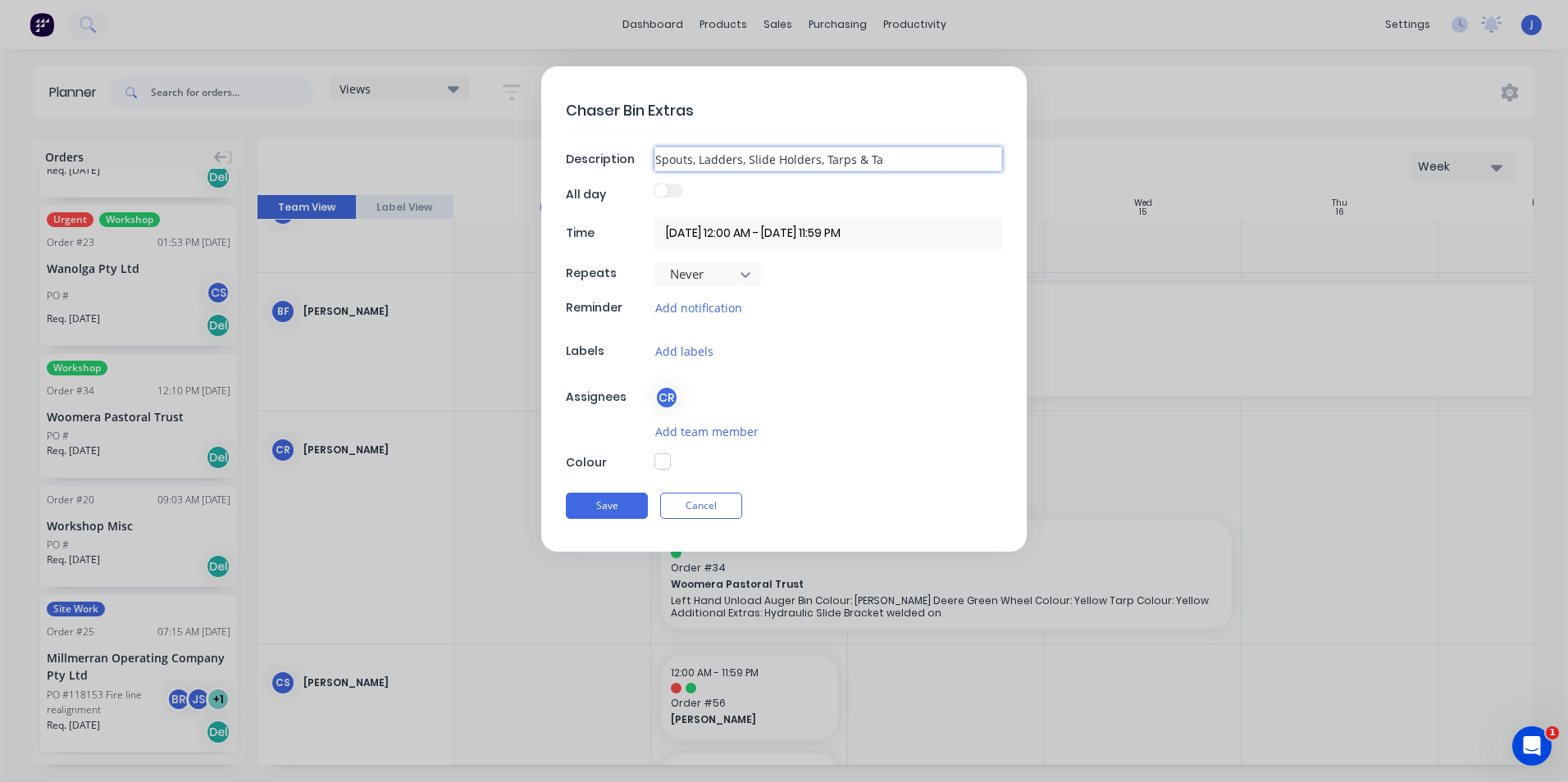
type input "Spouts, Ladders, Slide Holders, Tarps & Tar"
type textarea "x"
type input "Spouts, Ladders, Slide Holders, Tarps & Tarp"
type textarea "x"
type input "Spouts, Ladders, Slide Holders, Tarps & Tarp"
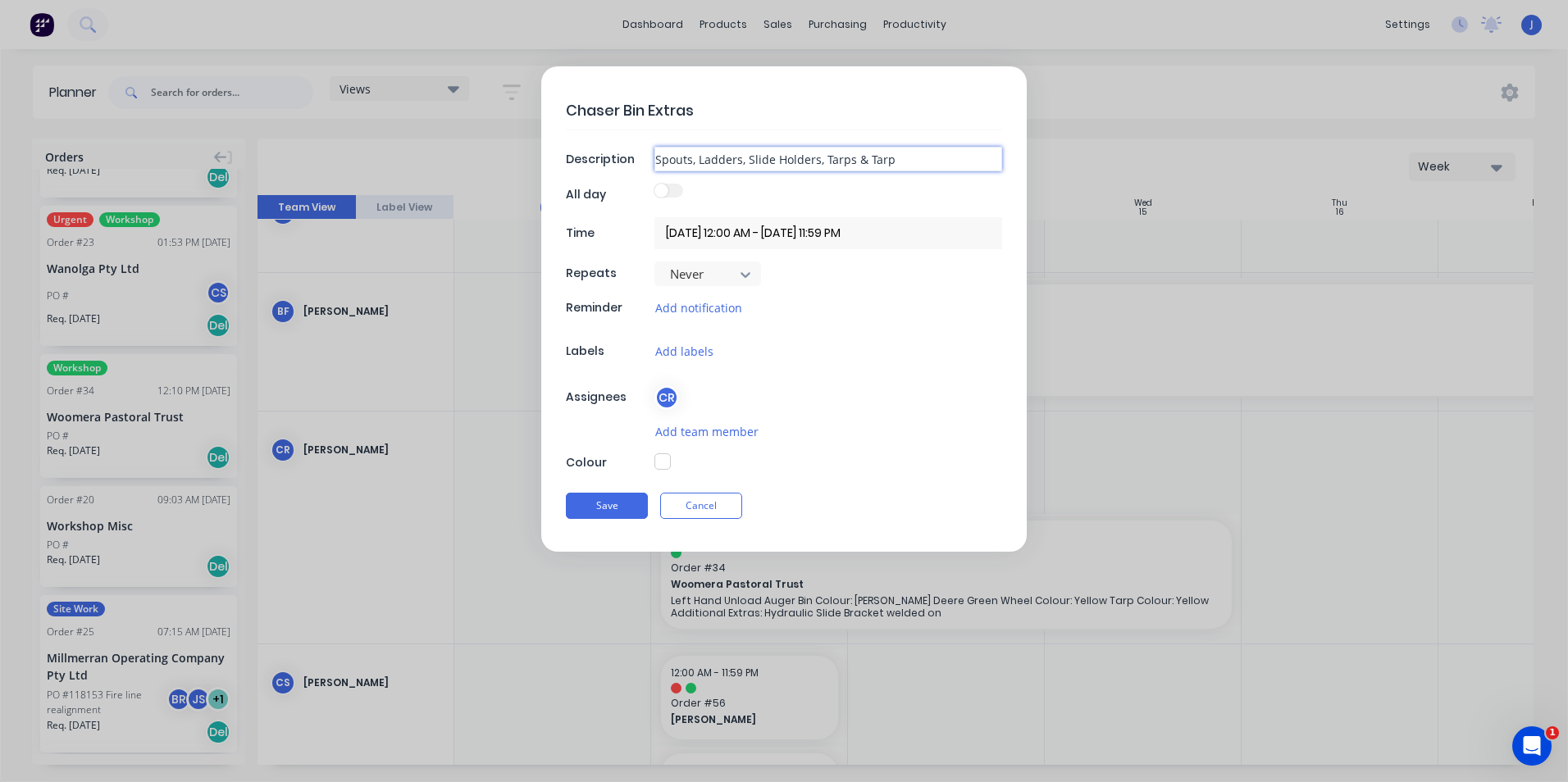
type textarea "x"
type input "Spouts, Ladders, Slide Holders, Tarps & Tarp H"
type textarea "x"
type input "Spouts, Ladders, Slide Holders, Tarps & Tarp Ha"
type textarea "x"
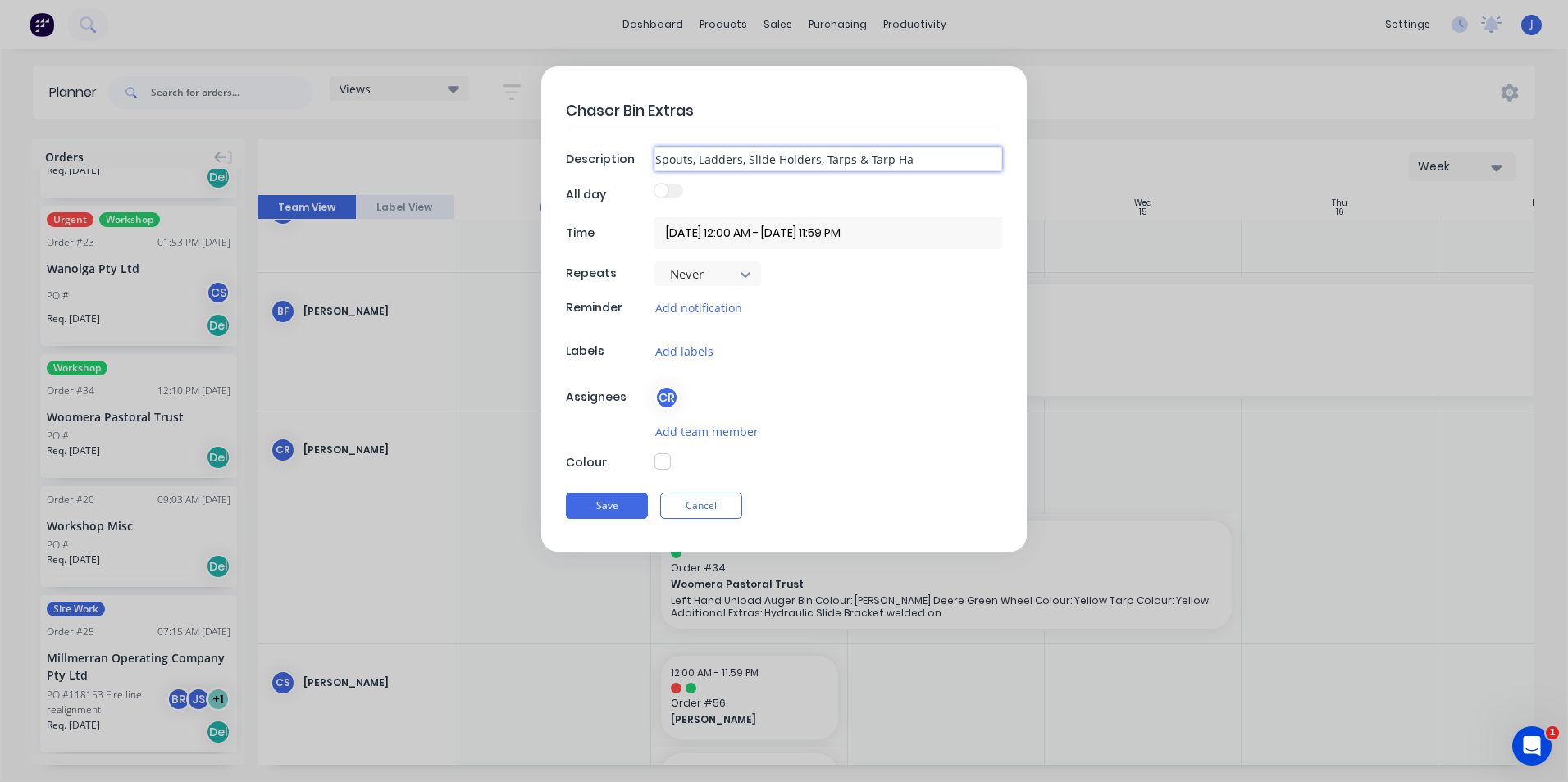
type input "Spouts, Ladders, Slide Holders, Tarps & Tarp Han"
type textarea "x"
type input "Spouts, Ladders, Slide Holders, Tarps & Tarp Hand"
type textarea "x"
type input "Spouts, Ladders, Slide Holders, Tarps & Tarp Handl"
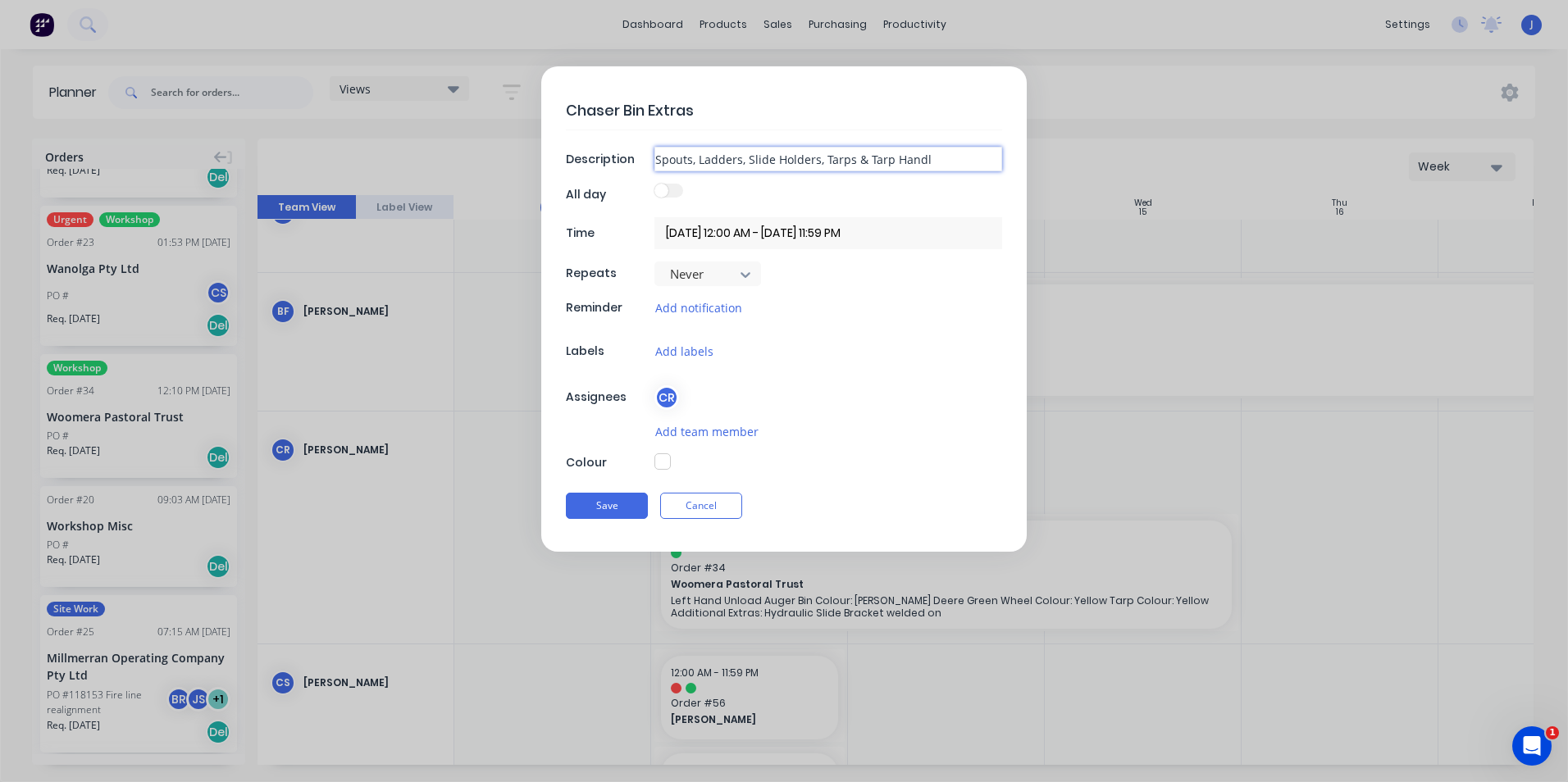
type textarea "x"
type input "Spouts, Ladders, Slide Holders, Tarps & Tarp Handle"
type textarea "x"
type input "Spouts, Ladders, Slide Holders, Tarps & Tarp Handle"
type textarea "x"
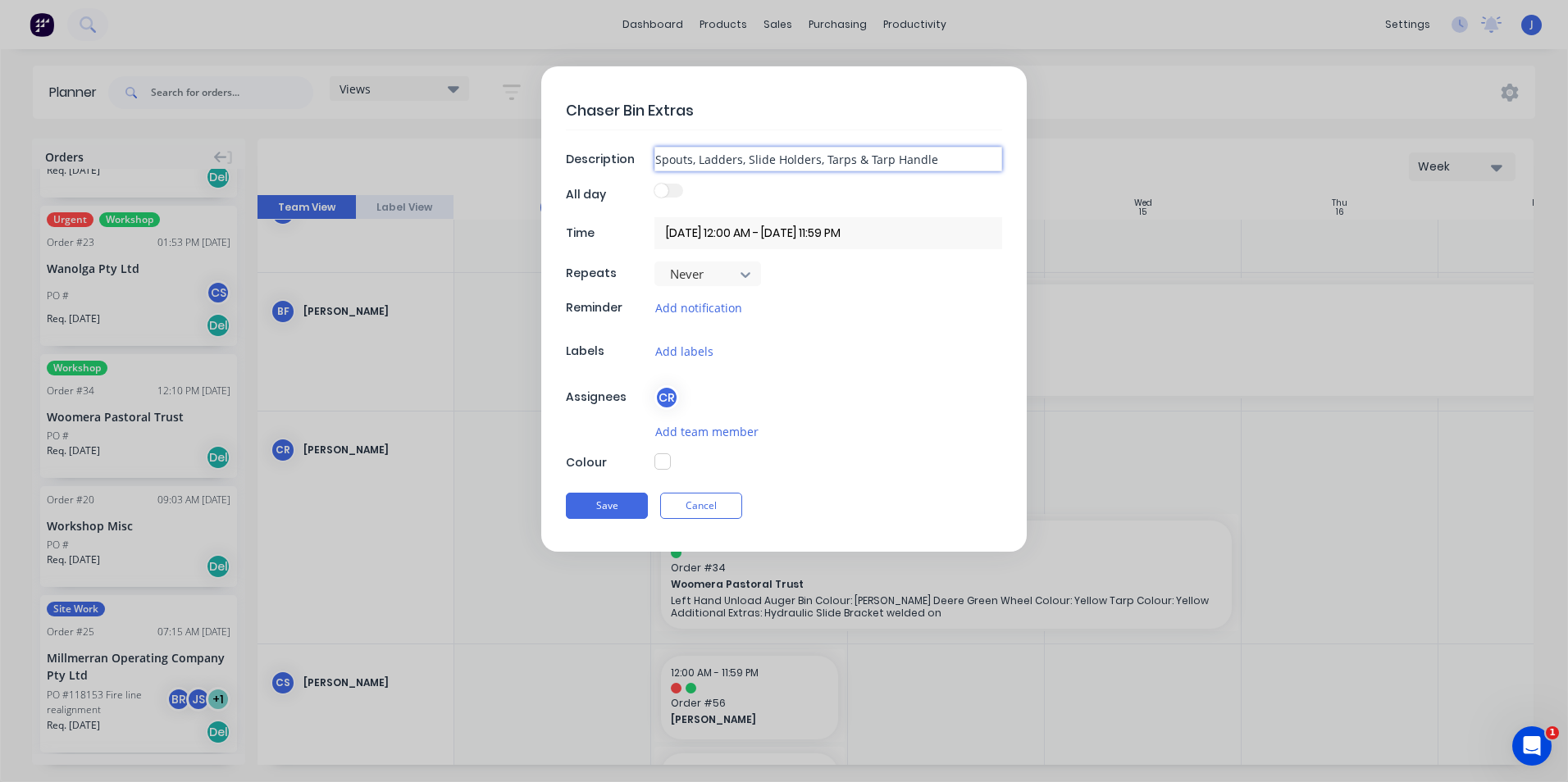
type input "Spouts, Ladders, Slide Holders, Tarps & Tarp Handle e"
type textarea "x"
type input "Spouts, Ladders, Slide Holders, Tarps & Tarp Handle et"
type textarea "x"
type input "Spouts, Ladders, Slide Holders, Tarps & Tarp Handle etc"
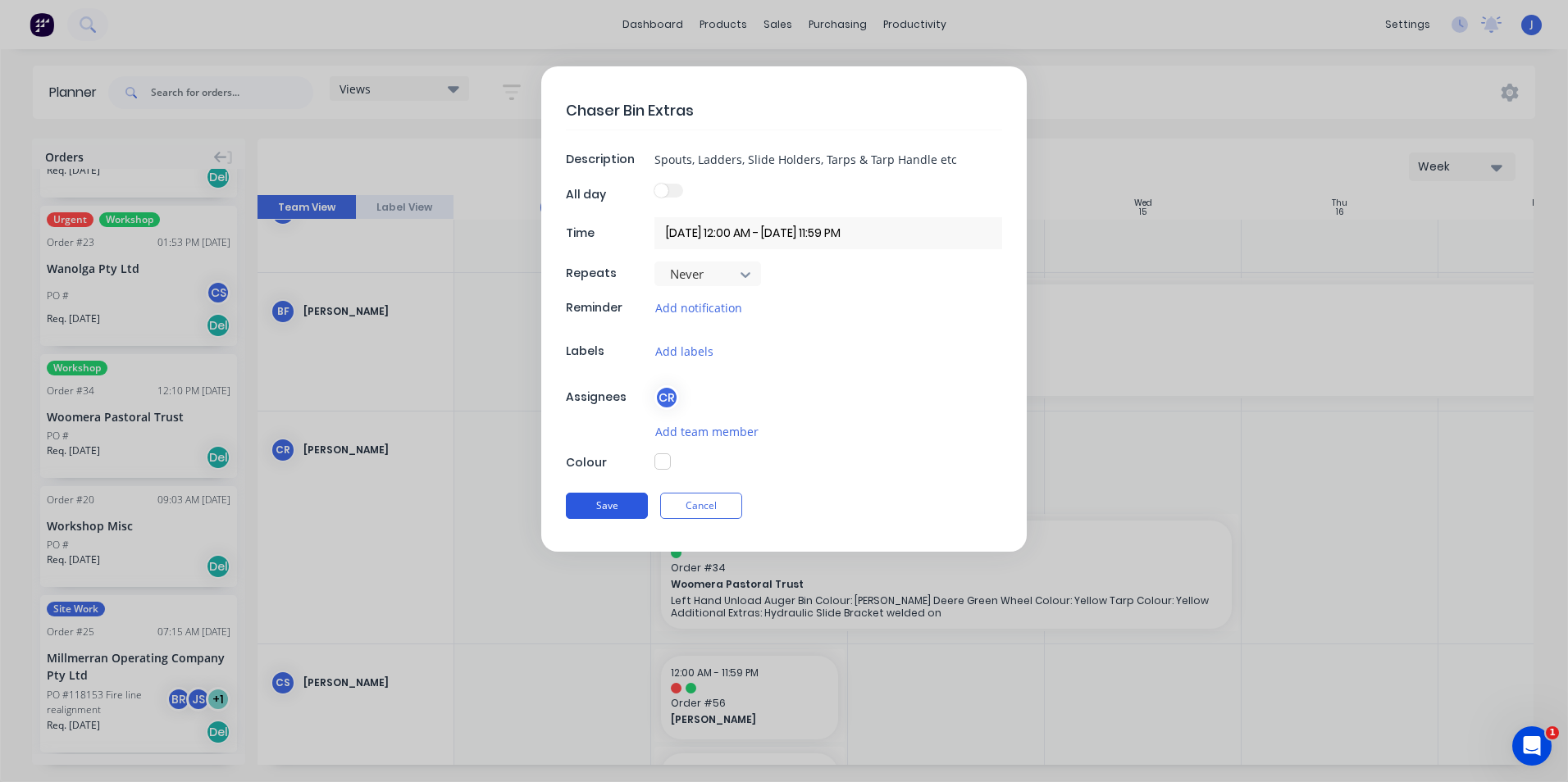
click at [626, 504] on button "Save" at bounding box center [607, 506] width 82 height 26
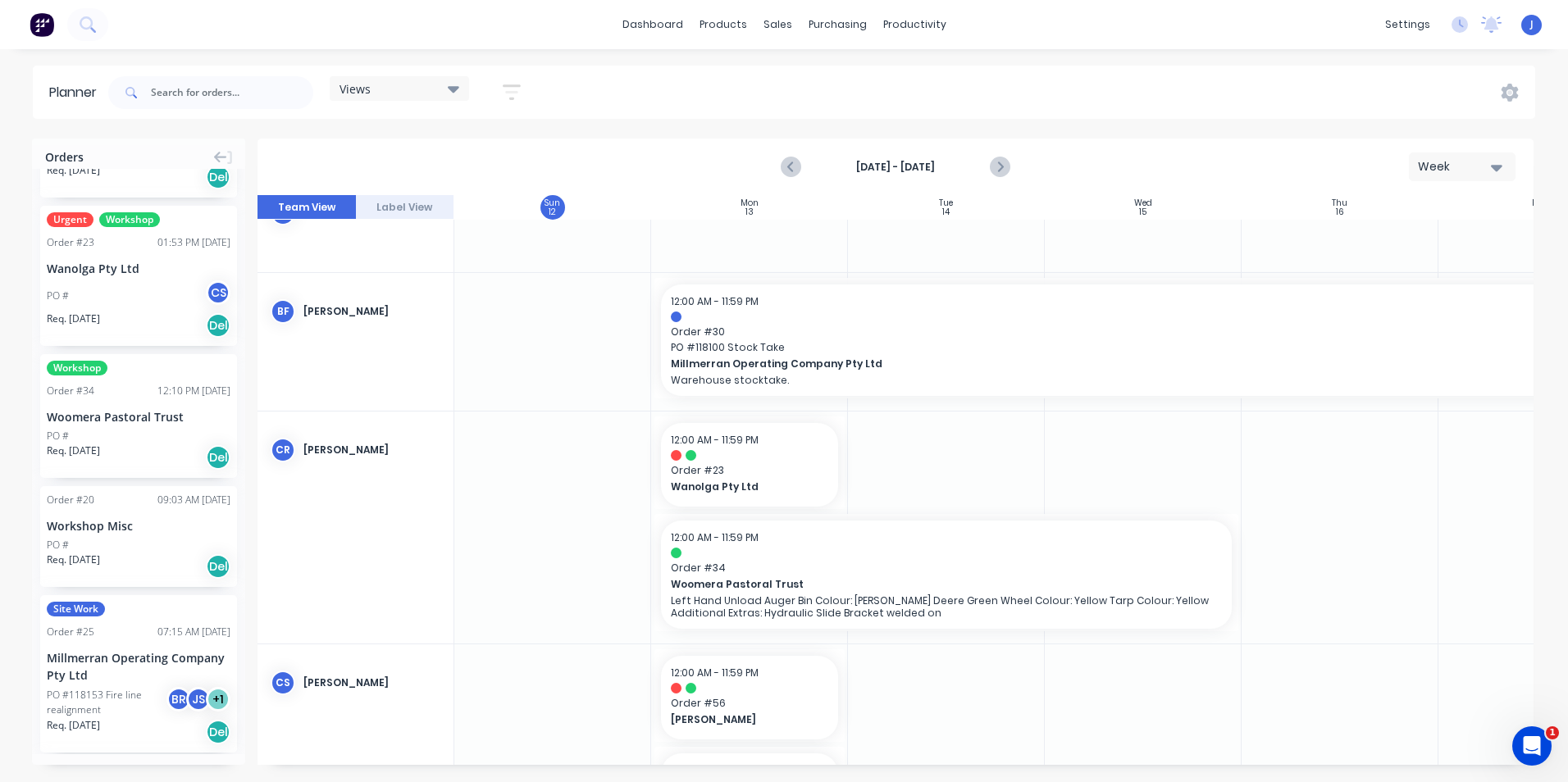
type textarea "x"
drag, startPoint x: 1435, startPoint y: 466, endPoint x: 1484, endPoint y: 469, distance: 49.1
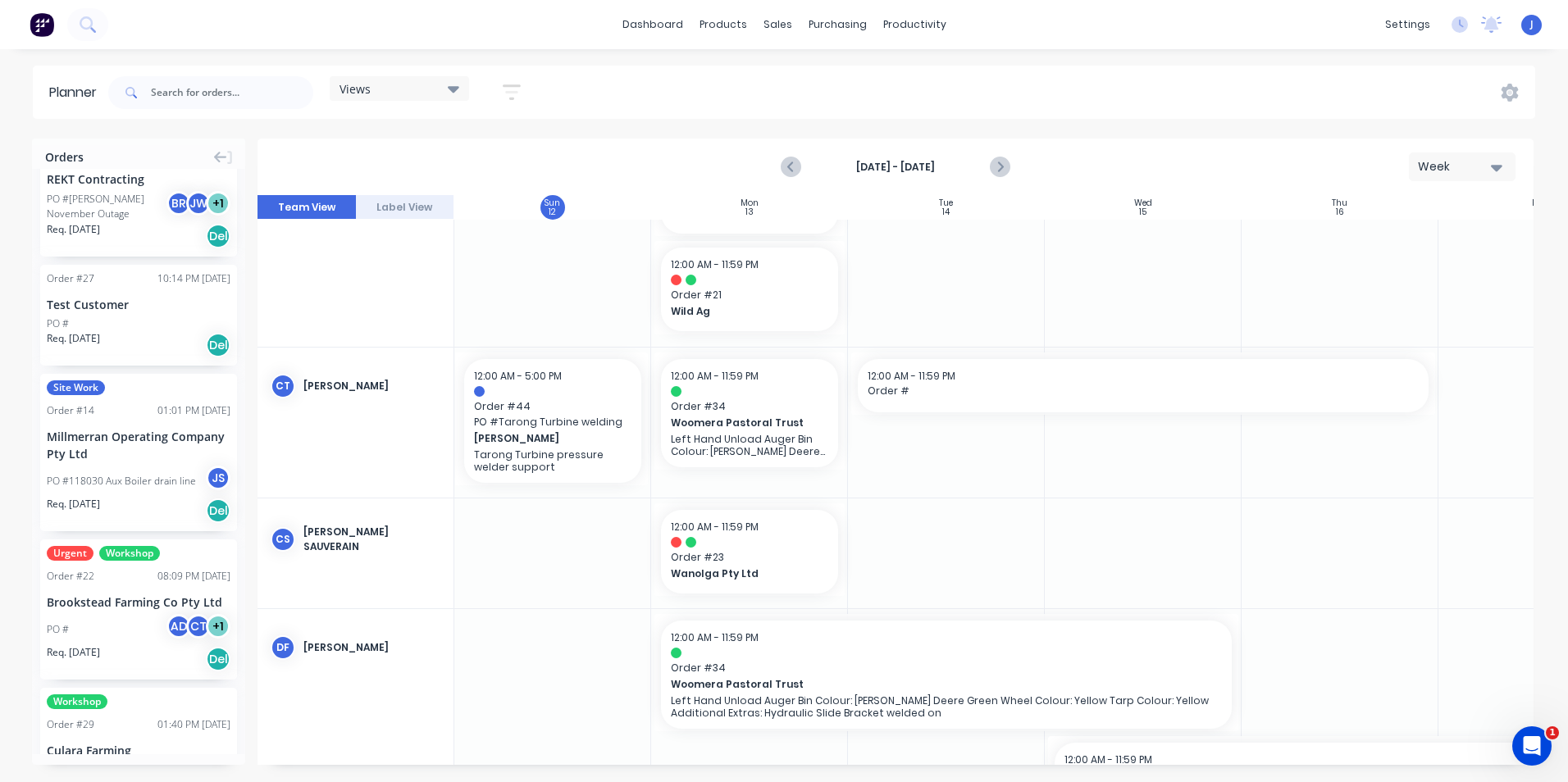
scroll to position [2344, 0]
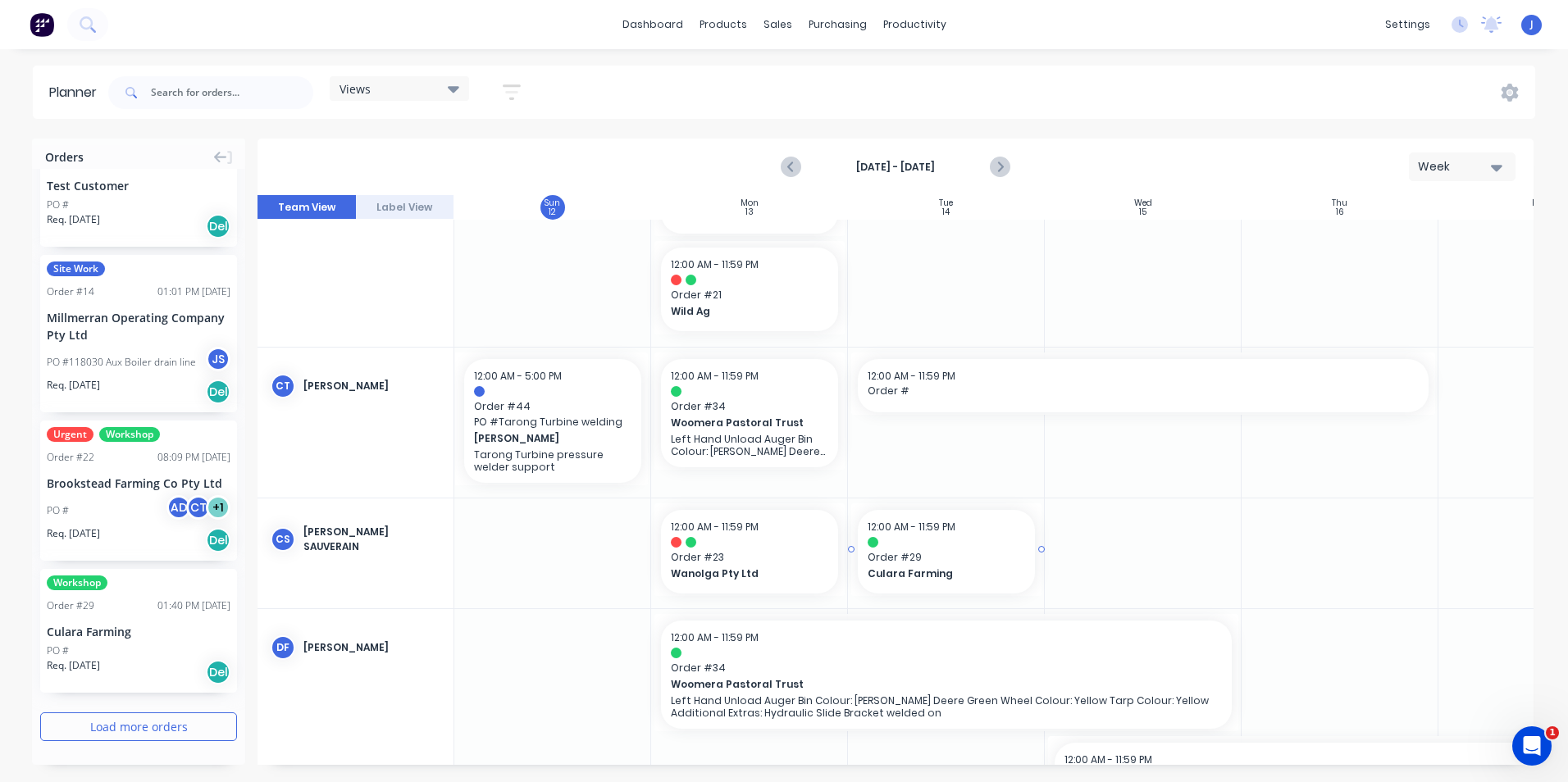
drag, startPoint x: 109, startPoint y: 626, endPoint x: 968, endPoint y: 561, distance: 861.5
drag, startPoint x: 1236, startPoint y: 551, endPoint x: 1474, endPoint y: 554, distance: 238.0
click at [969, 388] on span "Order #" at bounding box center [1144, 391] width 551 height 15
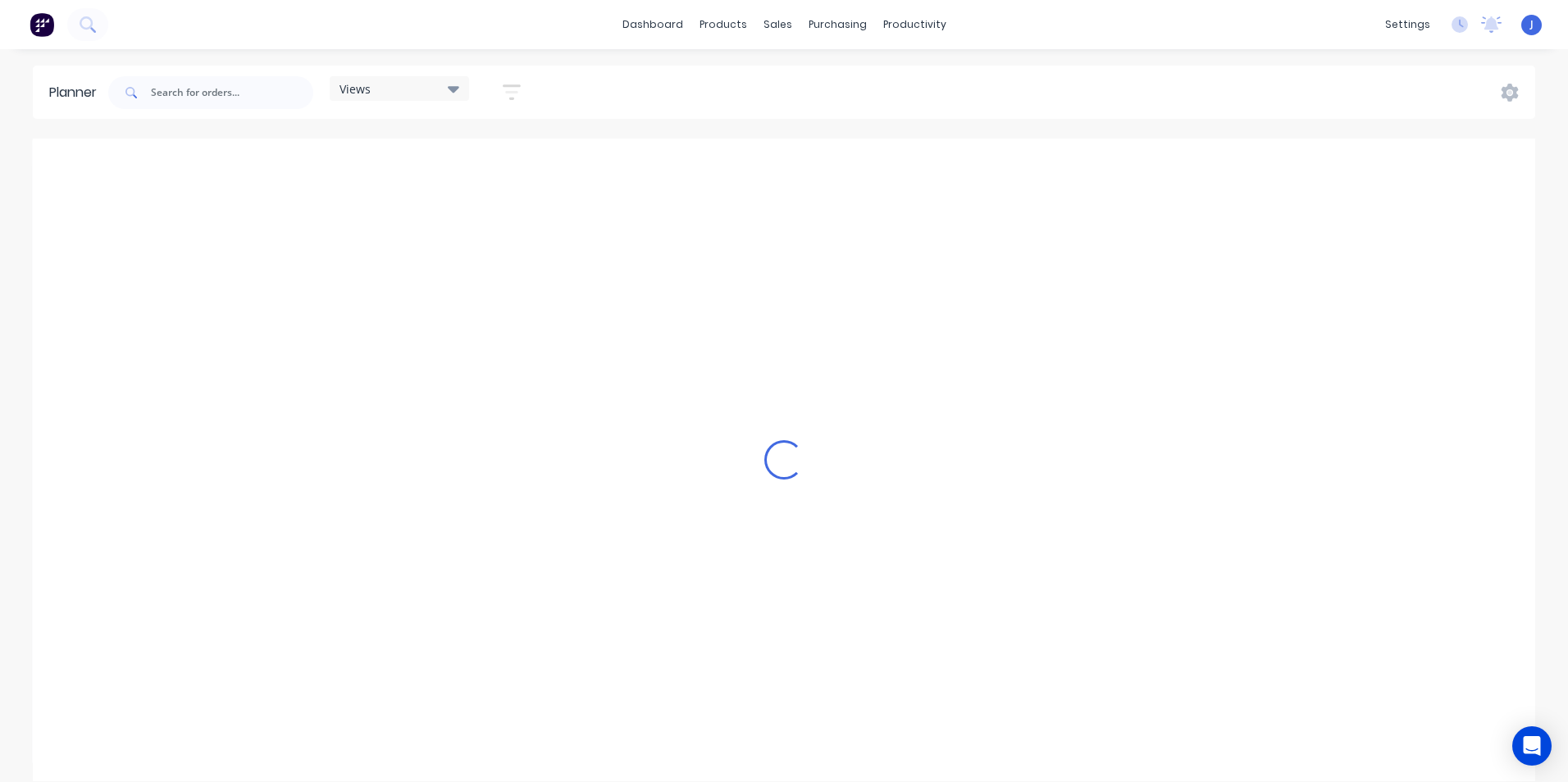
scroll to position [0, 3675]
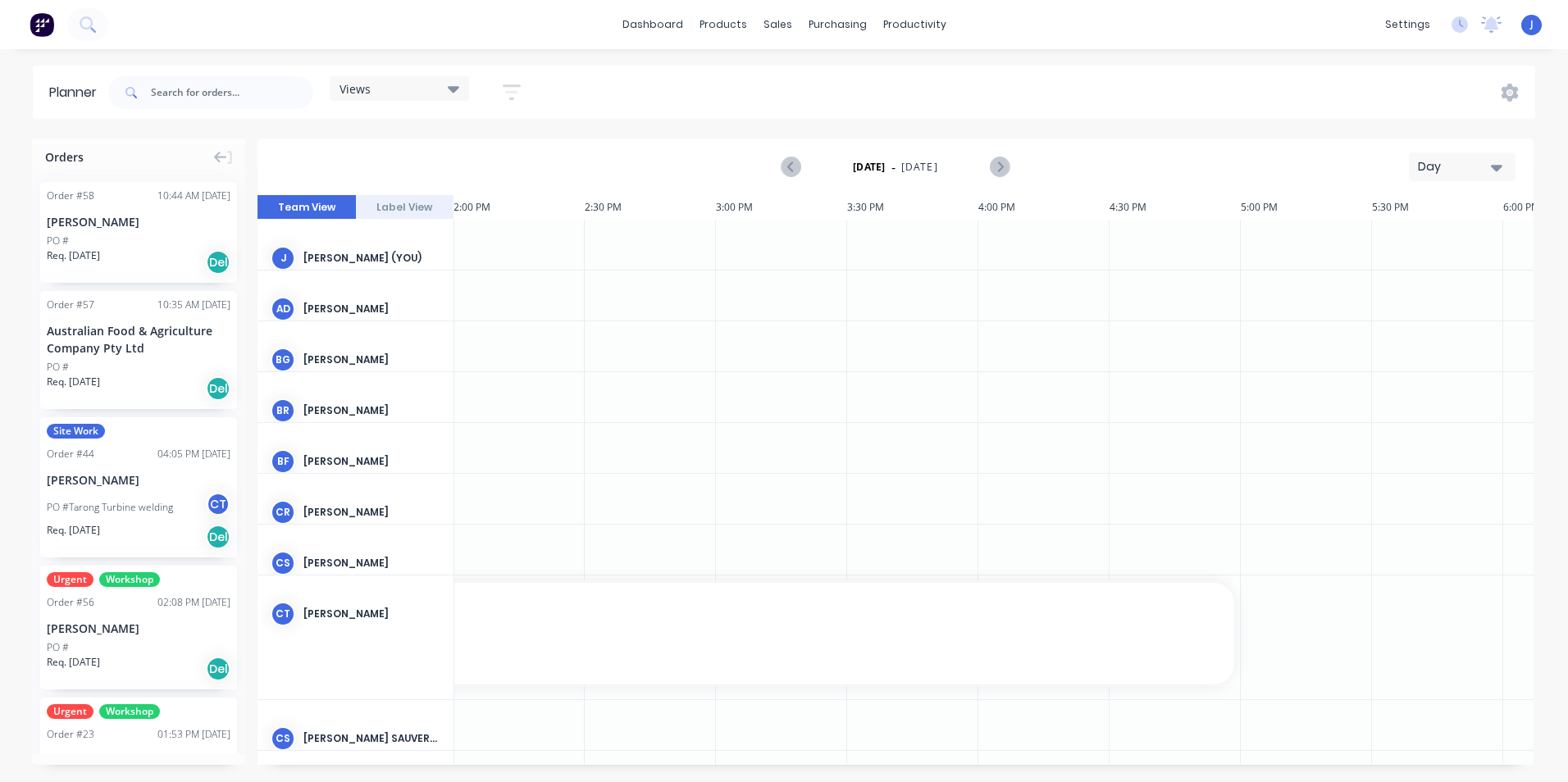
click at [1446, 165] on div "Day" at bounding box center [1455, 166] width 75 height 17
click at [1413, 240] on div "Week" at bounding box center [1432, 244] width 162 height 33
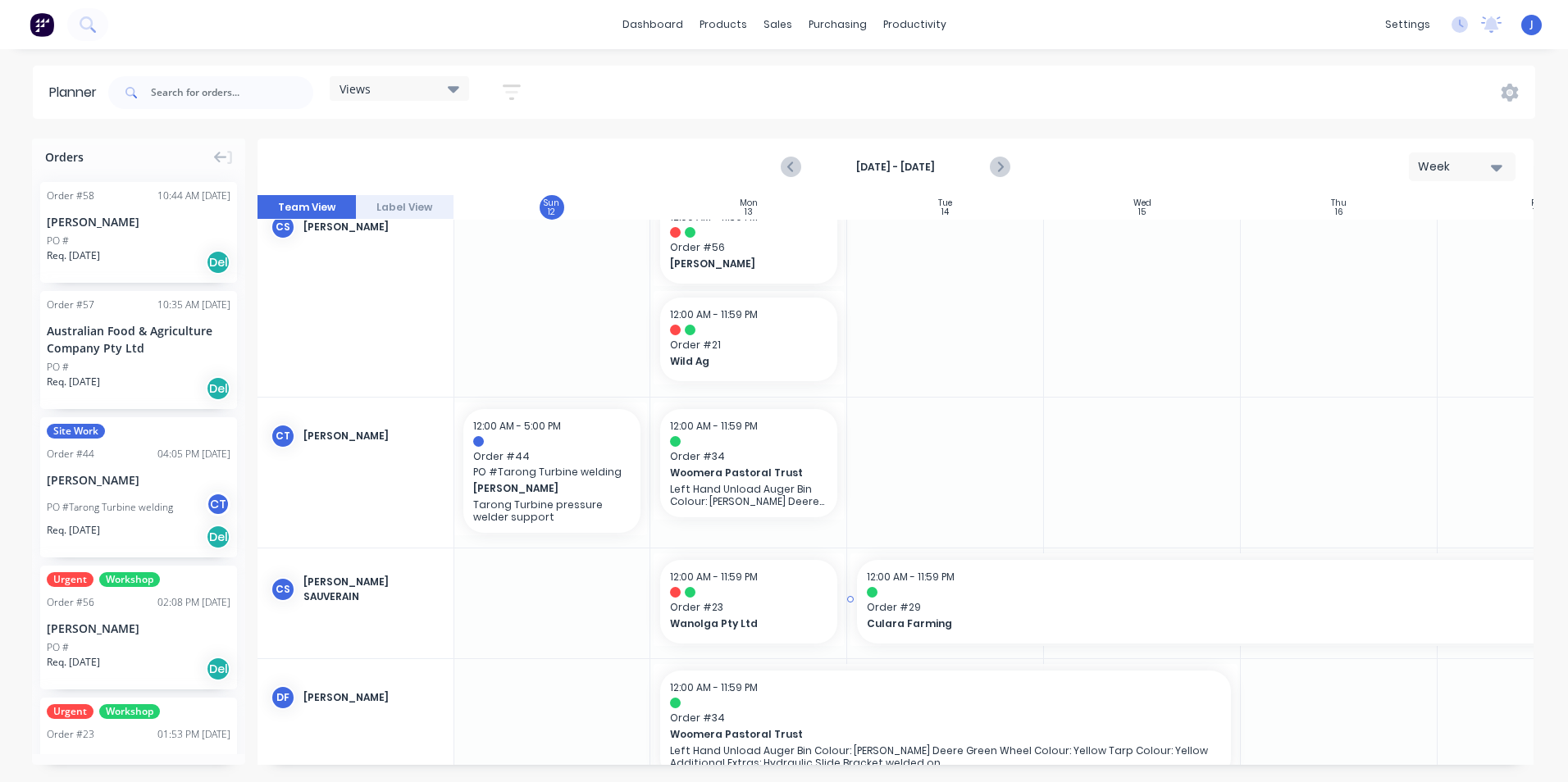
scroll to position [1476, 1]
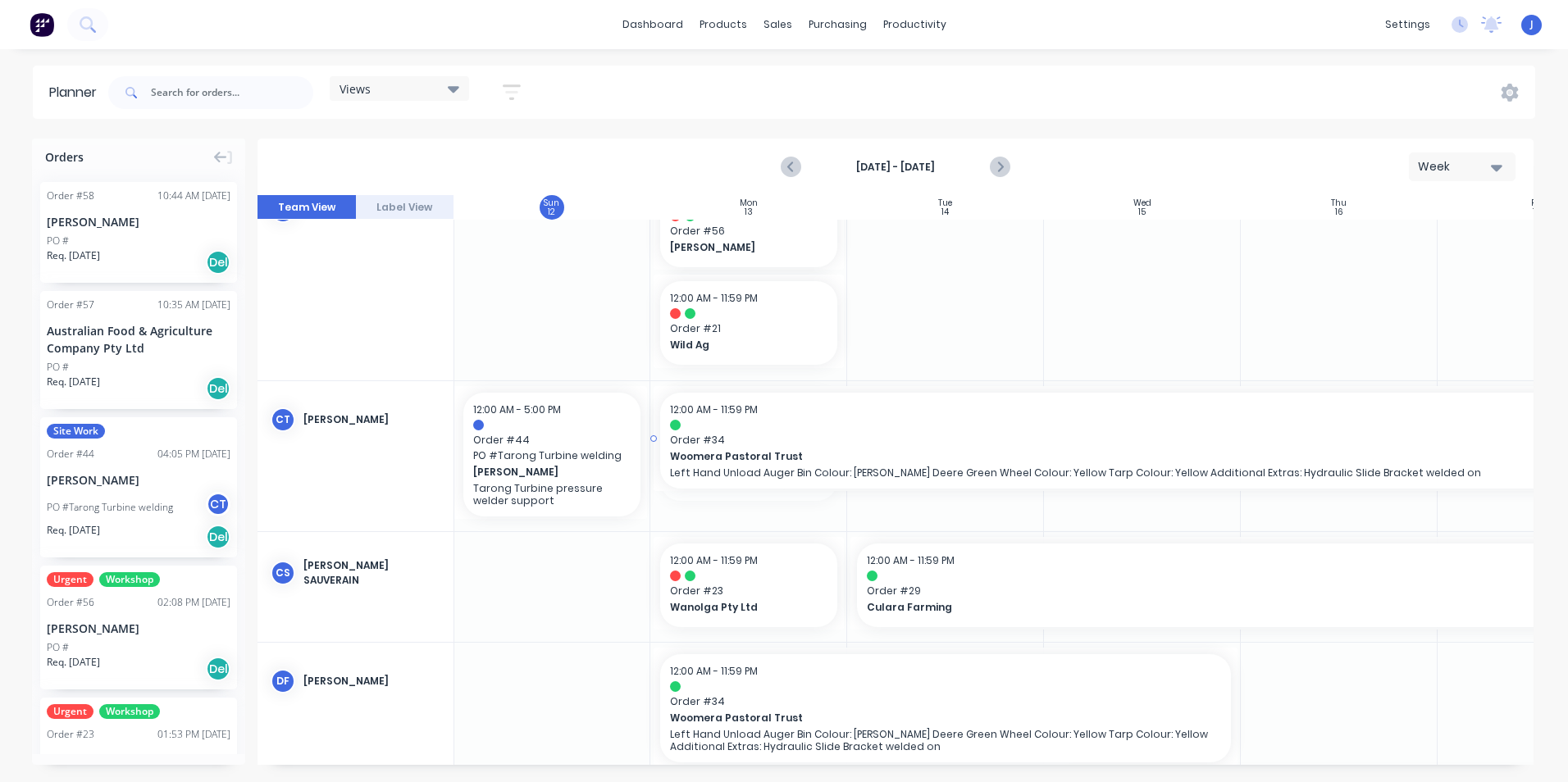
drag, startPoint x: 844, startPoint y: 445, endPoint x: 1467, endPoint y: 416, distance: 623.7
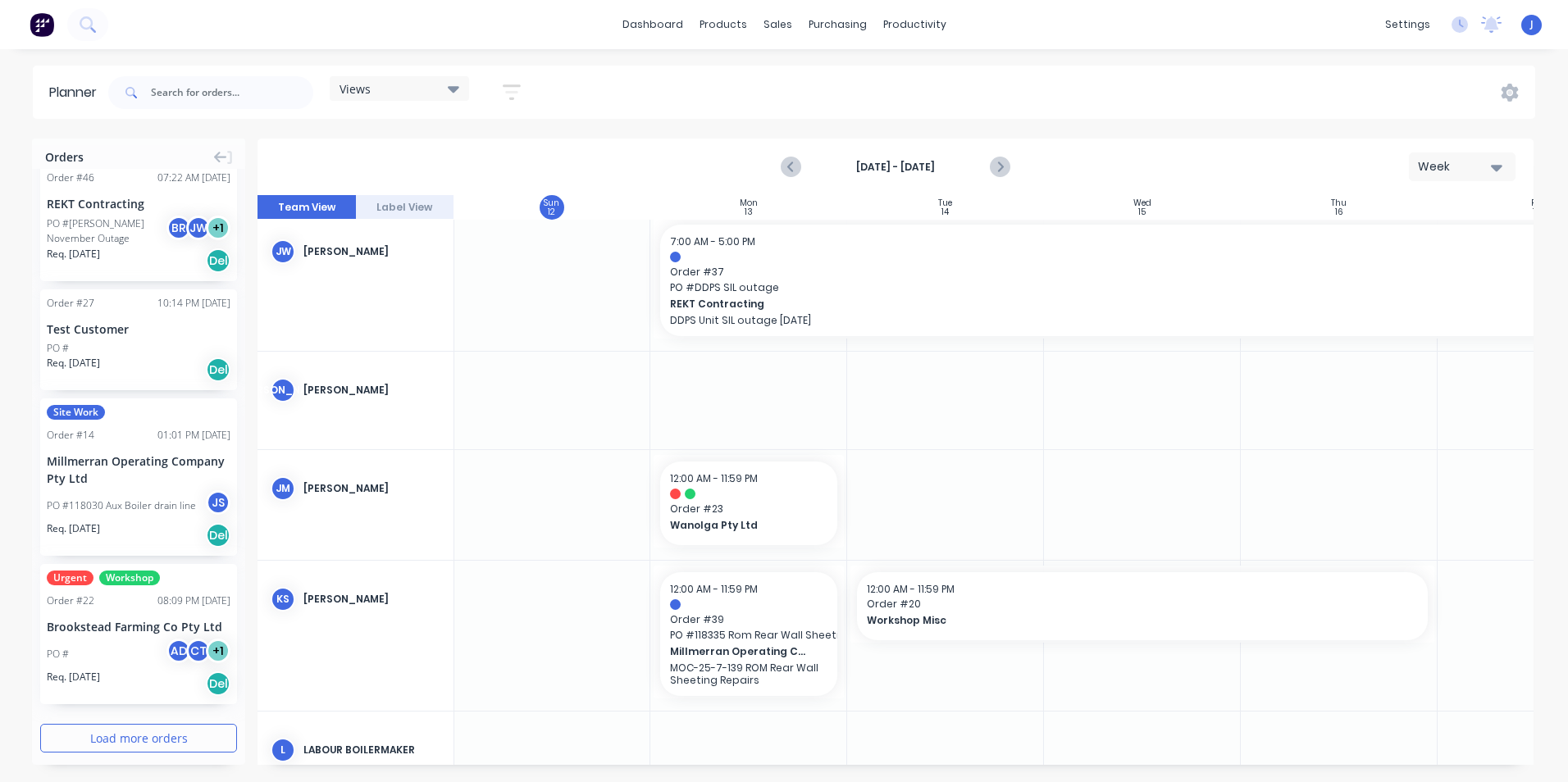
scroll to position [2212, 0]
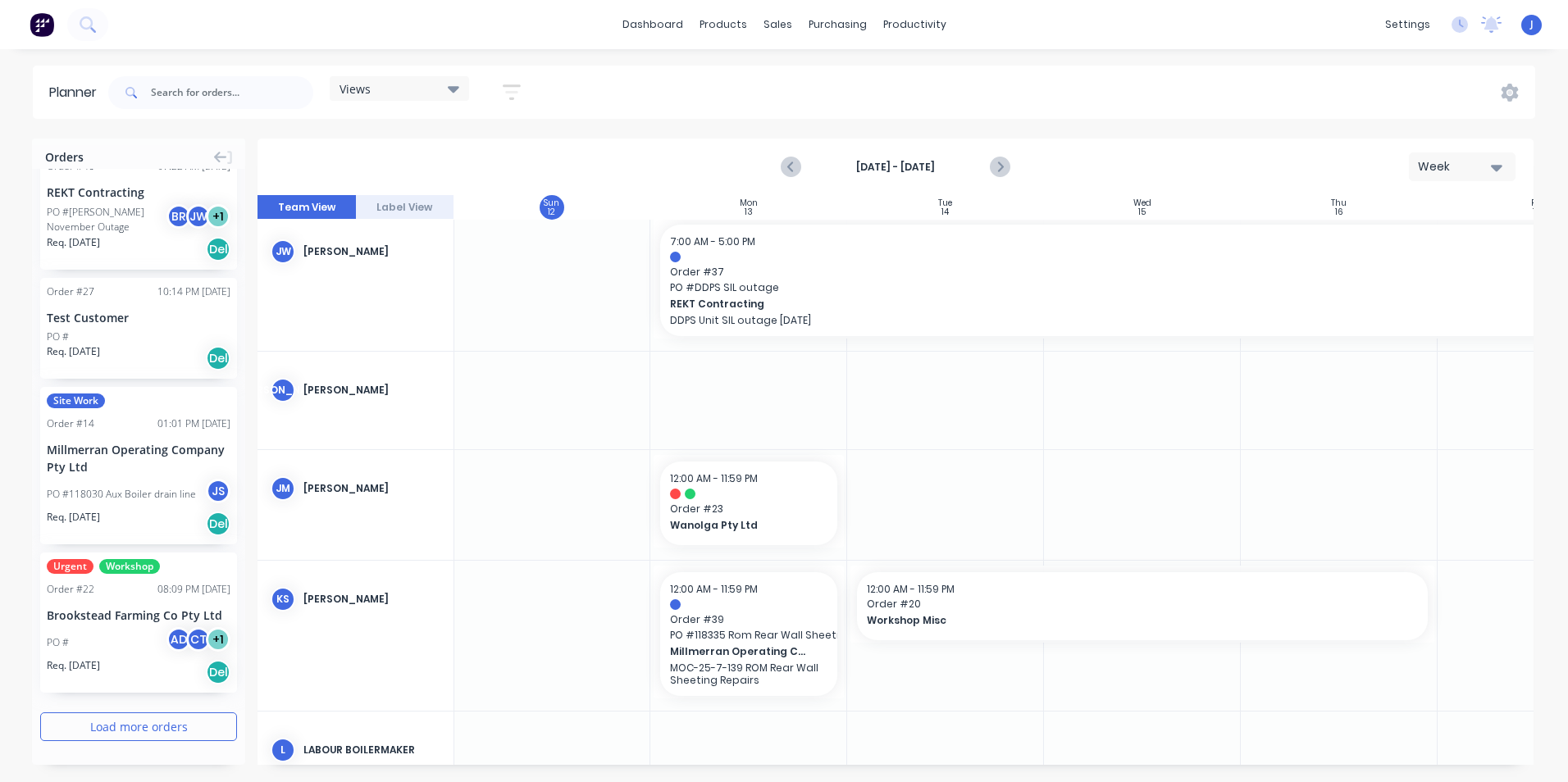
click at [137, 726] on button "Load more orders" at bounding box center [139, 727] width 197 height 29
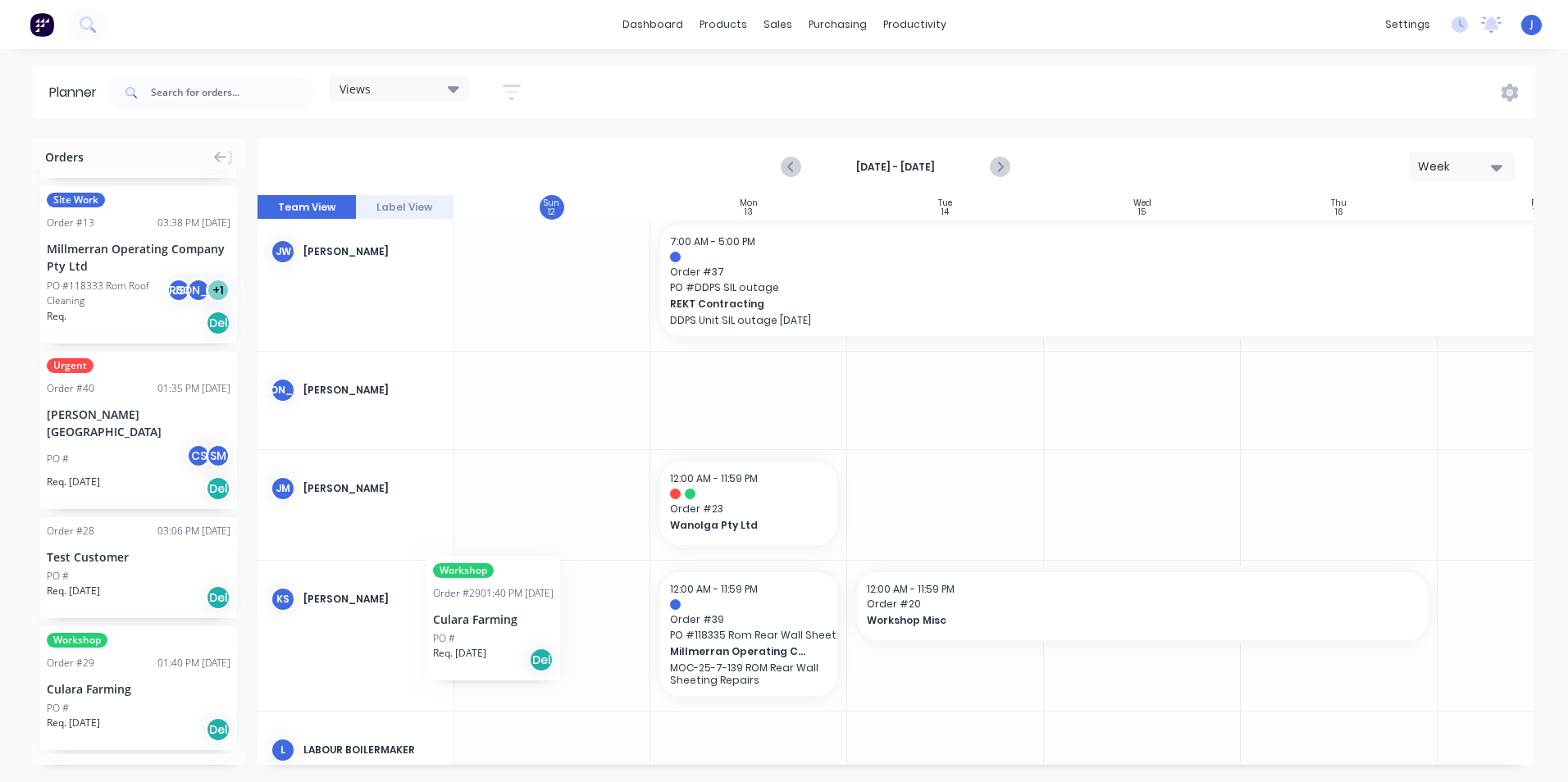
scroll to position [2542, 0]
drag, startPoint x: 113, startPoint y: 658, endPoint x: 923, endPoint y: 534, distance: 819.4
drag, startPoint x: 1038, startPoint y: 503, endPoint x: 1466, endPoint y: 492, distance: 428.1
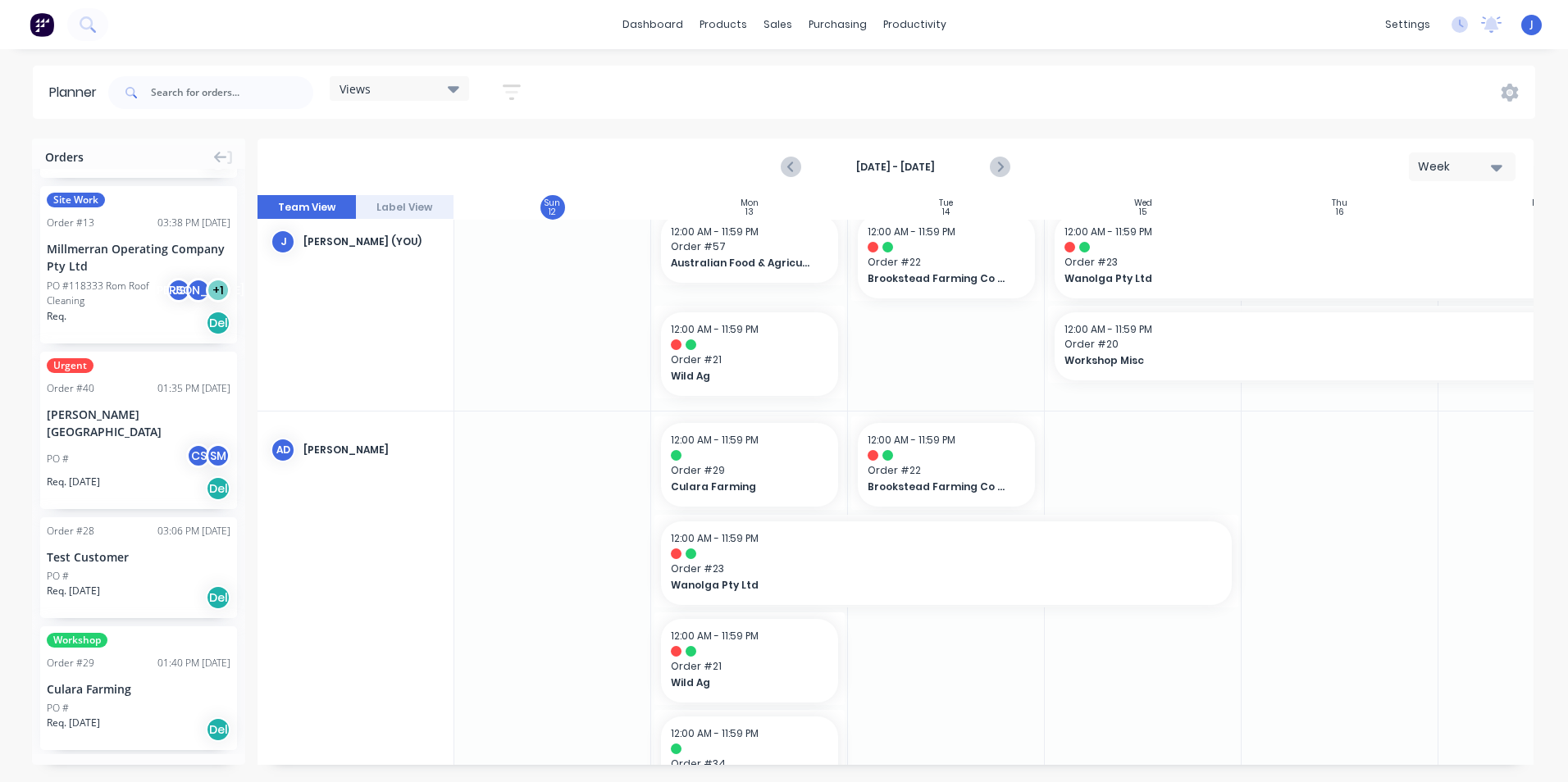
scroll to position [0, 0]
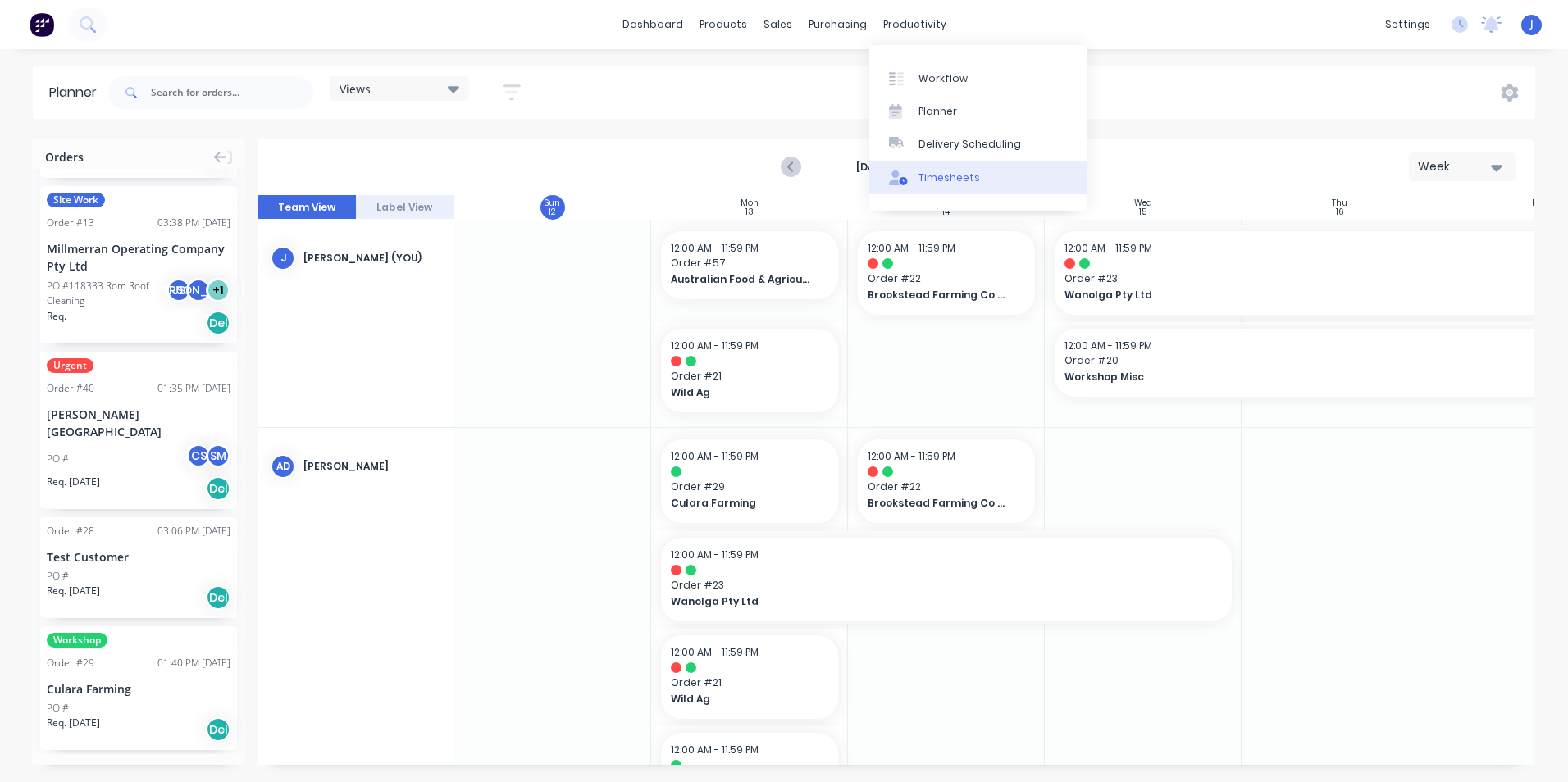
click at [957, 180] on div "Timesheets" at bounding box center [949, 178] width 61 height 15
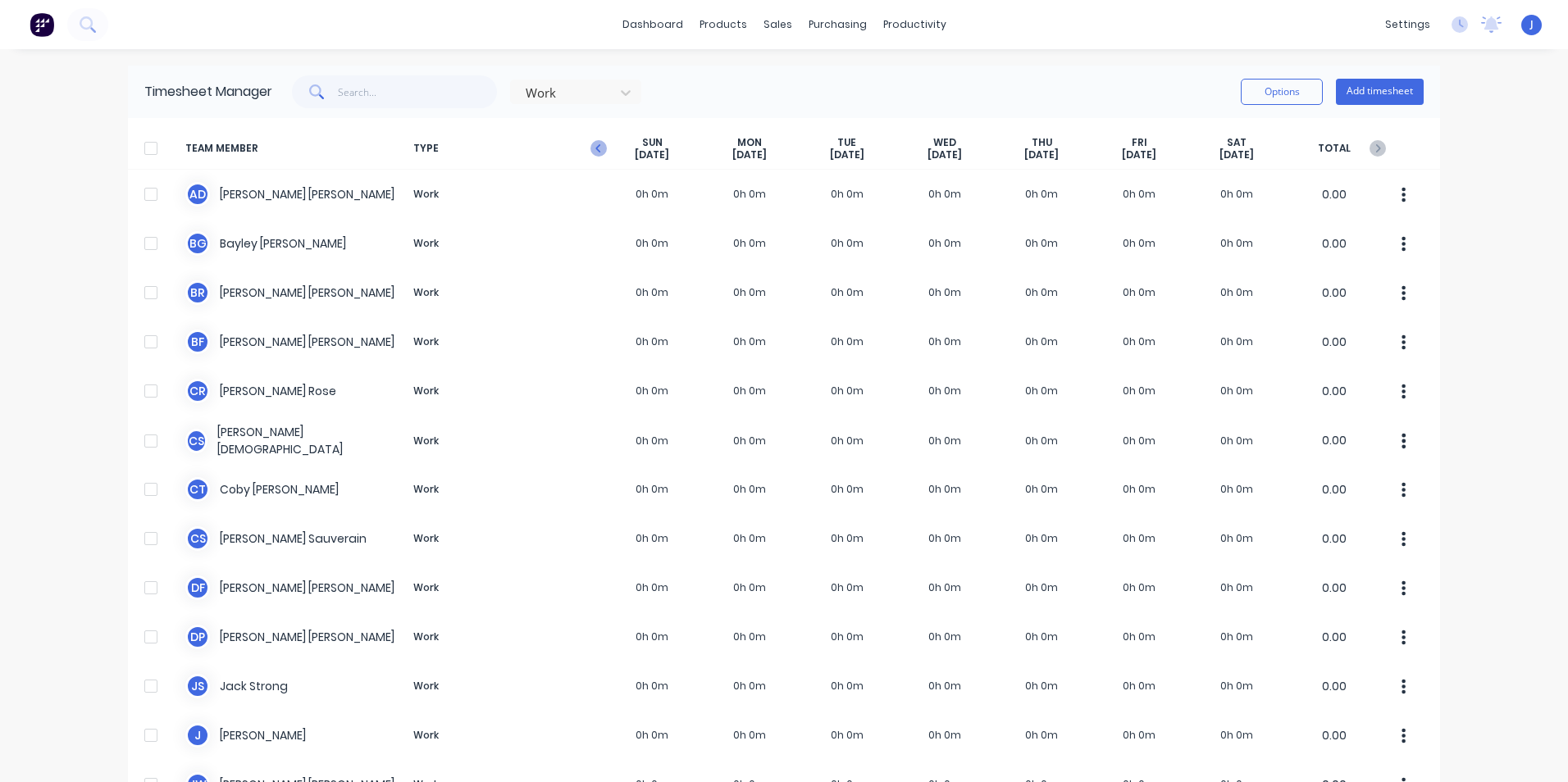
click at [593, 149] on icon "button" at bounding box center [599, 148] width 17 height 17
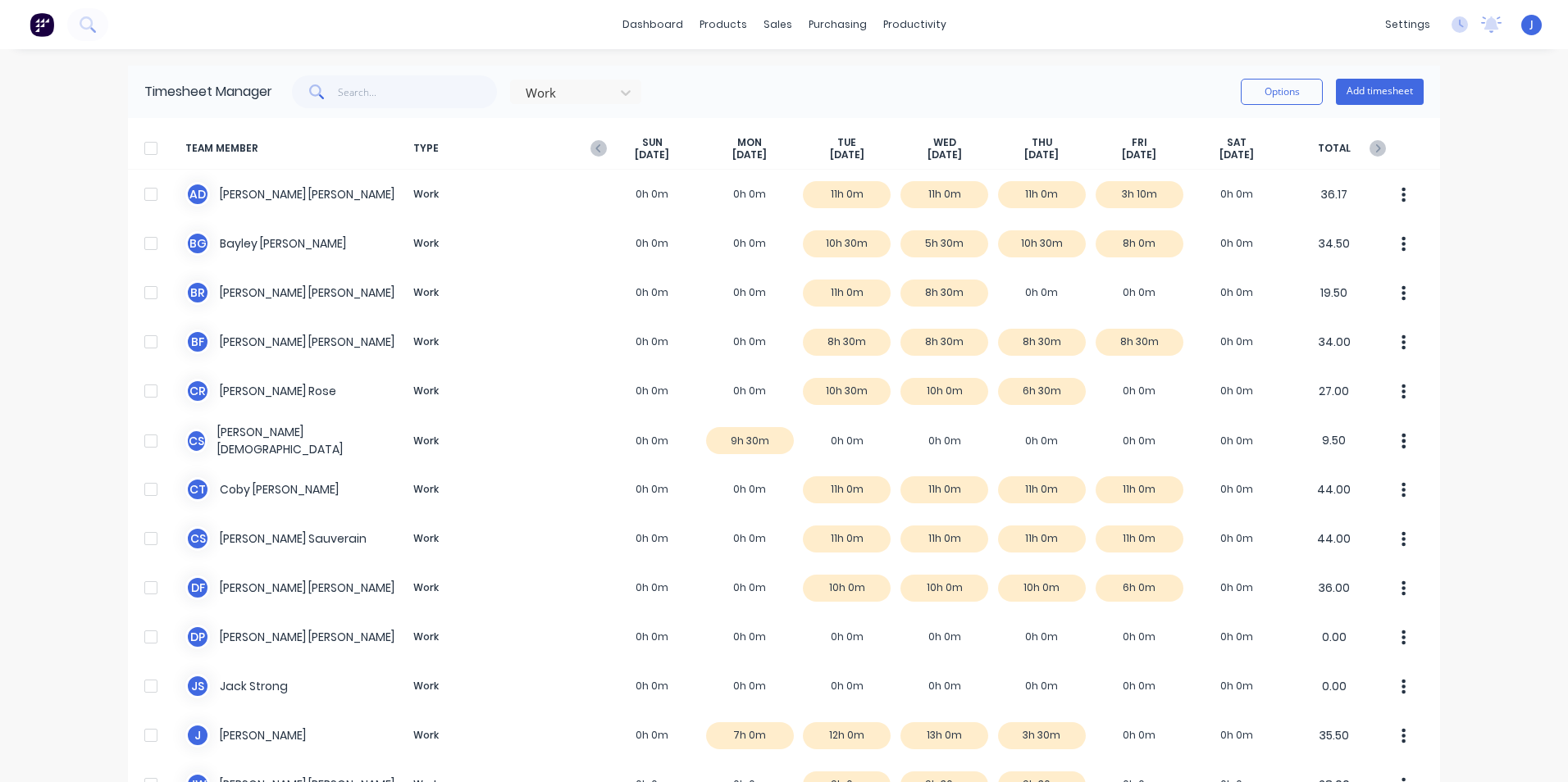
click at [1530, 24] on span "J" at bounding box center [1532, 25] width 3 height 15
click at [1395, 209] on button "Sign out" at bounding box center [1424, 206] width 218 height 33
